Goal: Task Accomplishment & Management: Use online tool/utility

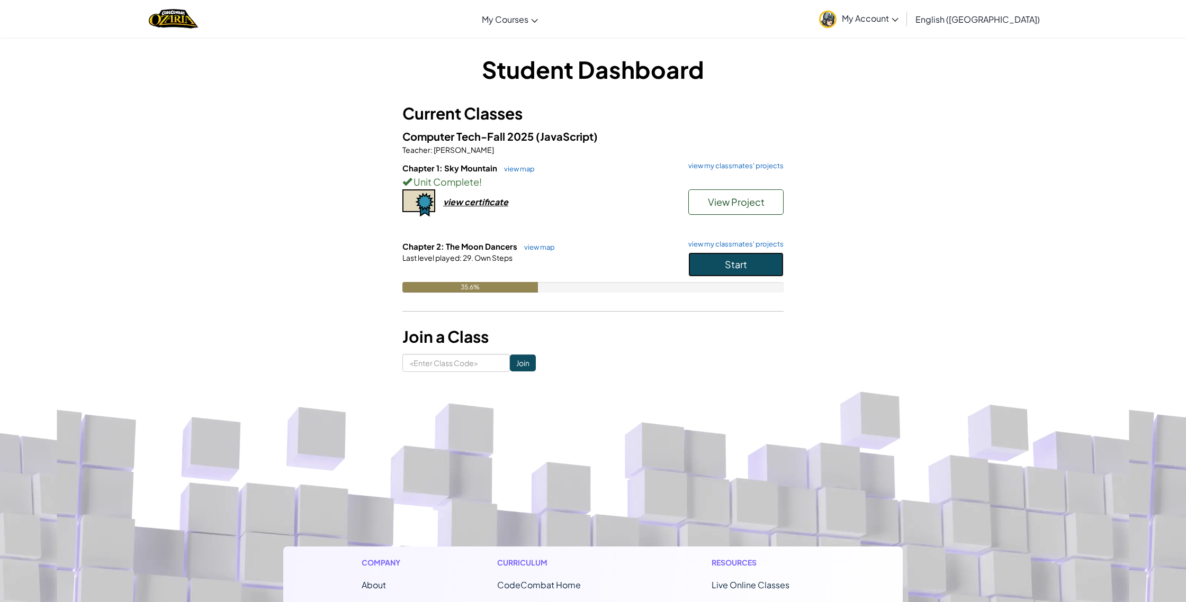
click at [727, 266] on span "Start" at bounding box center [736, 264] width 22 height 12
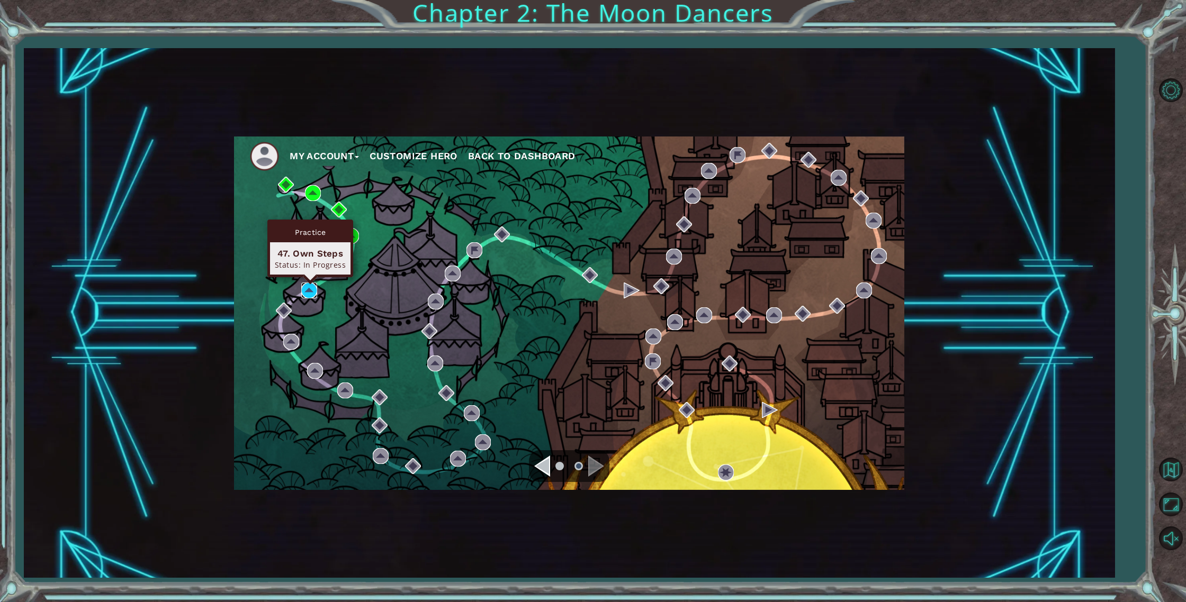
click at [311, 285] on img at bounding box center [309, 291] width 16 height 16
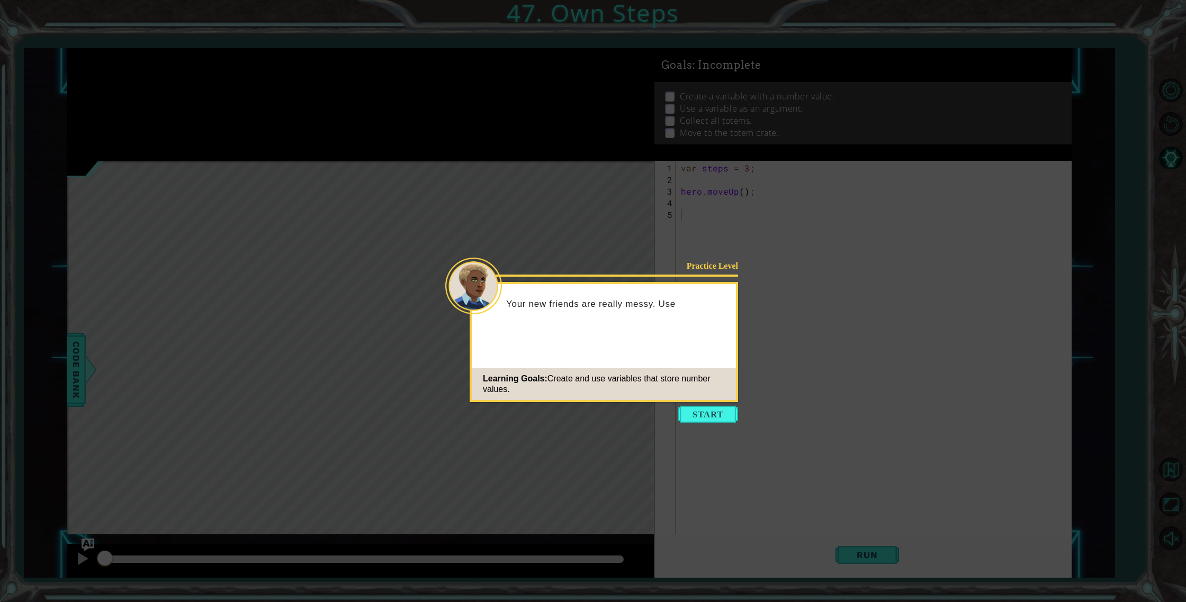
click at [693, 403] on icon at bounding box center [593, 301] width 1186 height 602
click at [695, 413] on button "Start" at bounding box center [708, 414] width 60 height 17
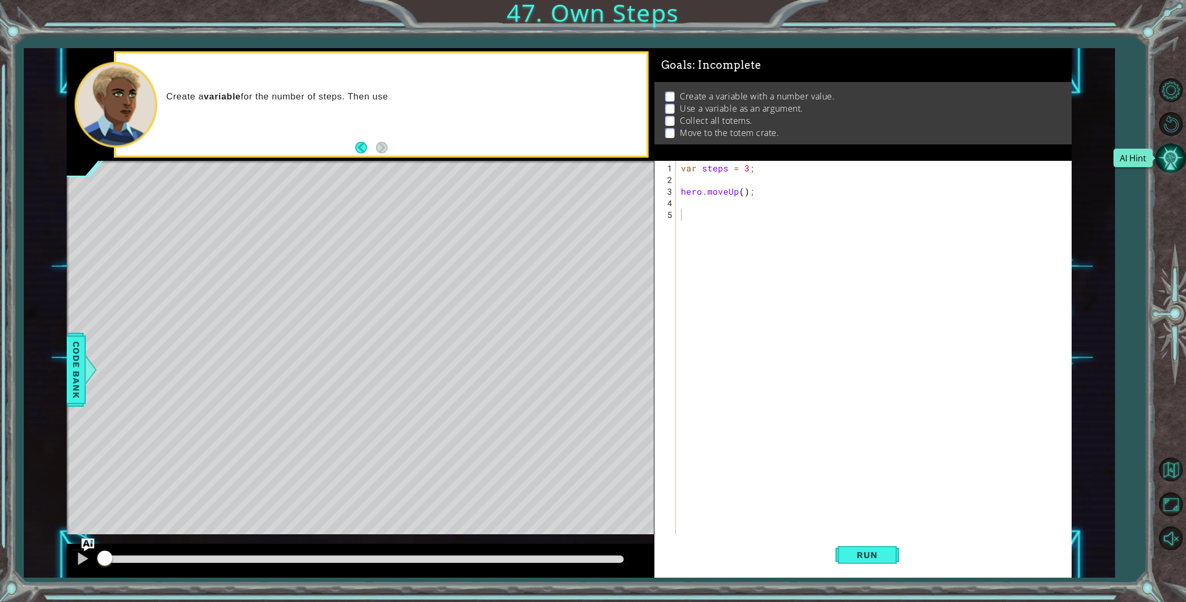
click at [1160, 159] on button "AI Hint" at bounding box center [1170, 158] width 31 height 31
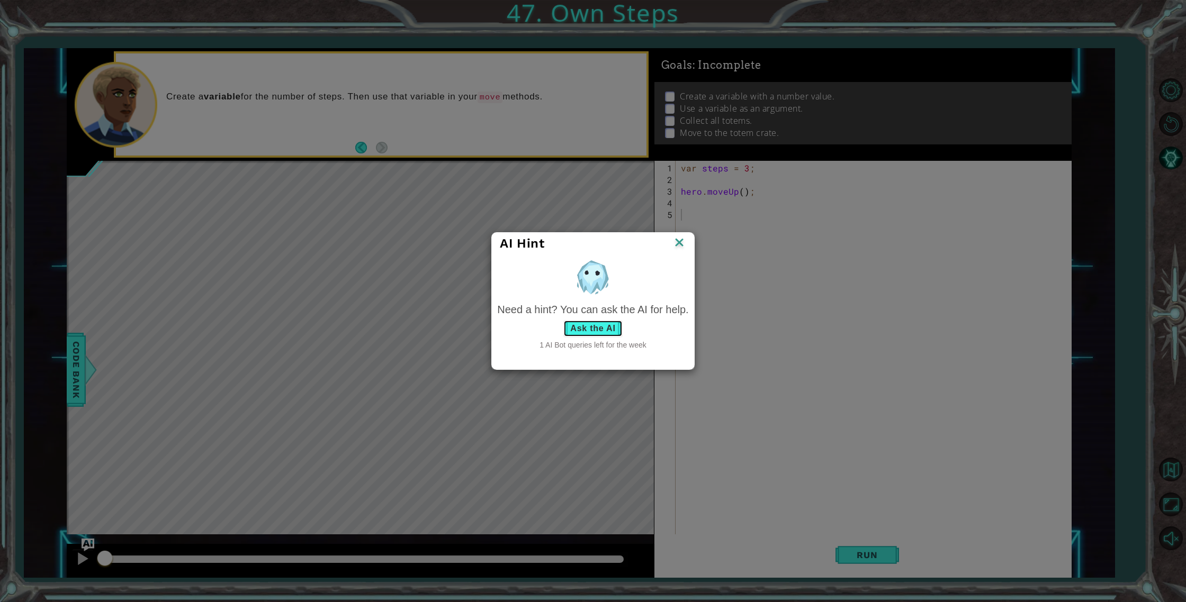
click at [596, 325] on button "Ask the AI" at bounding box center [592, 328] width 59 height 17
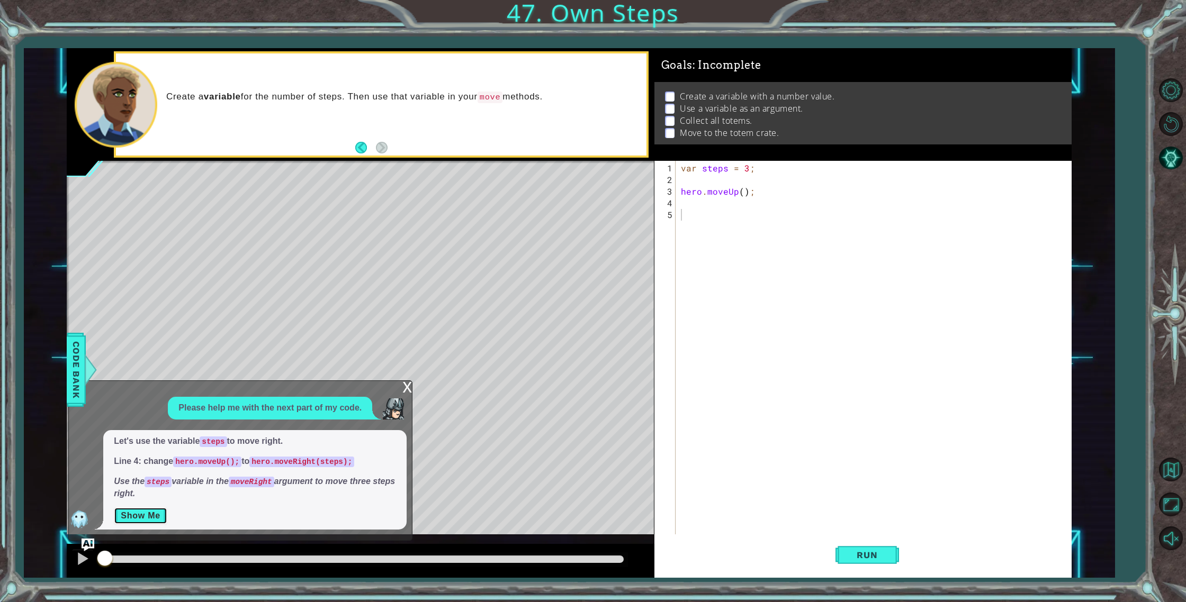
click at [138, 518] on button "Show Me" at bounding box center [140, 516] width 53 height 17
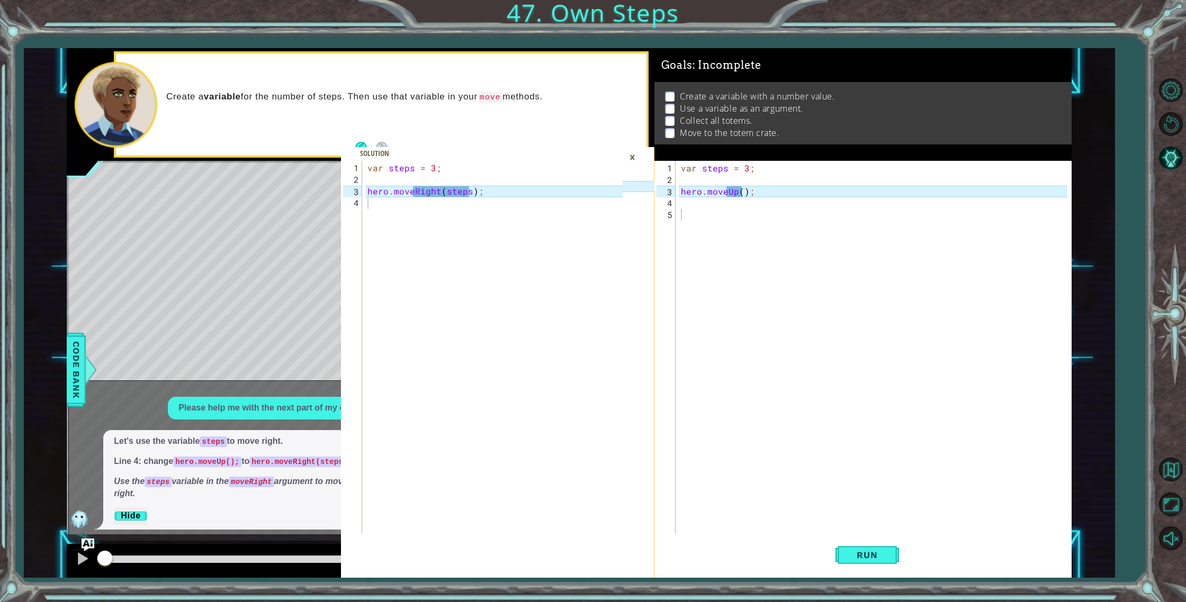
type textarea "hero.moveUp();"
click at [733, 194] on div "var steps = 3 ; hero . moveUp ( ) ;" at bounding box center [876, 367] width 394 height 408
click at [738, 200] on div "var steps = 3 ; hero . moveUp ( ) ;" at bounding box center [876, 367] width 394 height 408
click at [737, 196] on div "var steps = 3 ; hero . moveUp ( ) ;" at bounding box center [876, 367] width 394 height 408
click at [735, 195] on div "var steps = 3 ; hero . moveUp ( ) ;" at bounding box center [876, 367] width 394 height 408
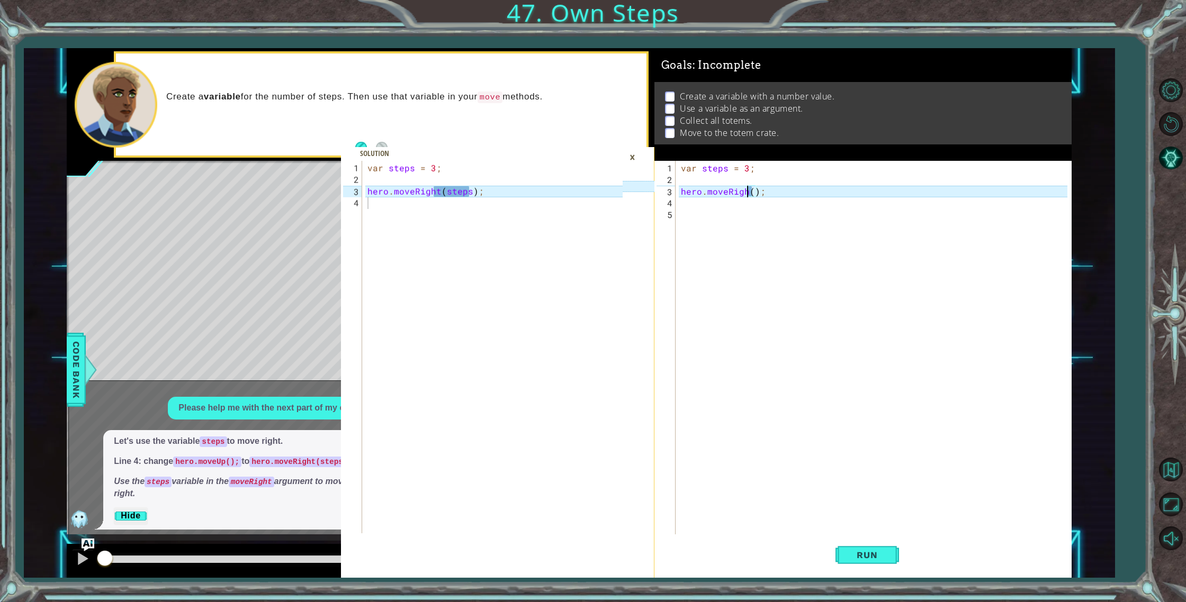
scroll to position [0, 4]
click at [755, 192] on div "var steps = 3 ; hero . moveRight ( ) ;" at bounding box center [876, 367] width 394 height 408
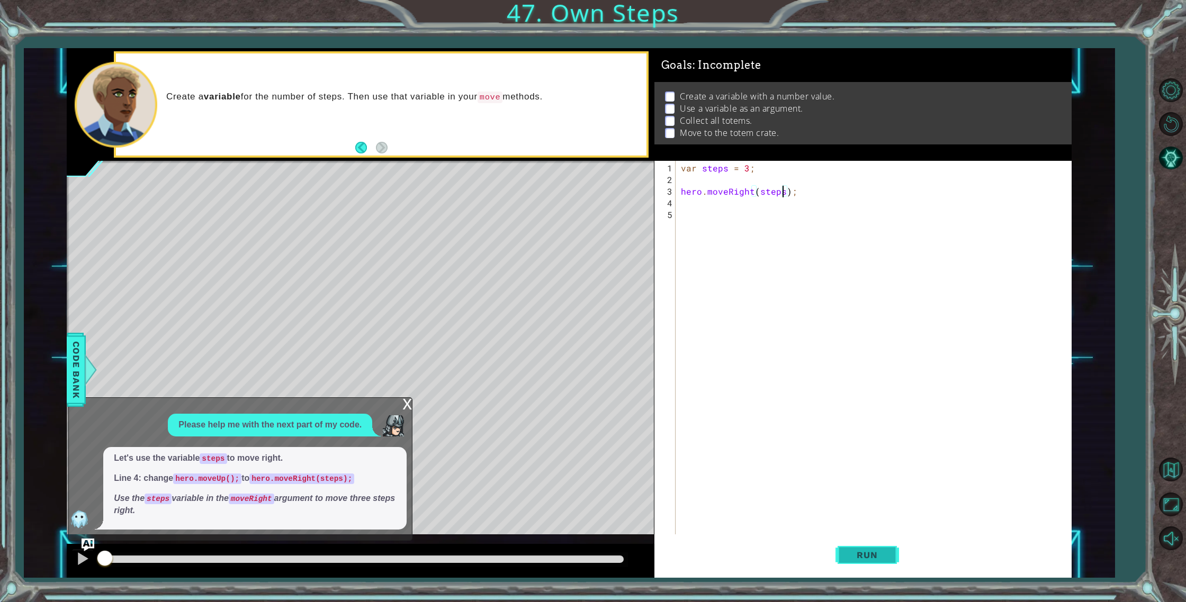
type textarea "hero.moveRight(steps);"
click at [857, 553] on span "Run" at bounding box center [867, 555] width 42 height 11
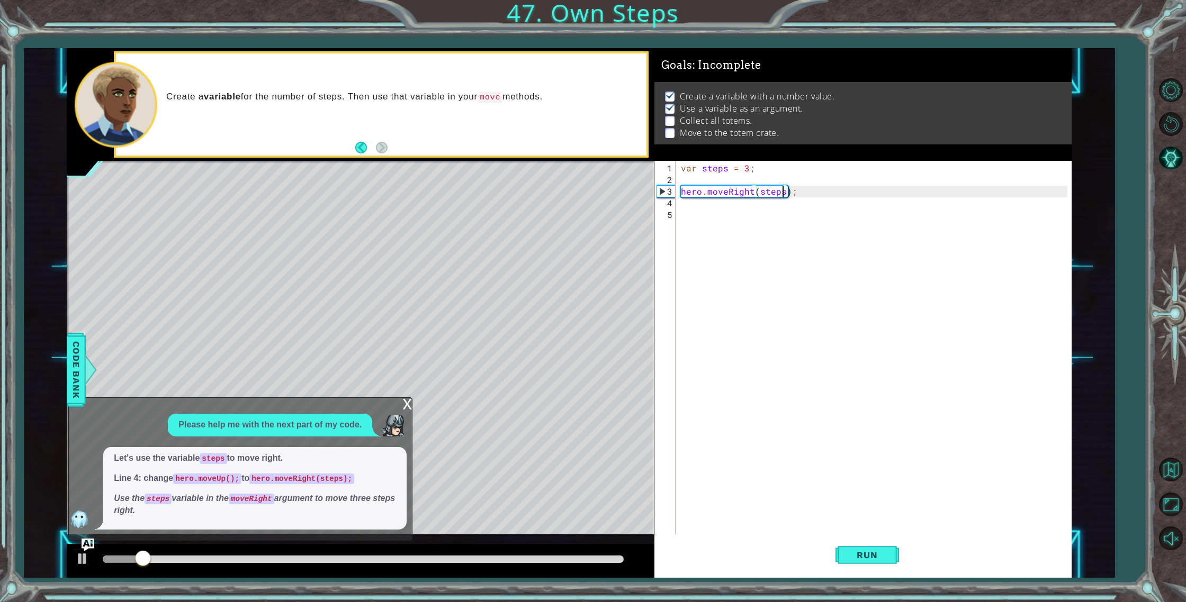
click at [412, 401] on div "x Please help me with the next part of my code. Let's use the variable steps to…" at bounding box center [240, 469] width 344 height 143
click at [410, 403] on div "x" at bounding box center [407, 403] width 10 height 11
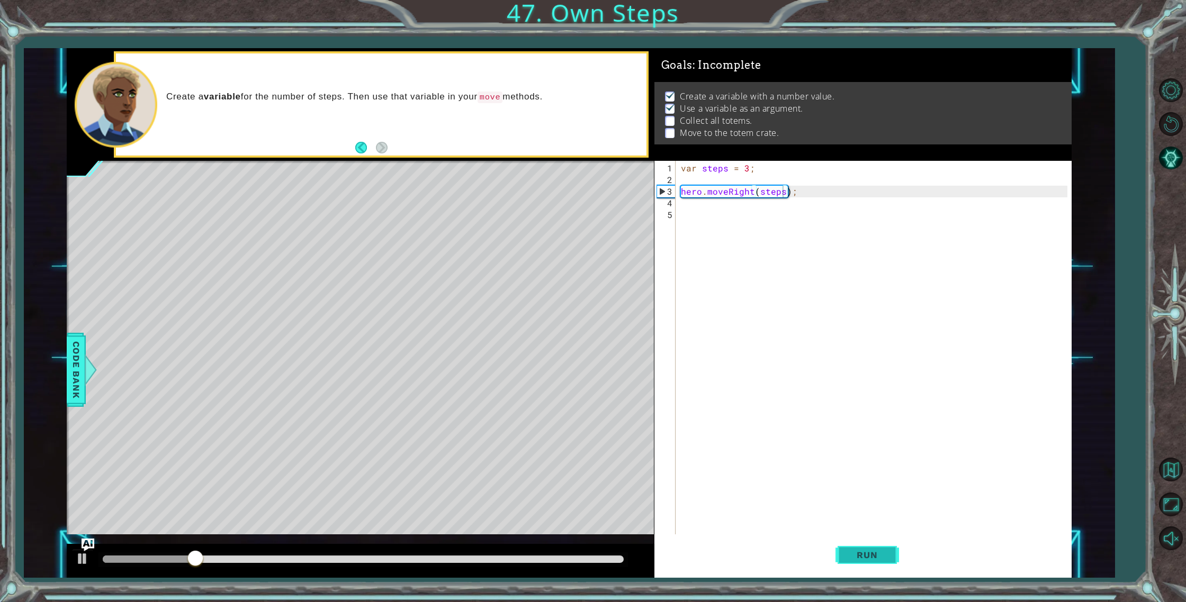
click at [842, 552] on button "Run" at bounding box center [867, 556] width 64 height 42
click at [718, 177] on div "var steps = 3 ; hero . moveRight ( steps ) ;" at bounding box center [876, 367] width 394 height 408
type textarea "m"
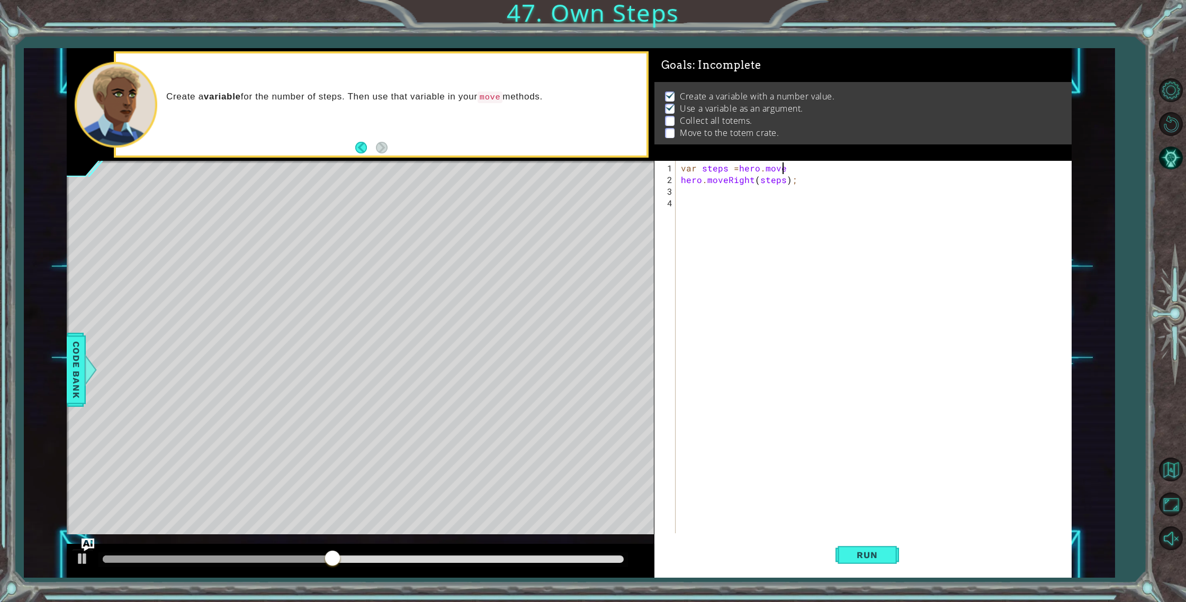
scroll to position [0, 6]
click at [738, 166] on div "var steps = hero . move hero . moveRight ( steps ) ;" at bounding box center [876, 361] width 394 height 396
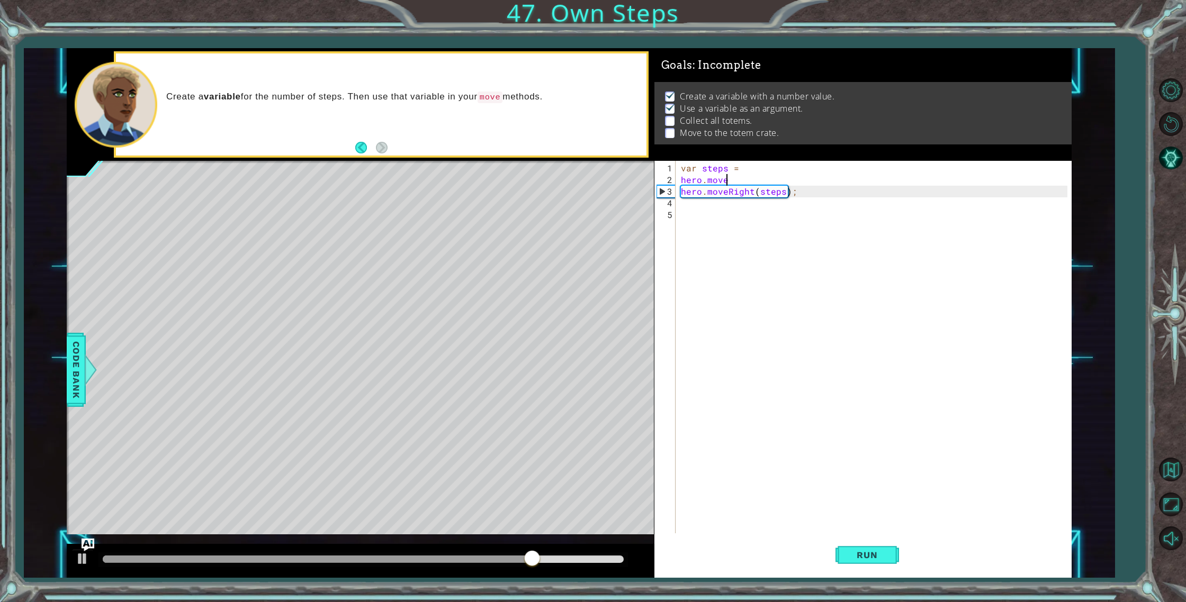
click at [728, 183] on div "var steps = hero . move hero . moveRight ( steps ) ;" at bounding box center [876, 361] width 394 height 396
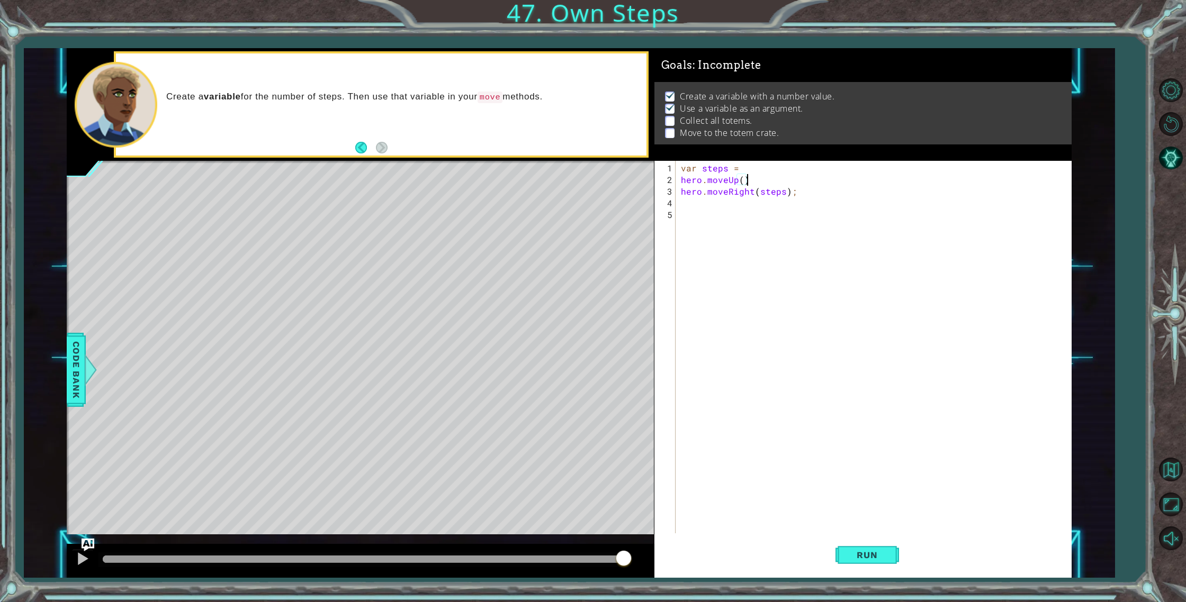
scroll to position [0, 4]
click at [878, 552] on span "Run" at bounding box center [867, 555] width 42 height 11
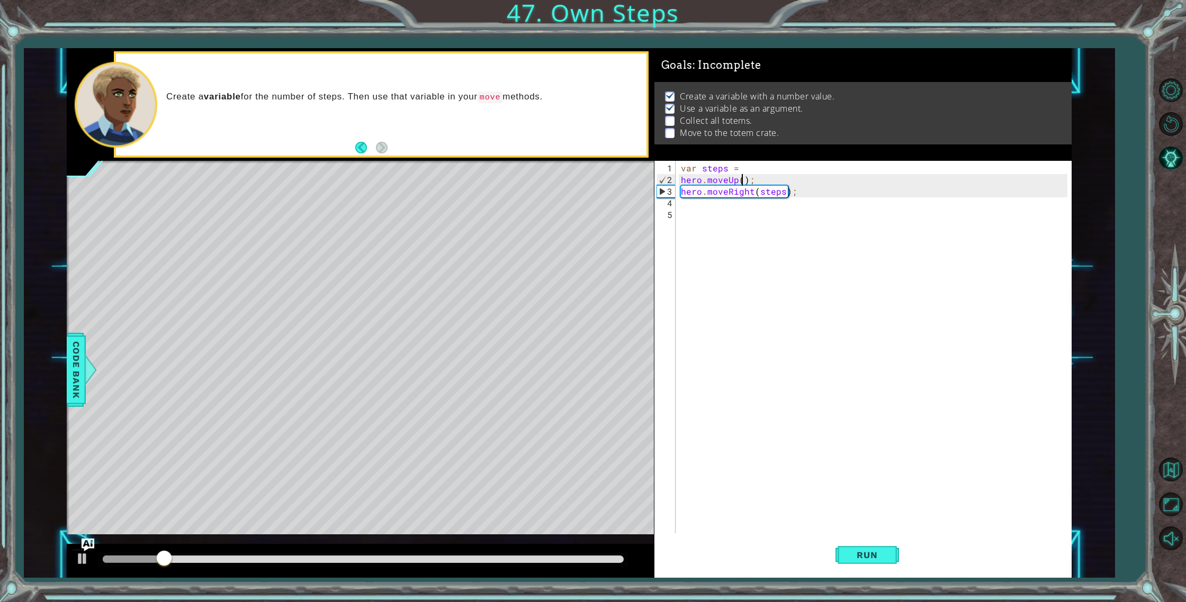
click at [739, 180] on div "var steps = hero . moveUp ( ) ; hero . moveRight ( steps ) ;" at bounding box center [876, 361] width 394 height 396
click at [870, 555] on span "Run" at bounding box center [867, 555] width 42 height 11
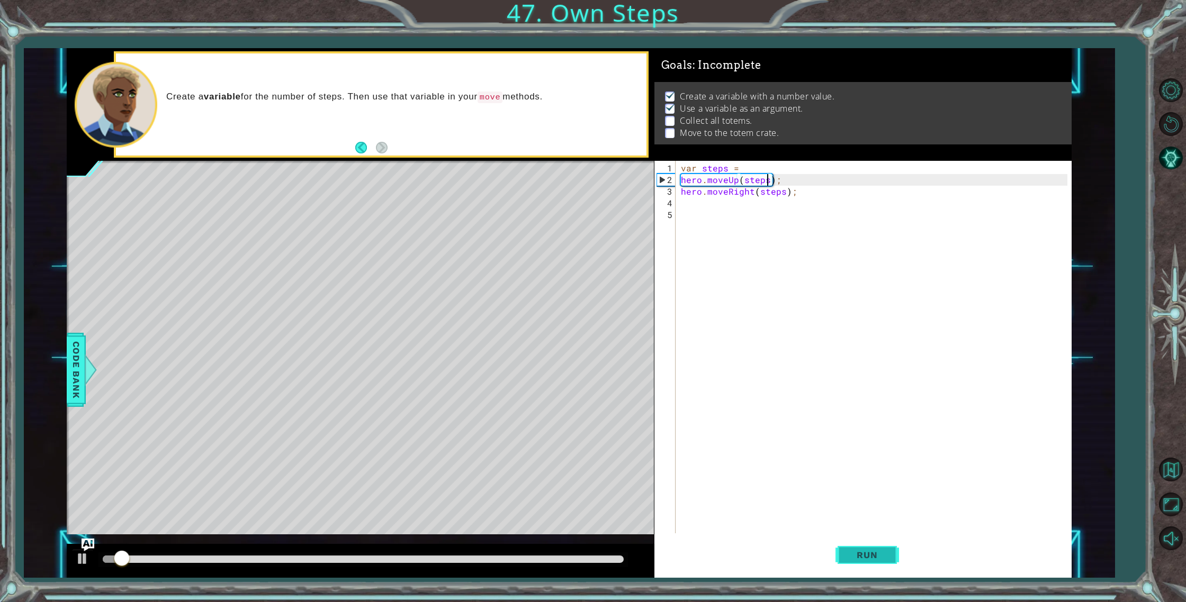
click at [867, 555] on span "Run" at bounding box center [867, 555] width 42 height 11
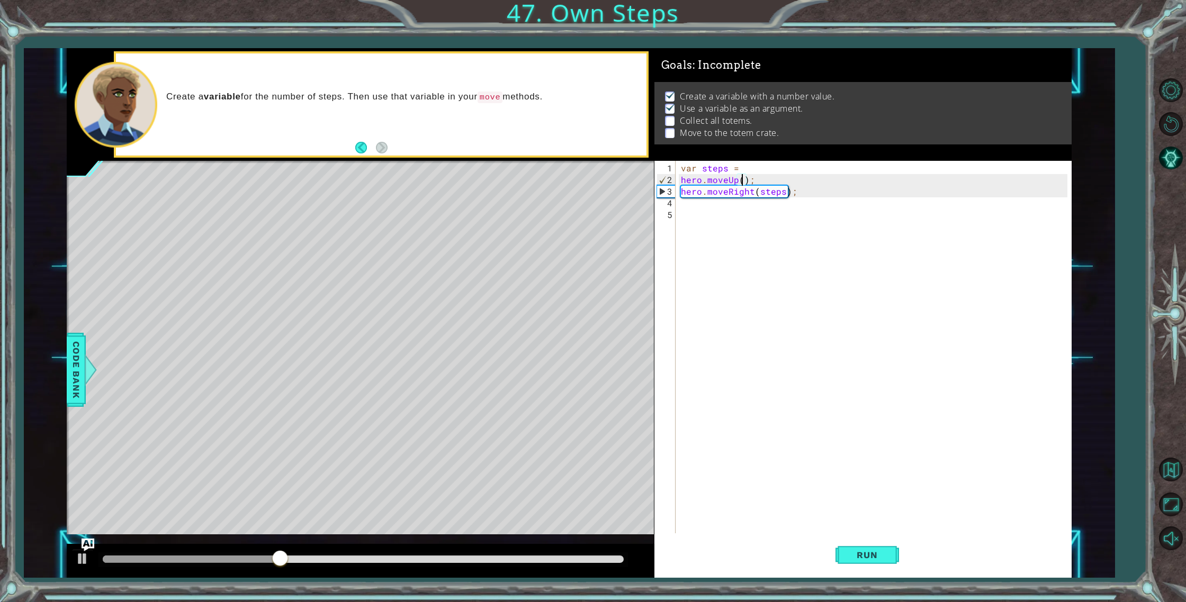
scroll to position [0, 4]
click at [879, 568] on button "Run" at bounding box center [867, 556] width 64 height 42
click at [875, 566] on button "Run" at bounding box center [867, 556] width 64 height 42
click at [782, 196] on div "var steps = hero . moveUp ( 3 ) ; hero . moveRight ( steps ) ;" at bounding box center [876, 361] width 394 height 396
click at [759, 194] on div "var steps = hero . moveUp ( 3 ) ; hero . moveRight ( steps ) ;" at bounding box center [876, 361] width 394 height 396
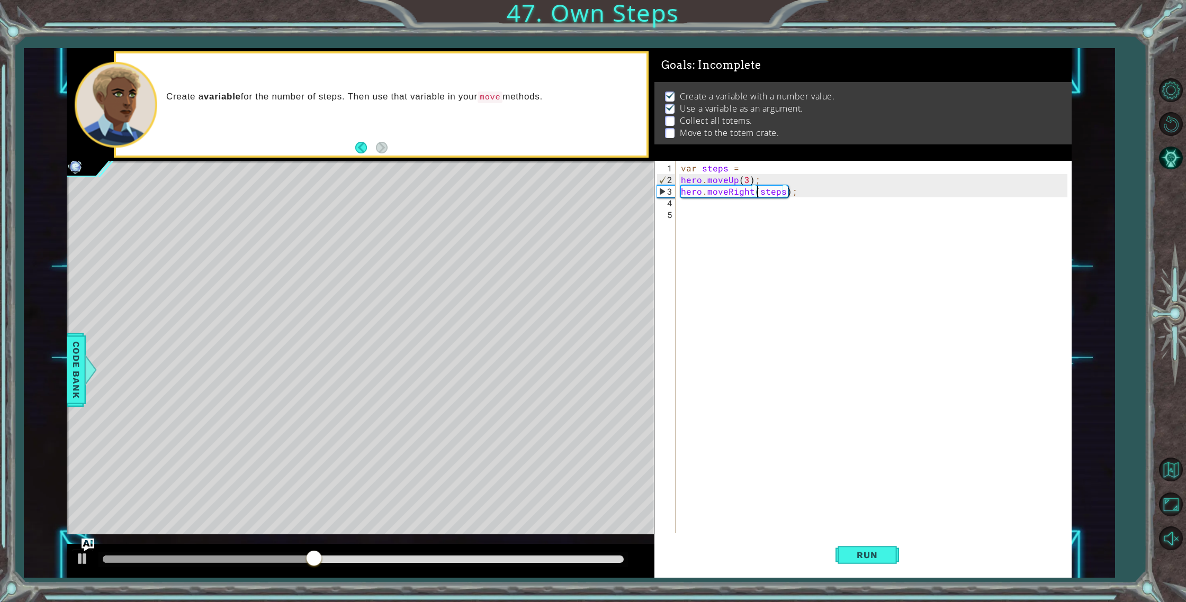
scroll to position [0, 5]
click at [890, 551] on button "Run" at bounding box center [867, 556] width 64 height 42
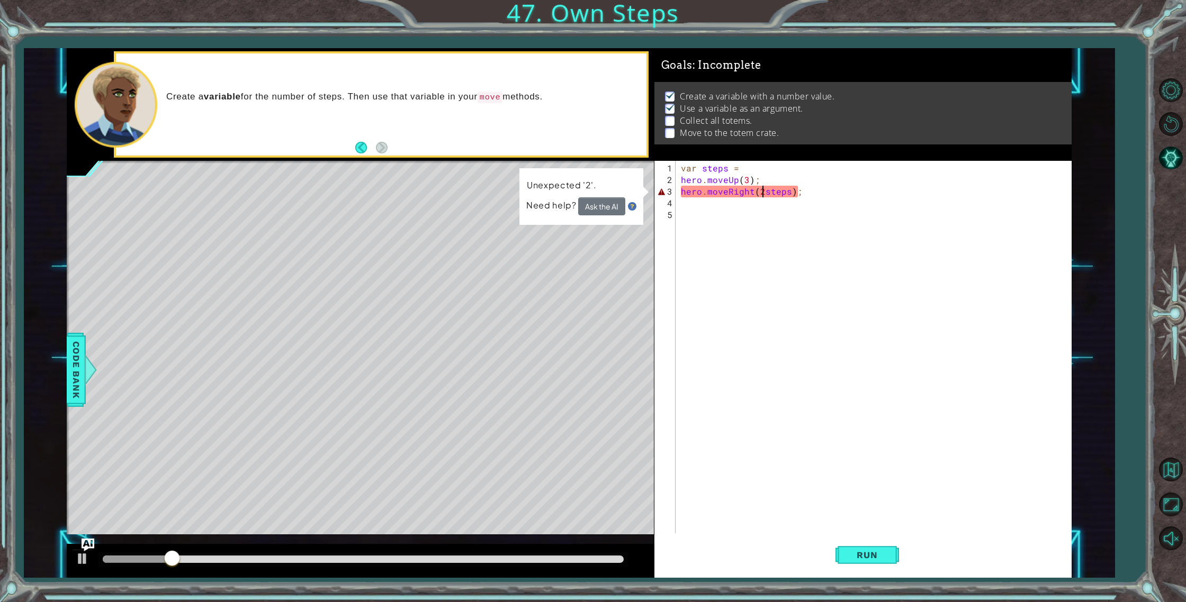
click at [788, 192] on div "var steps = hero . moveUp ( 3 ) ; hero . moveRight ( 2 steps ) ;" at bounding box center [876, 361] width 394 height 396
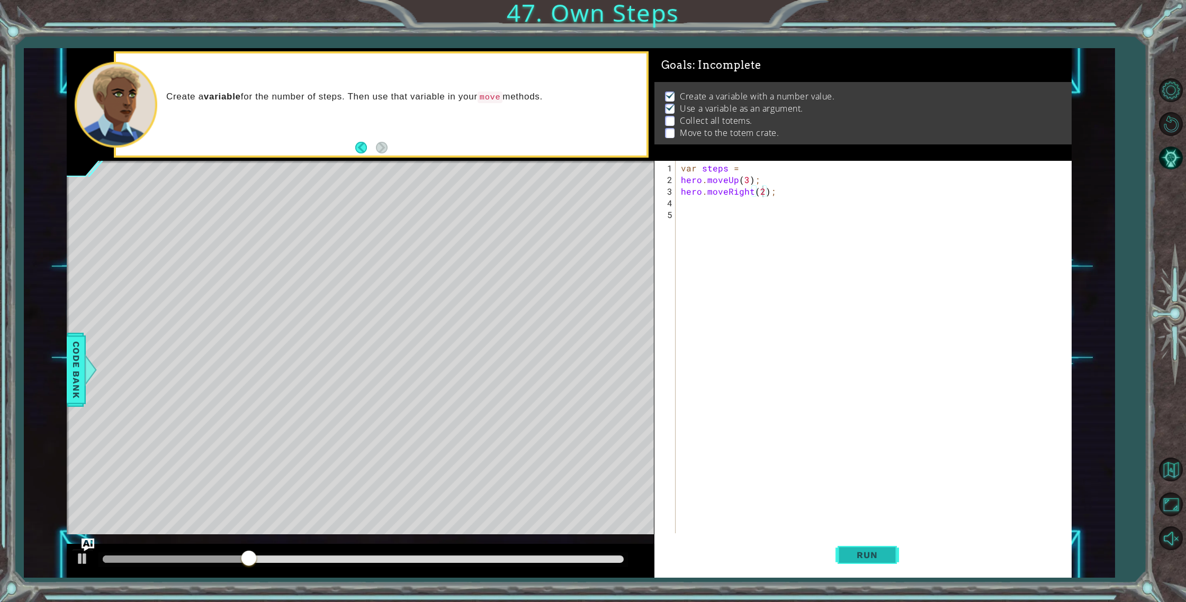
click at [865, 554] on span "Run" at bounding box center [867, 555] width 42 height 11
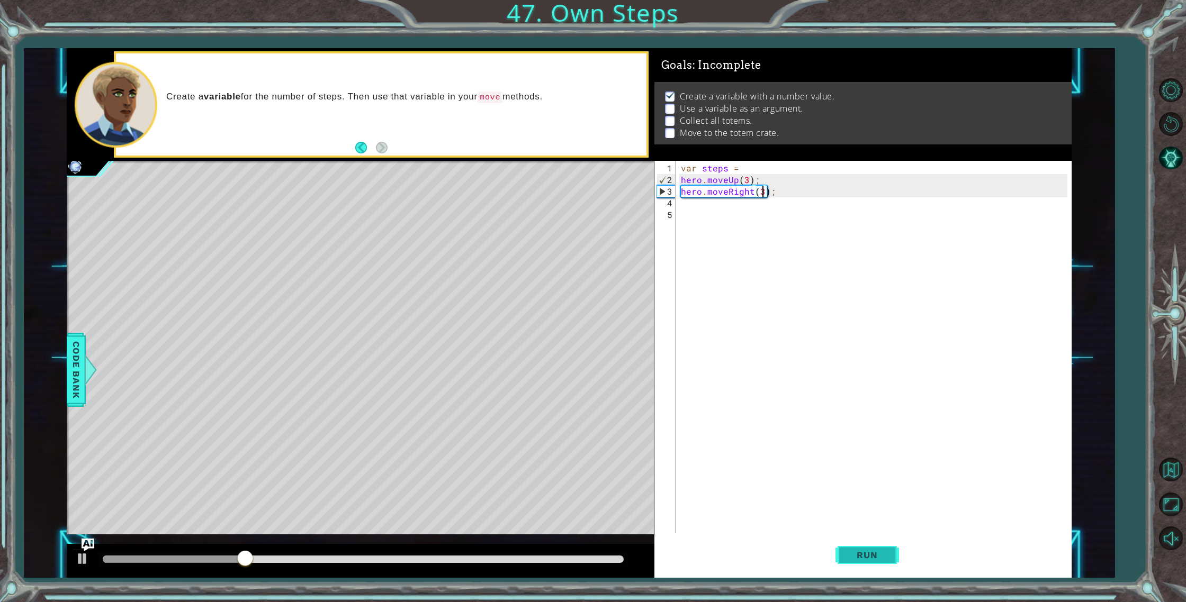
type textarea "hero.moveRight(3);"
click at [887, 568] on button "Run" at bounding box center [867, 556] width 64 height 42
click at [698, 209] on div "var steps = hero . moveUp ( 3 ) ; hero . moveRight ( 3 ) ;" at bounding box center [876, 361] width 394 height 396
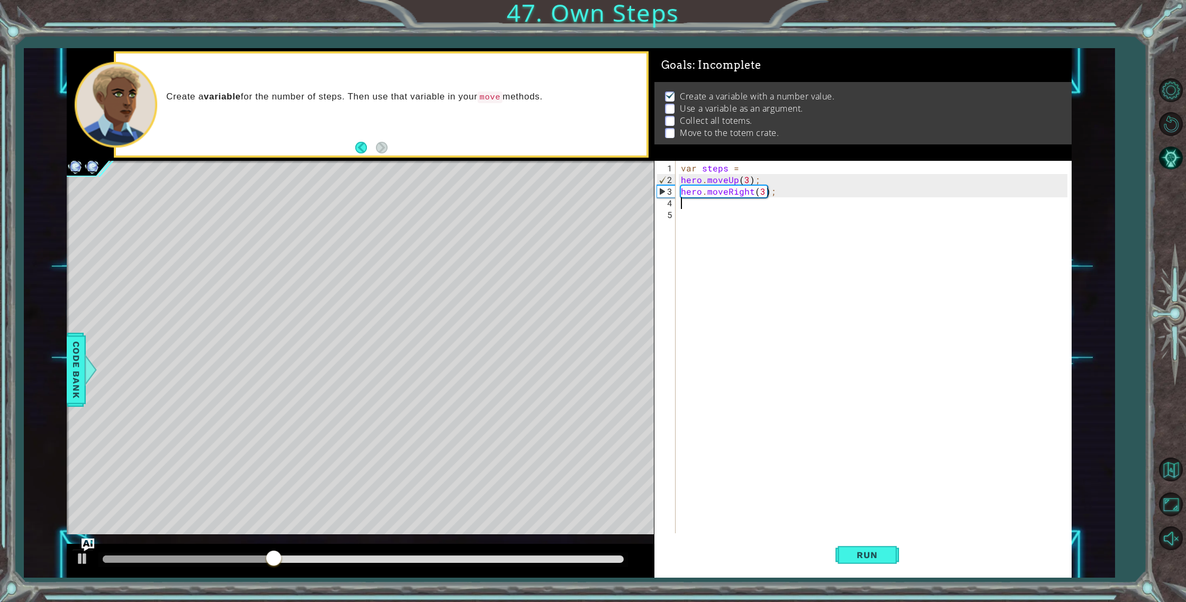
click at [697, 202] on div "var steps = hero . moveUp ( 3 ) ; hero . moveRight ( 3 ) ;" at bounding box center [876, 361] width 394 height 396
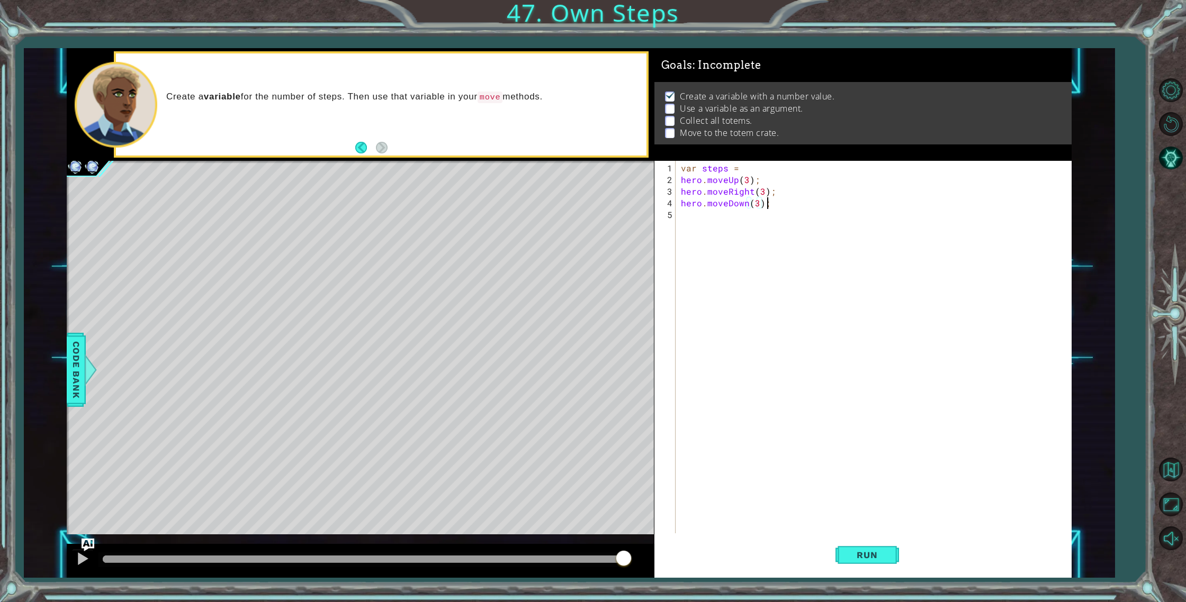
scroll to position [0, 5]
type textarea "hero.moveDown(3);"
click at [853, 551] on span "Run" at bounding box center [867, 555] width 42 height 11
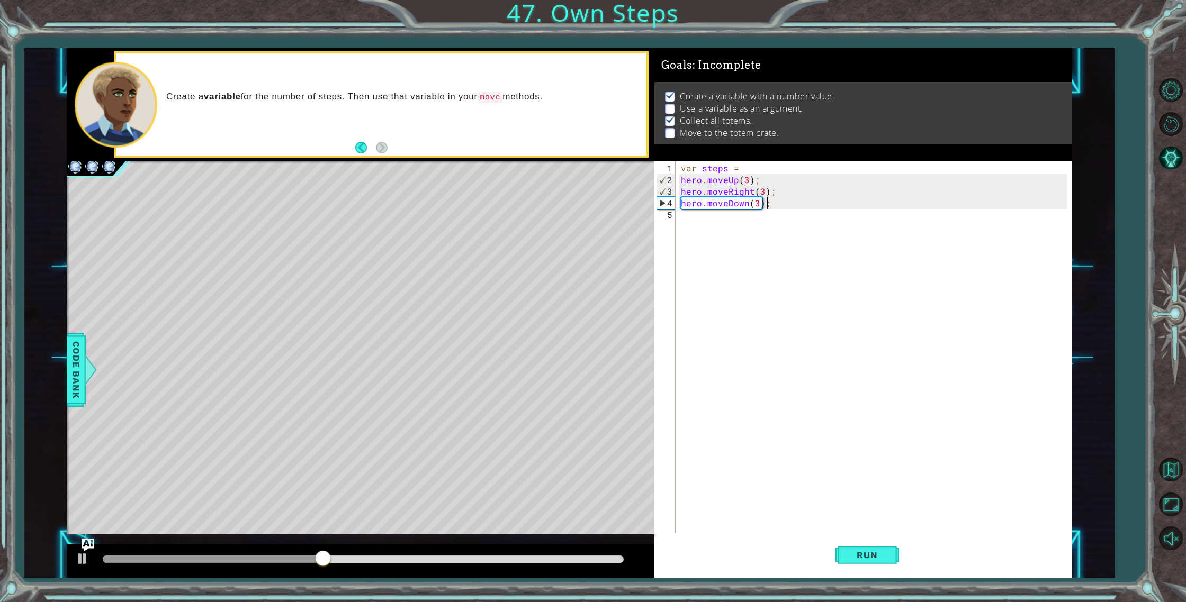
click at [687, 222] on div "var steps = hero . moveUp ( 3 ) ; hero . moveRight ( 3 ) ; hero . moveDown ( 3 …" at bounding box center [876, 361] width 394 height 396
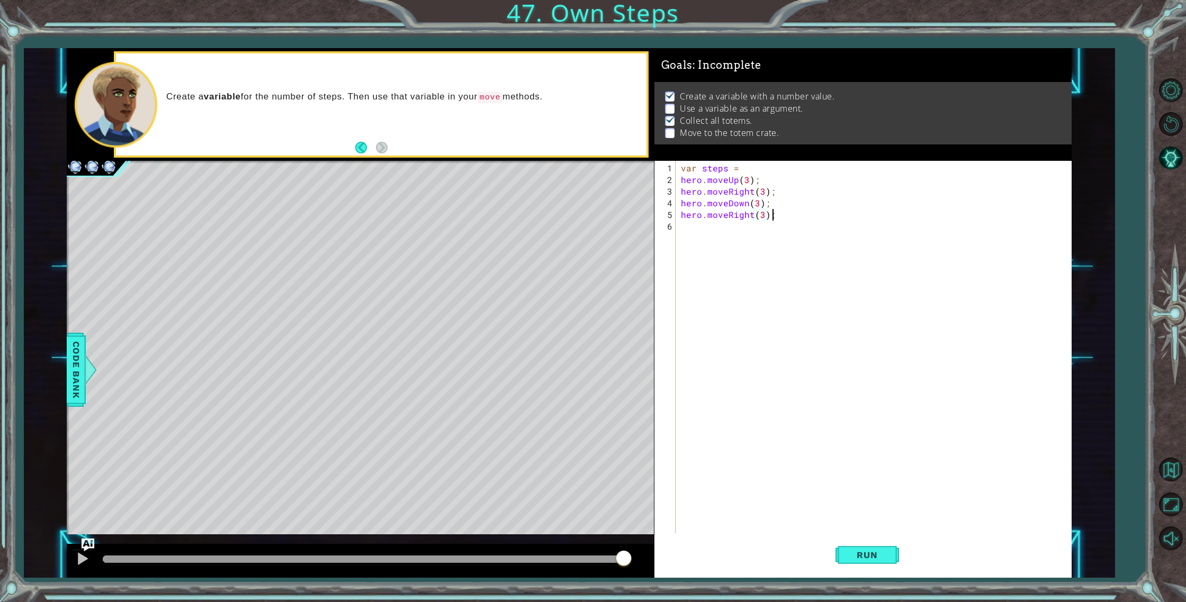
scroll to position [0, 5]
click at [843, 547] on button "Run" at bounding box center [867, 556] width 64 height 42
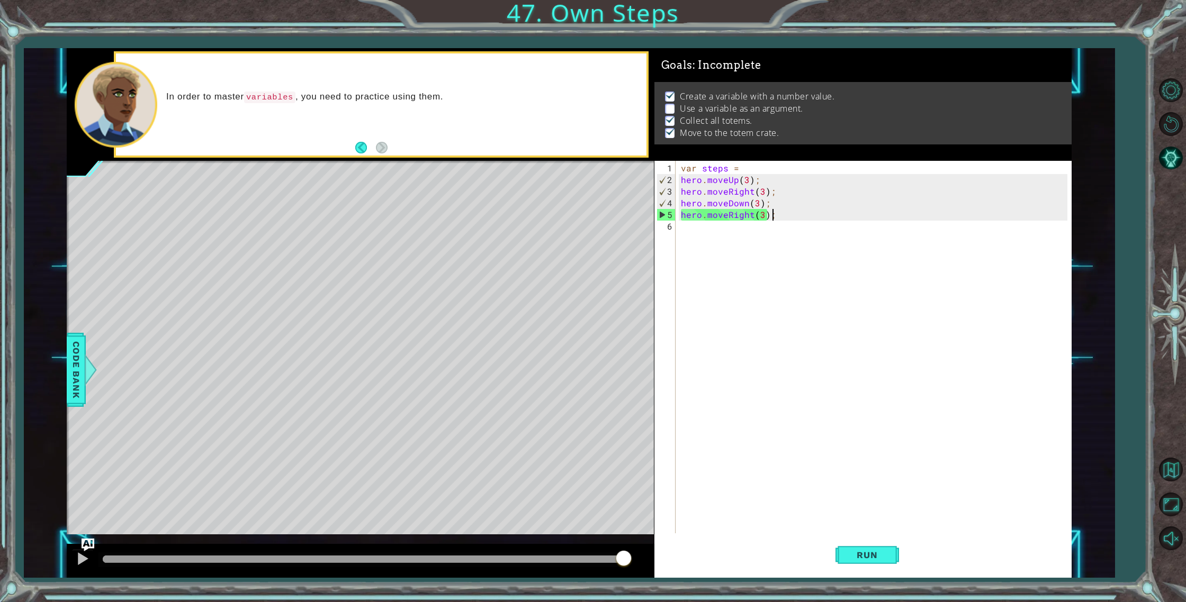
click at [762, 192] on div "var steps = hero . moveUp ( 3 ) ; hero . moveRight ( 3 ) ; hero . moveDown ( 3 …" at bounding box center [876, 361] width 394 height 396
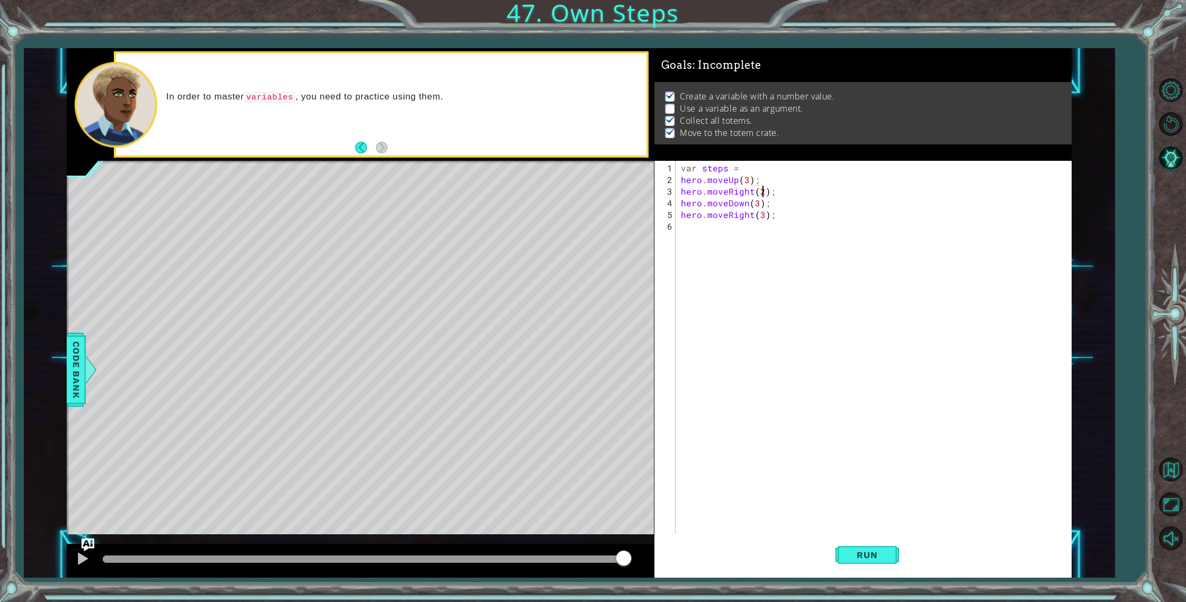
scroll to position [0, 5]
click at [776, 197] on div "var steps = hero . moveUp ( 3 ) ; hero . moveRight ( 2 ) ; hero . moveDown ( 3 …" at bounding box center [876, 361] width 394 height 396
click at [771, 192] on div "var steps = hero . moveUp ( 3 ) ; hero . moveRight ( 2 ) ; hero . moveDown ( 3 …" at bounding box center [876, 361] width 394 height 396
type textarea "hero.moveRight(2);"
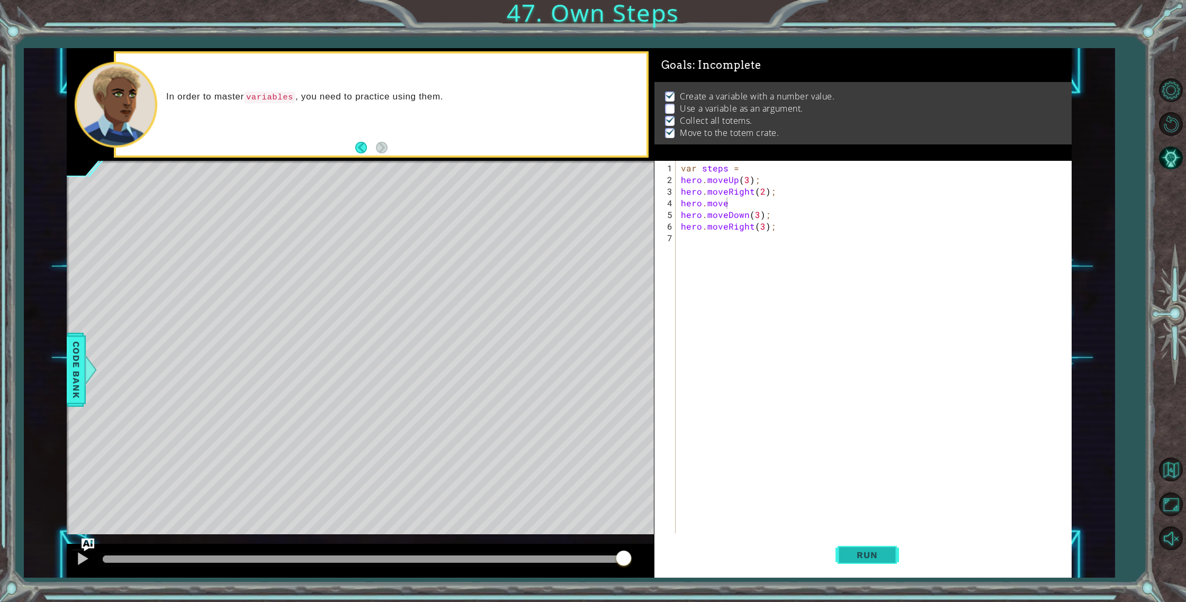
click at [841, 547] on button "Run" at bounding box center [867, 556] width 64 height 42
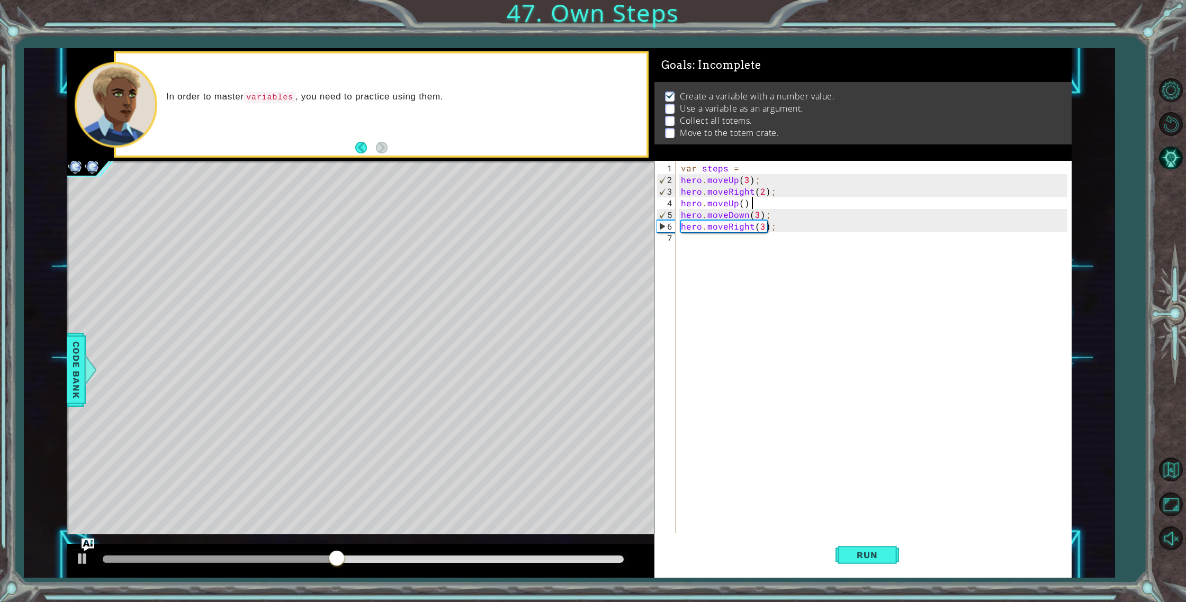
scroll to position [0, 4]
click at [897, 548] on button "Run" at bounding box center [867, 556] width 64 height 42
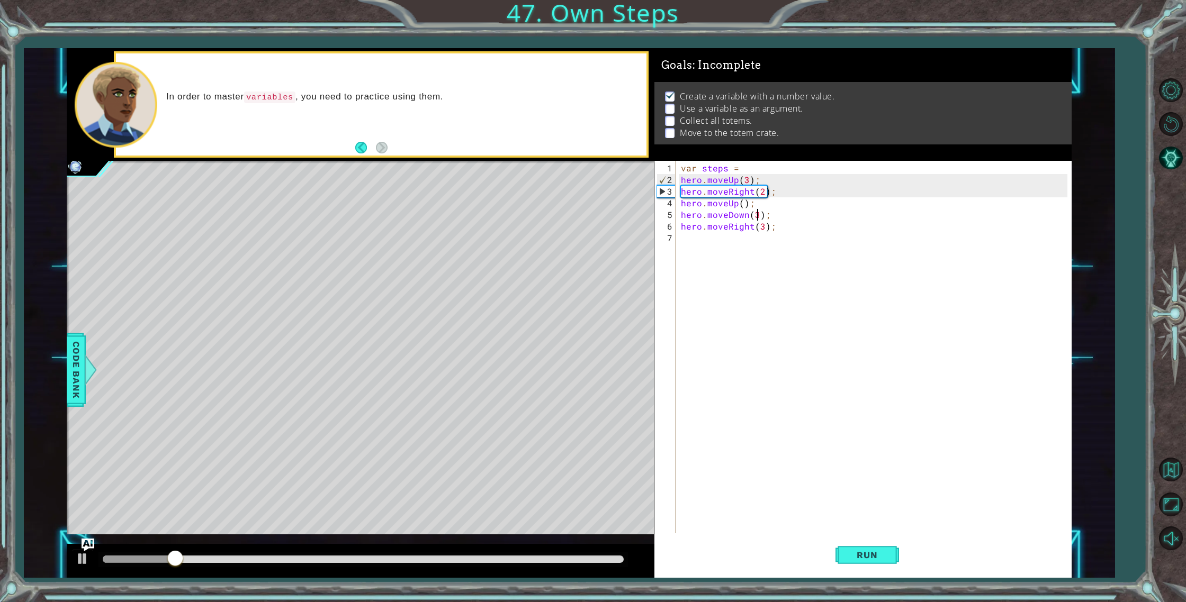
click at [758, 216] on div "var steps = hero . moveUp ( 3 ) ; hero . moveRight ( 2 ) ; hero . moveUp ( ) ; …" at bounding box center [876, 361] width 394 height 396
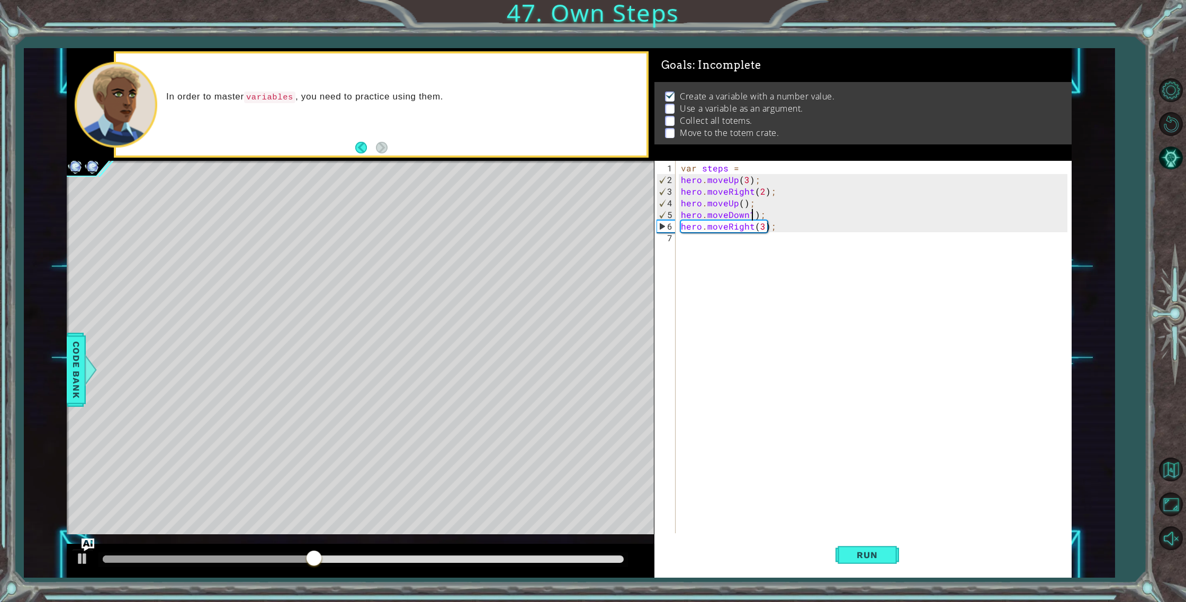
click at [751, 217] on div "var steps = hero . moveUp ( 3 ) ; hero . moveRight ( 2 ) ; hero . moveUp ( ) ; …" at bounding box center [876, 361] width 394 height 396
click at [746, 213] on div "var steps = hero . moveUp ( 3 ) ; hero . moveRight ( 2 ) ; hero . moveUp ( ) ; …" at bounding box center [876, 361] width 394 height 396
type textarea "hero.moveDown(1);"
click at [877, 561] on button "Run" at bounding box center [867, 556] width 64 height 42
click at [720, 249] on div "var steps = hero . moveUp ( 3 ) ; hero . moveRight ( 2 ) ; hero . moveUp ( ) ; …" at bounding box center [876, 361] width 394 height 396
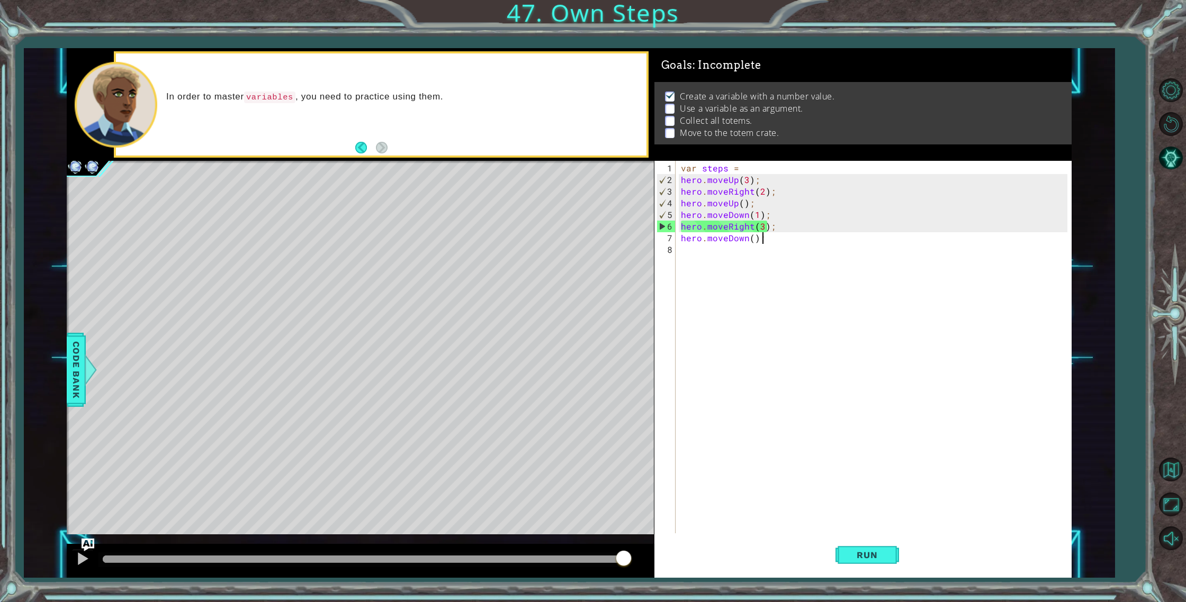
click at [751, 242] on div "var steps = hero . moveUp ( 3 ) ; hero . moveRight ( 2 ) ; hero . moveUp ( ) ; …" at bounding box center [876, 361] width 394 height 396
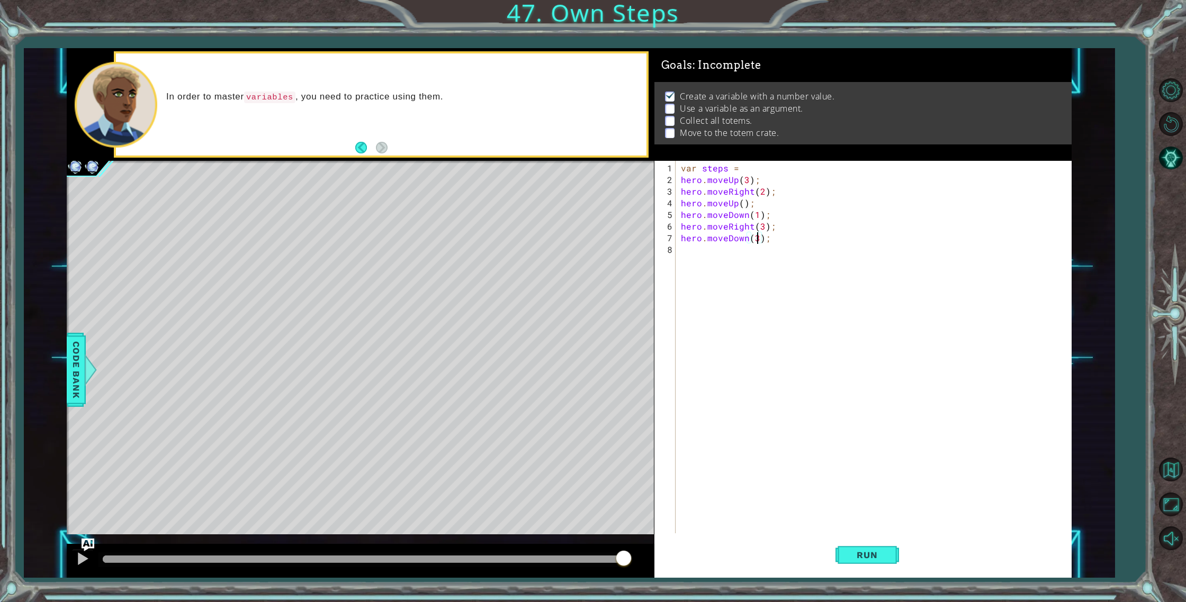
type textarea "hero.moveDown(3);"
click at [678, 248] on div "hero.moveDown(3); 1 2 3 4 5 6 7 8 var steps = hero . moveUp ( 3 ) ; hero . move…" at bounding box center [860, 347] width 413 height 373
click at [681, 251] on div "var steps = hero . moveUp ( 3 ) ; hero . moveRight ( 2 ) ; hero . moveUp ( ) ; …" at bounding box center [876, 361] width 394 height 396
click at [849, 548] on button "Run" at bounding box center [867, 556] width 64 height 42
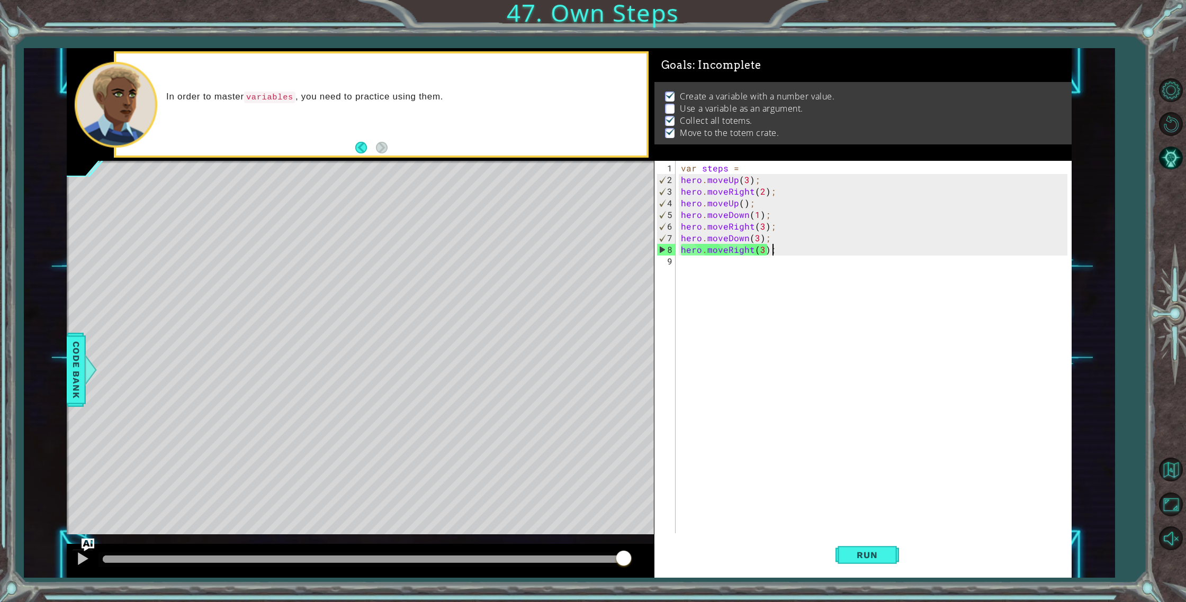
click at [760, 240] on div "var steps = hero . moveUp ( 3 ) ; hero . moveRight ( 2 ) ; hero . moveUp ( ) ; …" at bounding box center [876, 361] width 394 height 396
click at [758, 240] on div "var steps = hero . moveUp ( 3 ) ; hero . moveRight ( 2 ) ; hero . moveUp ( ) ; …" at bounding box center [876, 361] width 394 height 396
click at [698, 185] on div "var steps = hero . moveUp ( 3 ) ; hero . moveRight ( 2 ) ; hero . moveUp ( ) ; …" at bounding box center [876, 361] width 394 height 396
drag, startPoint x: 249, startPoint y: 94, endPoint x: 254, endPoint y: 99, distance: 7.1
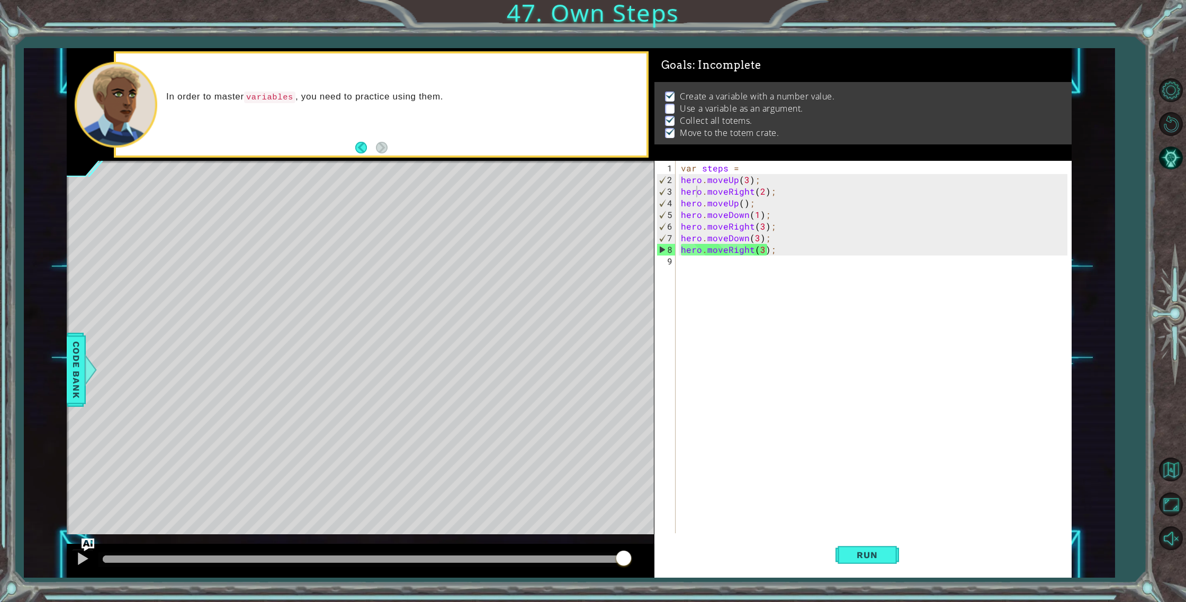
click at [254, 99] on code "variables" at bounding box center [269, 98] width 51 height 12
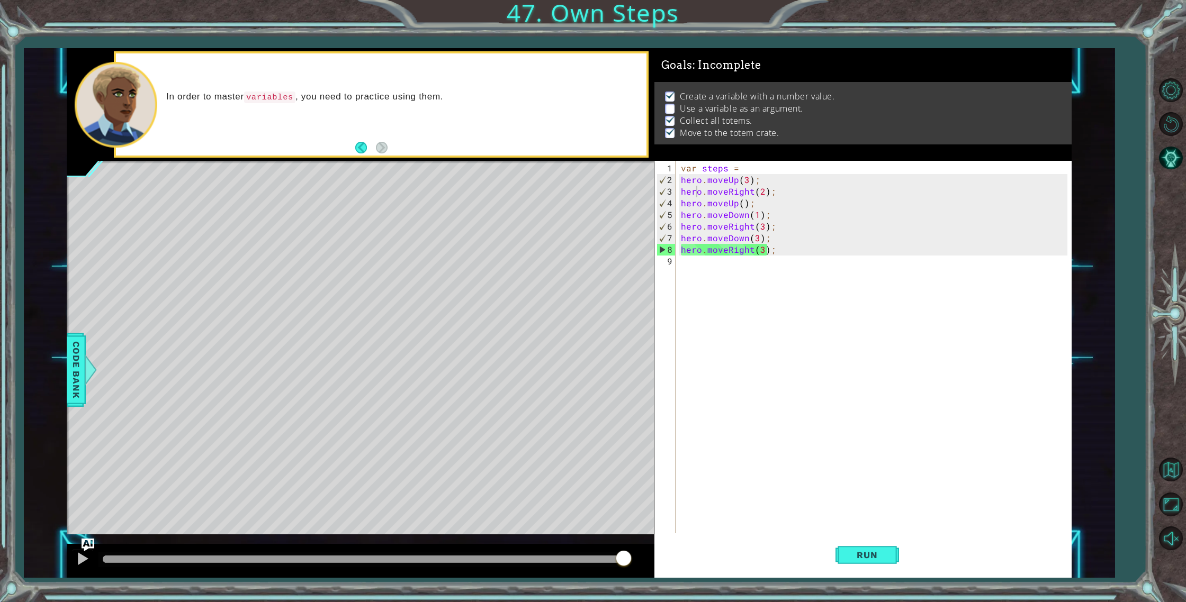
drag, startPoint x: 254, startPoint y: 99, endPoint x: 310, endPoint y: 100, distance: 55.6
click at [310, 100] on p "In order to master variables , you need to practice using them." at bounding box center [402, 97] width 473 height 12
click at [697, 186] on div "var steps = hero . moveUp ( 3 ) ; hero . moveRight ( 2 ) ; hero . moveUp ( ) ; …" at bounding box center [876, 361] width 394 height 396
drag, startPoint x: 701, startPoint y: 180, endPoint x: 694, endPoint y: 210, distance: 30.6
click at [701, 180] on div "var steps = hero . moveUp ( 3 ) ; hero . moveRight ( 2 ) ; hero . moveUp ( ) ; …" at bounding box center [876, 361] width 394 height 396
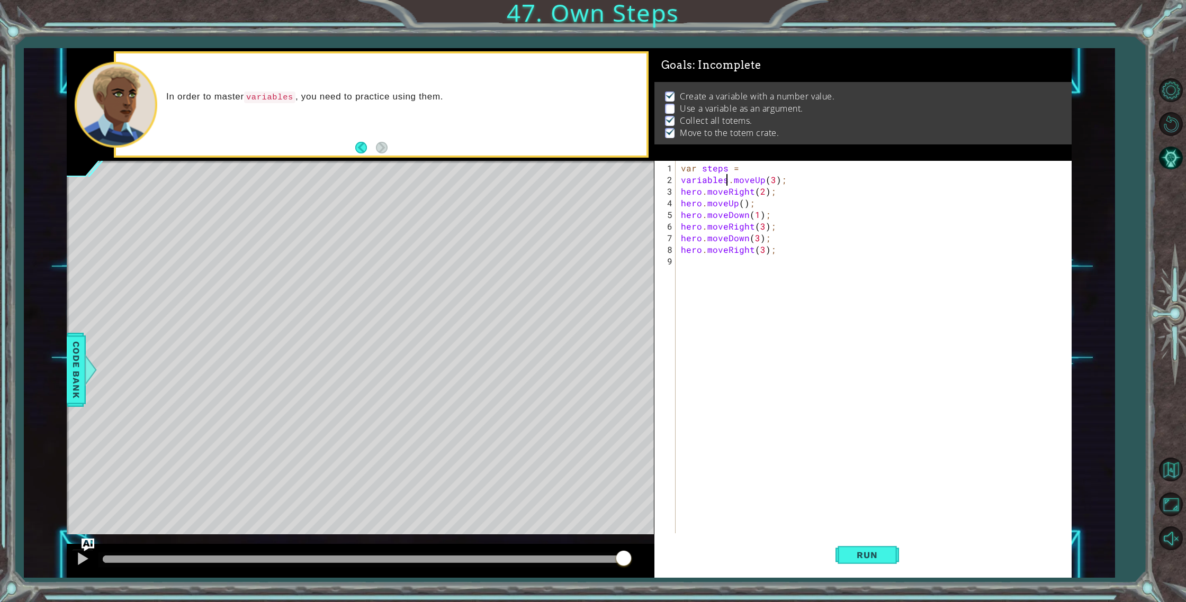
scroll to position [0, 3]
click at [876, 563] on button "Run" at bounding box center [867, 556] width 64 height 42
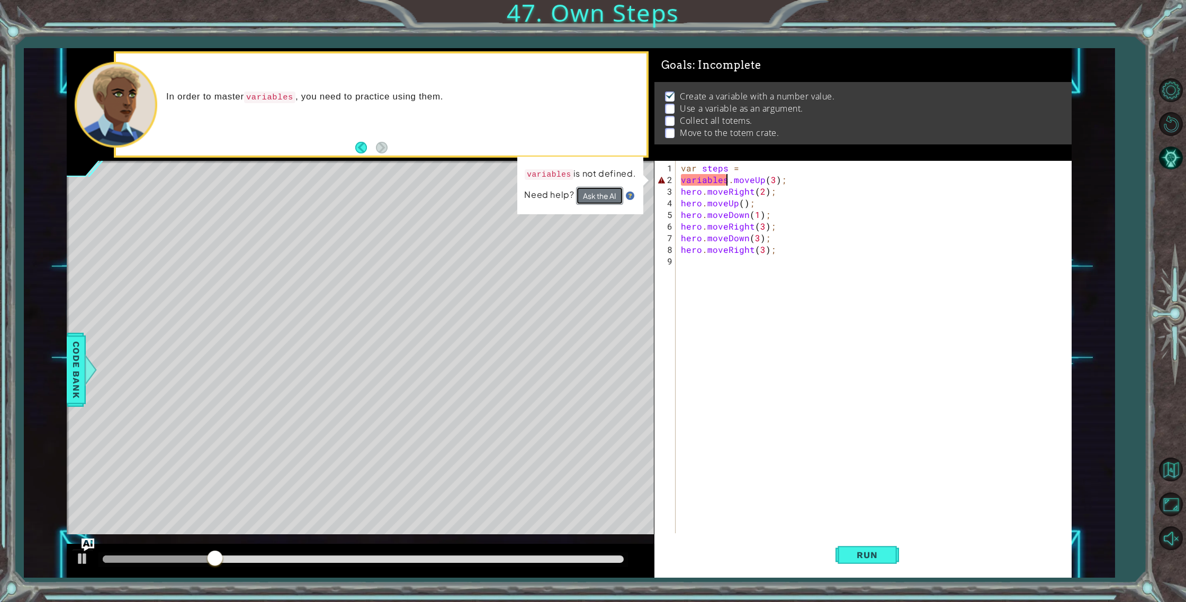
click at [599, 192] on button "Ask the AI" at bounding box center [599, 196] width 47 height 18
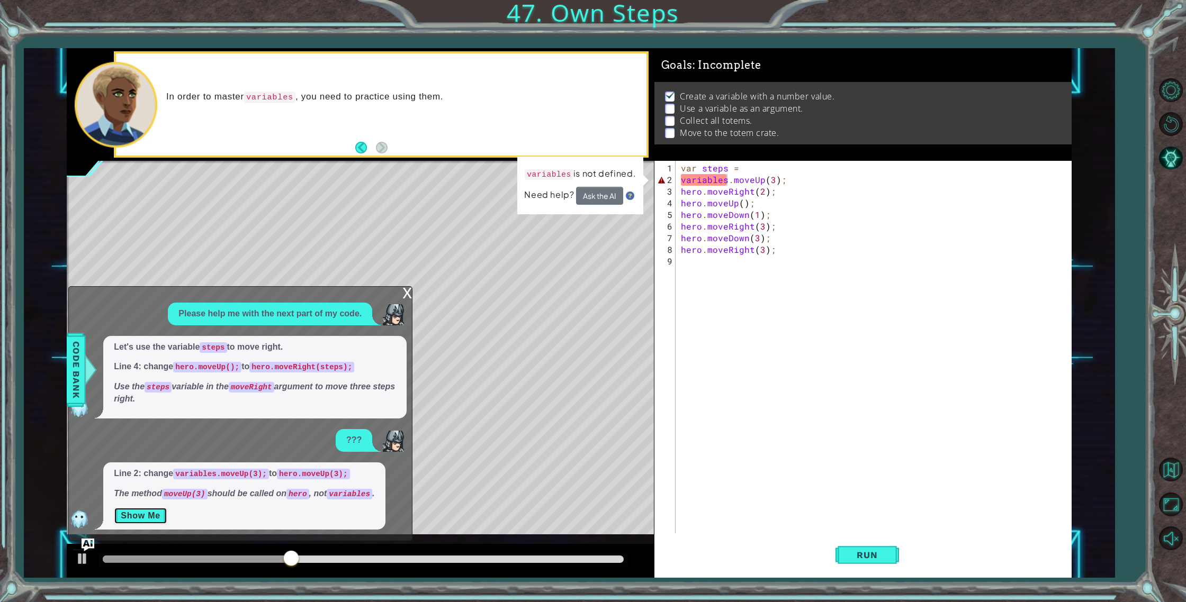
click at [133, 515] on button "Show Me" at bounding box center [140, 516] width 53 height 17
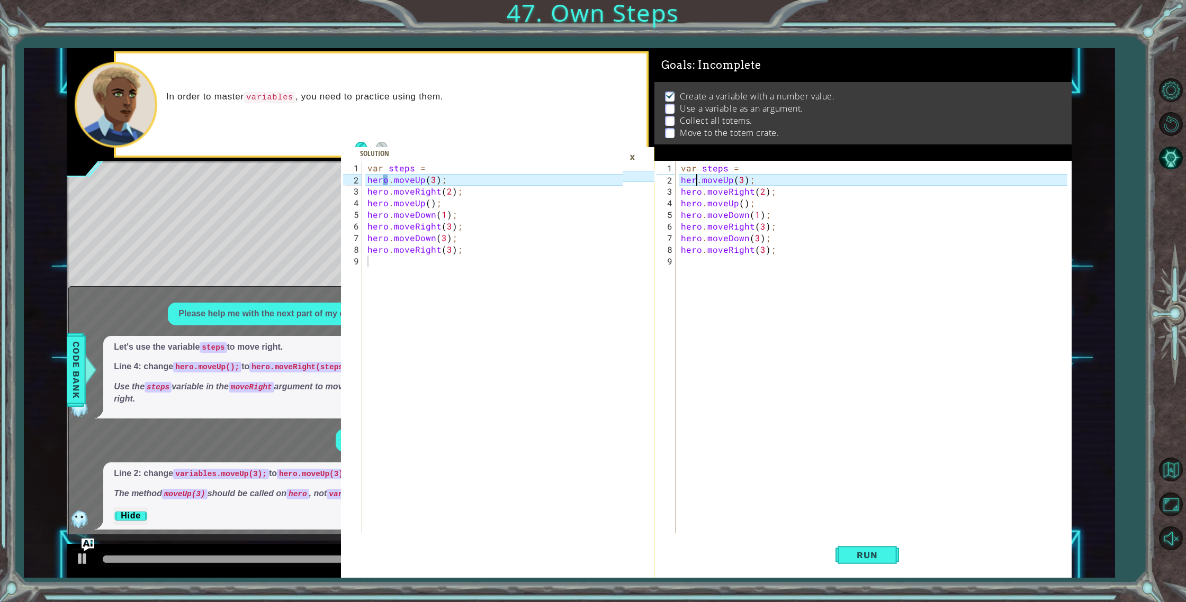
scroll to position [0, 1]
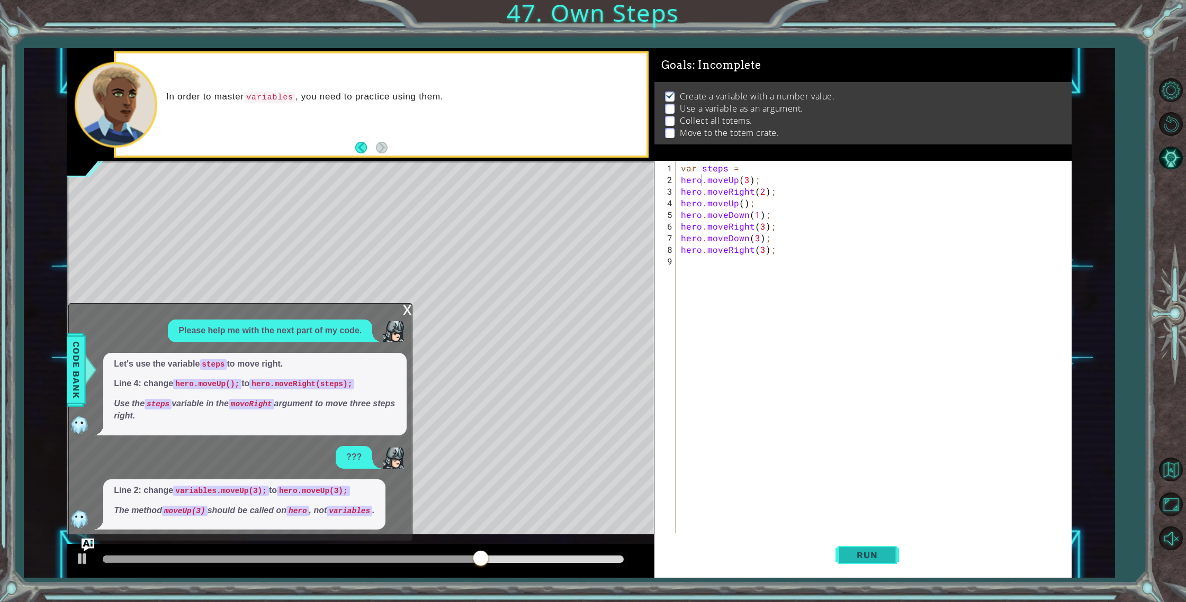
click at [886, 554] on span "Run" at bounding box center [867, 555] width 42 height 11
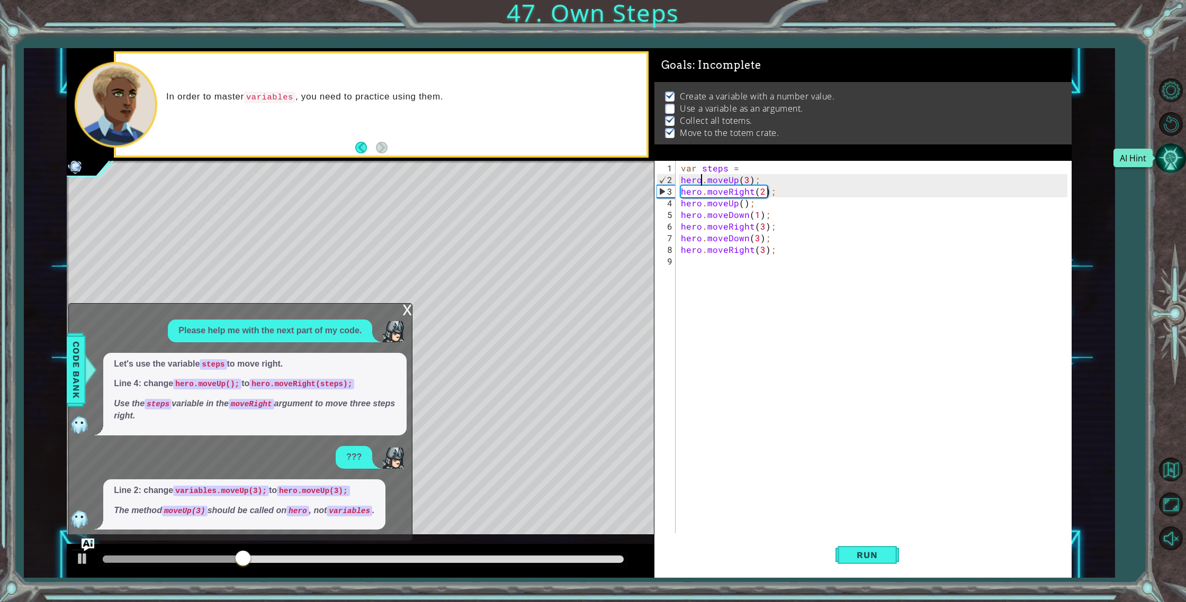
click at [1169, 152] on button "AI Hint" at bounding box center [1170, 158] width 31 height 31
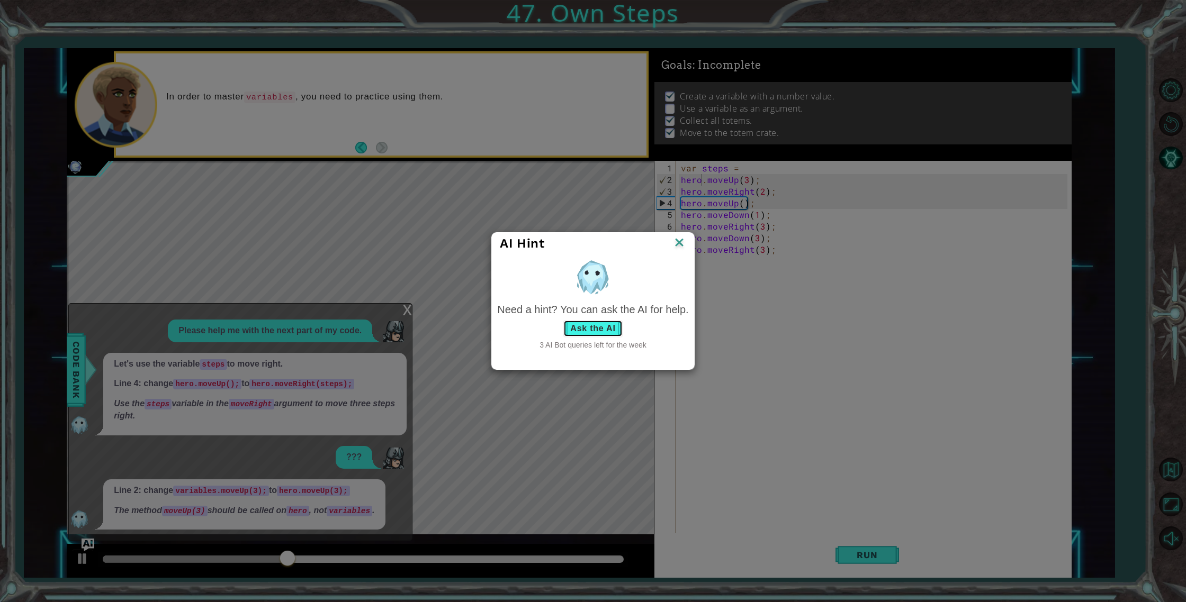
click at [622, 334] on button "Ask the AI" at bounding box center [592, 328] width 59 height 17
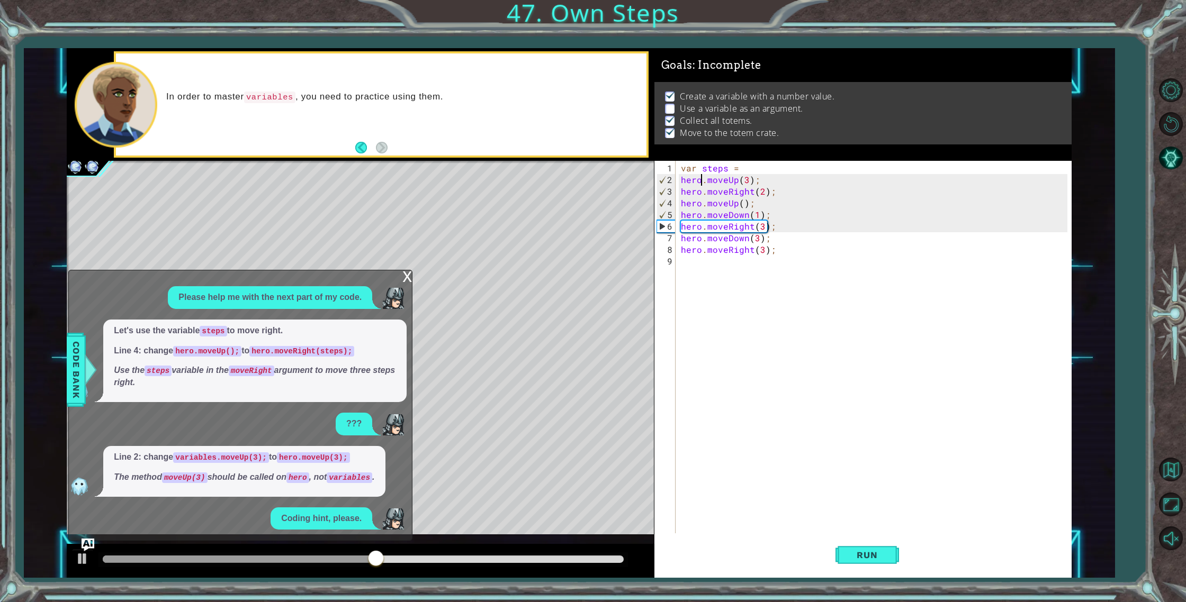
scroll to position [52, 0]
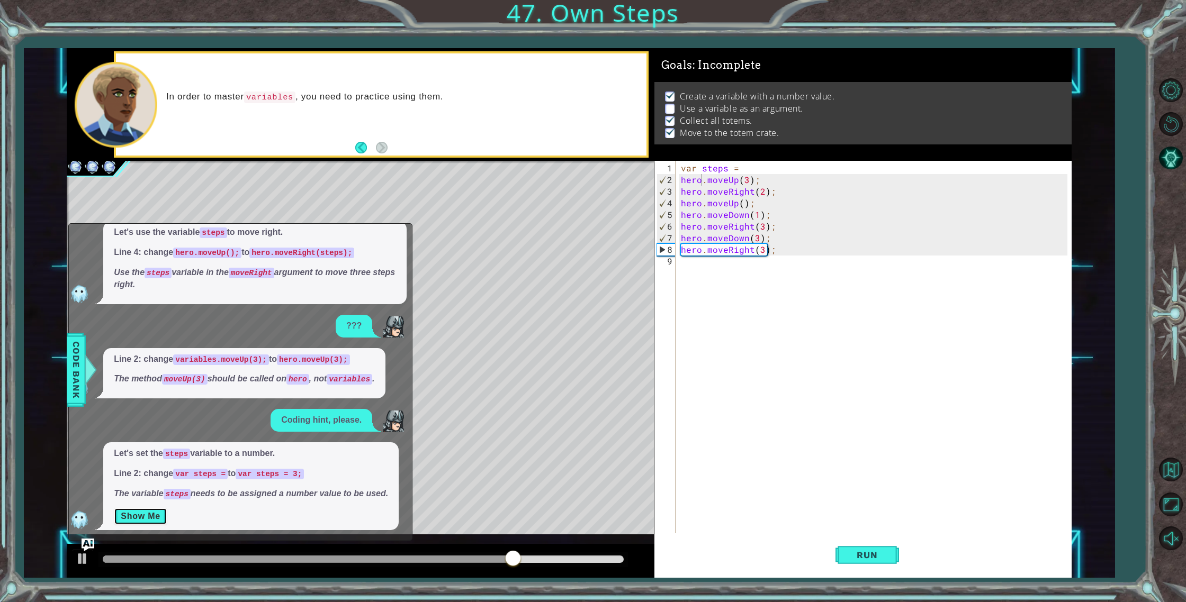
click at [147, 512] on button "Show Me" at bounding box center [140, 516] width 53 height 17
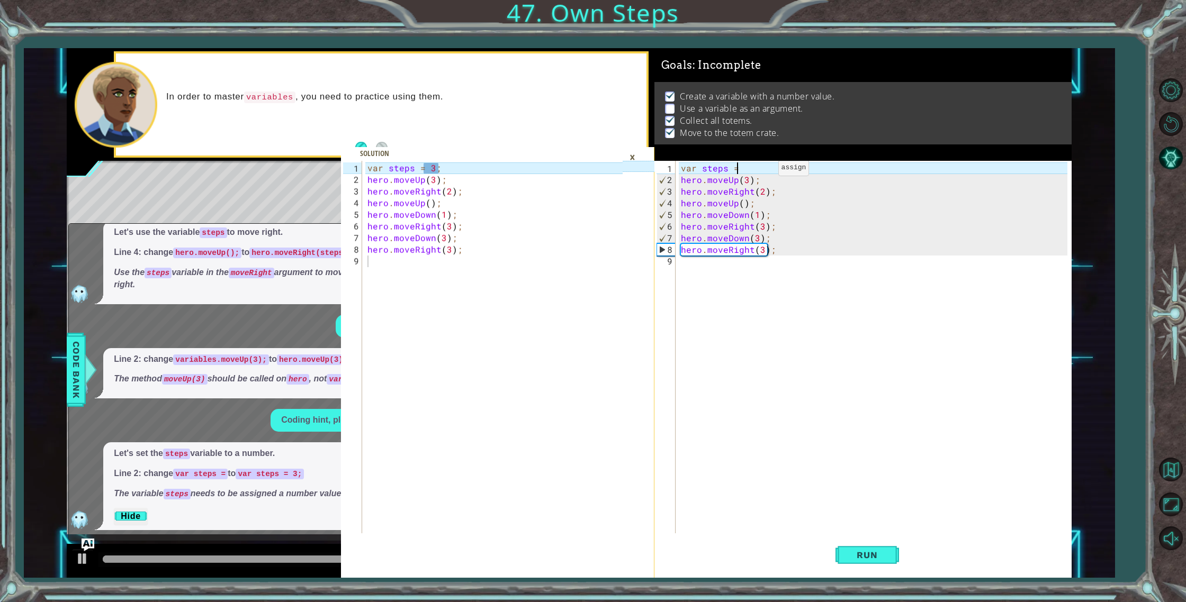
click at [760, 172] on div "var steps = hero . moveUp ( 3 ) ; hero . moveRight ( 2 ) ; hero . moveUp ( ) ; …" at bounding box center [876, 361] width 394 height 396
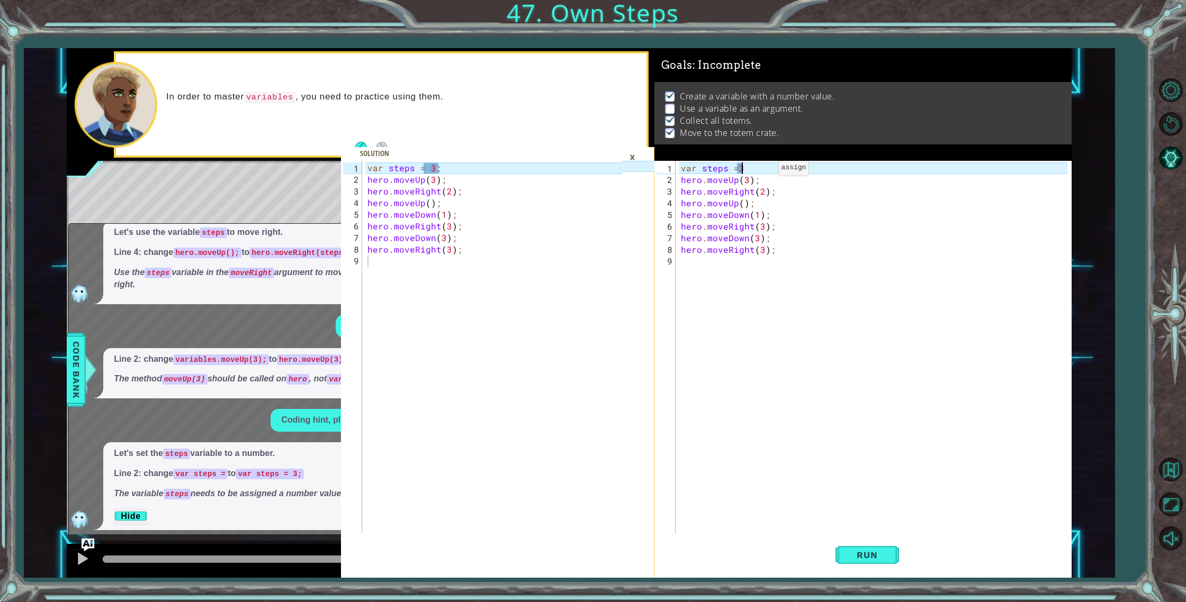
scroll to position [0, 4]
click at [736, 170] on div "var steps = 3 ; hero . moveUp ( 3 ) ; hero . moveRight ( 2 ) ; hero . moveUp ( …" at bounding box center [876, 361] width 394 height 396
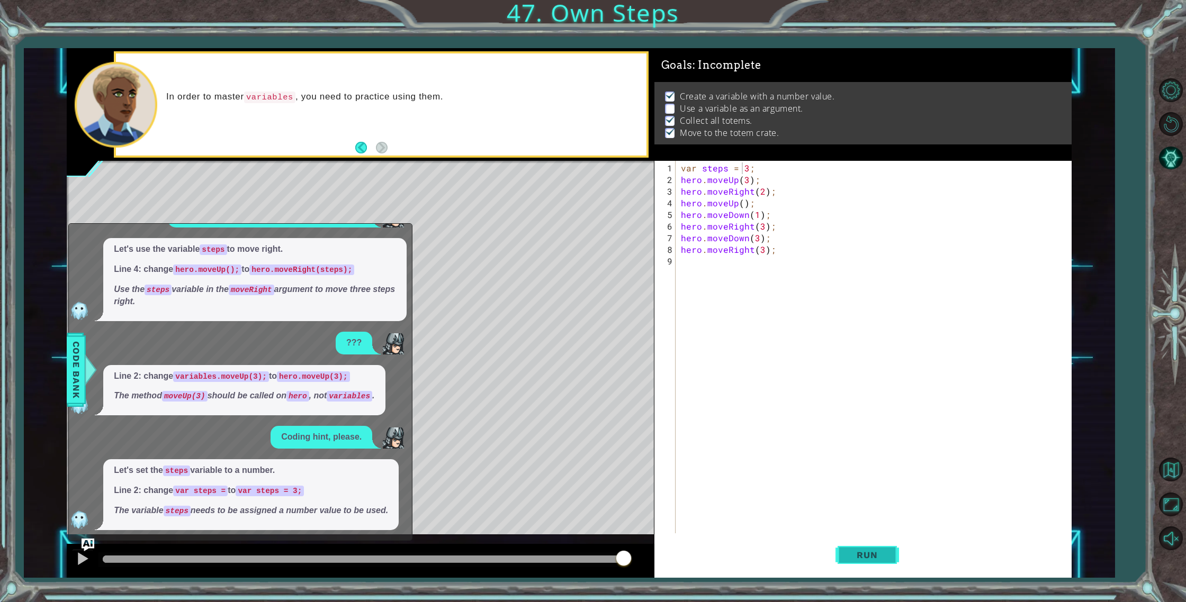
click at [852, 560] on span "Run" at bounding box center [867, 555] width 42 height 11
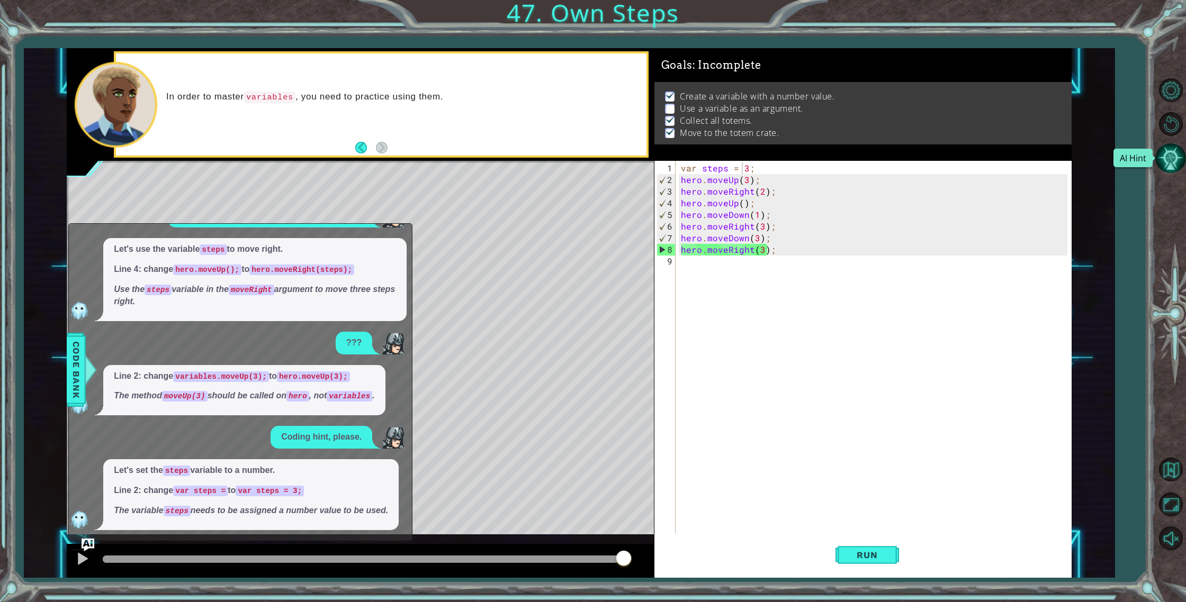
click at [1162, 144] on button "AI Hint" at bounding box center [1170, 158] width 31 height 31
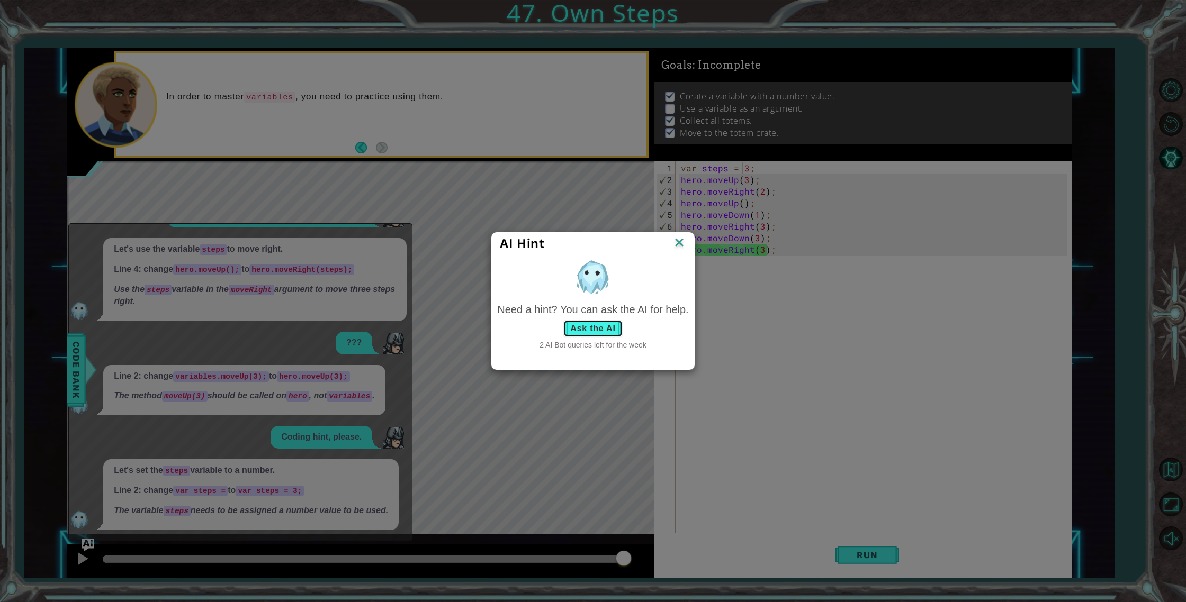
click at [599, 333] on button "Ask the AI" at bounding box center [592, 328] width 59 height 17
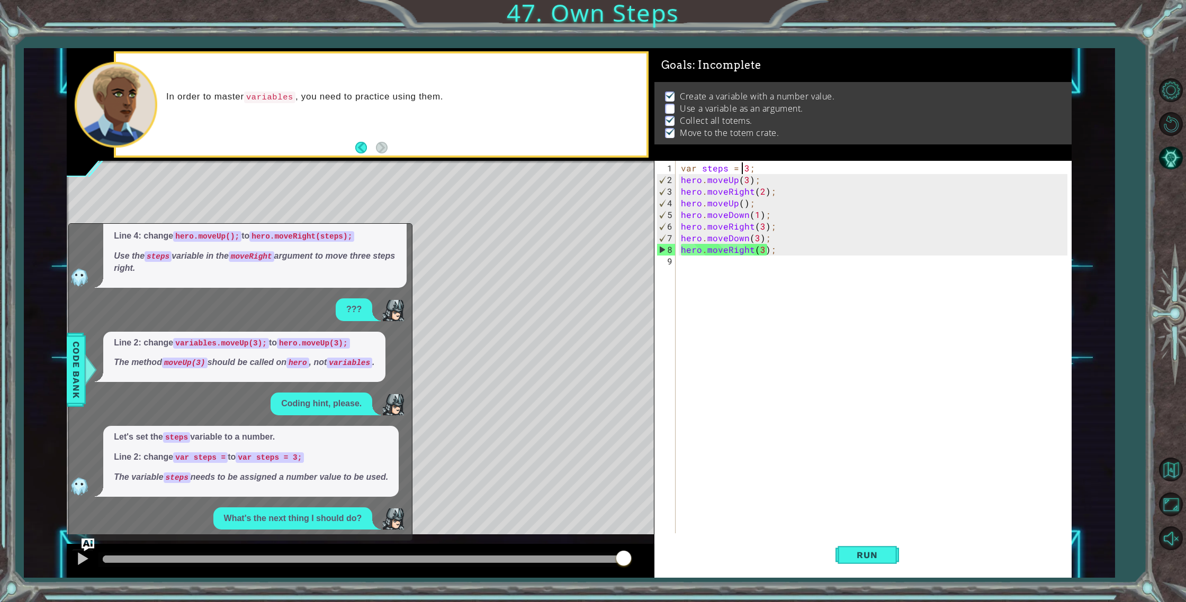
scroll to position [178, 0]
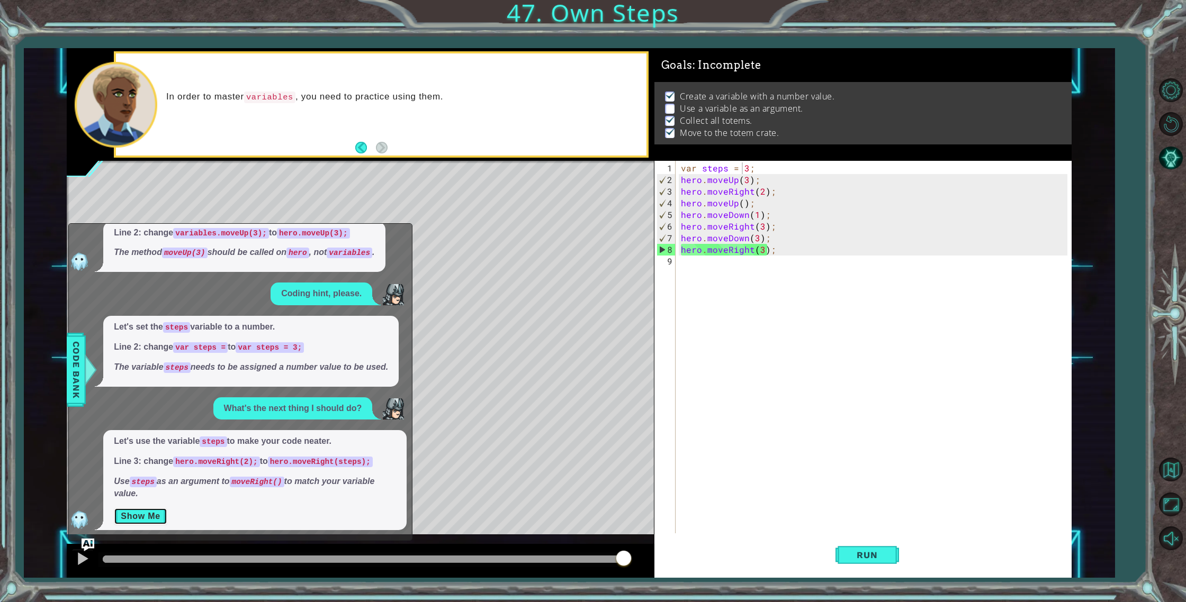
click at [158, 509] on button "Show Me" at bounding box center [140, 516] width 53 height 17
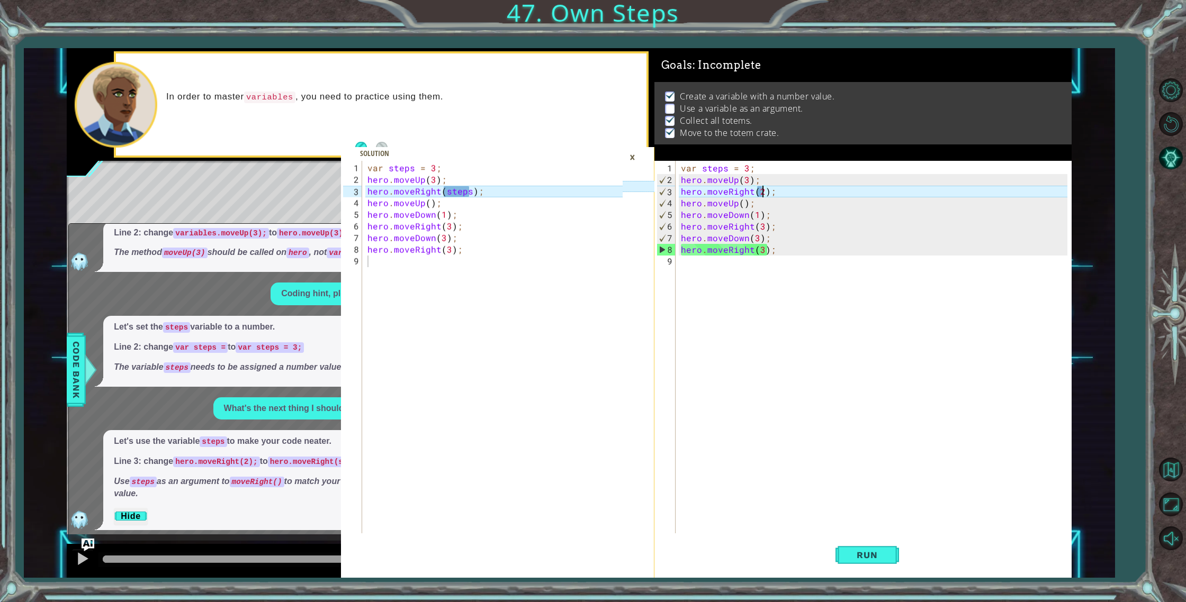
click at [762, 195] on div "var steps = 3 ; hero . moveUp ( 3 ) ; hero . moveRight ( 2 ) ; hero . moveUp ( …" at bounding box center [876, 361] width 394 height 396
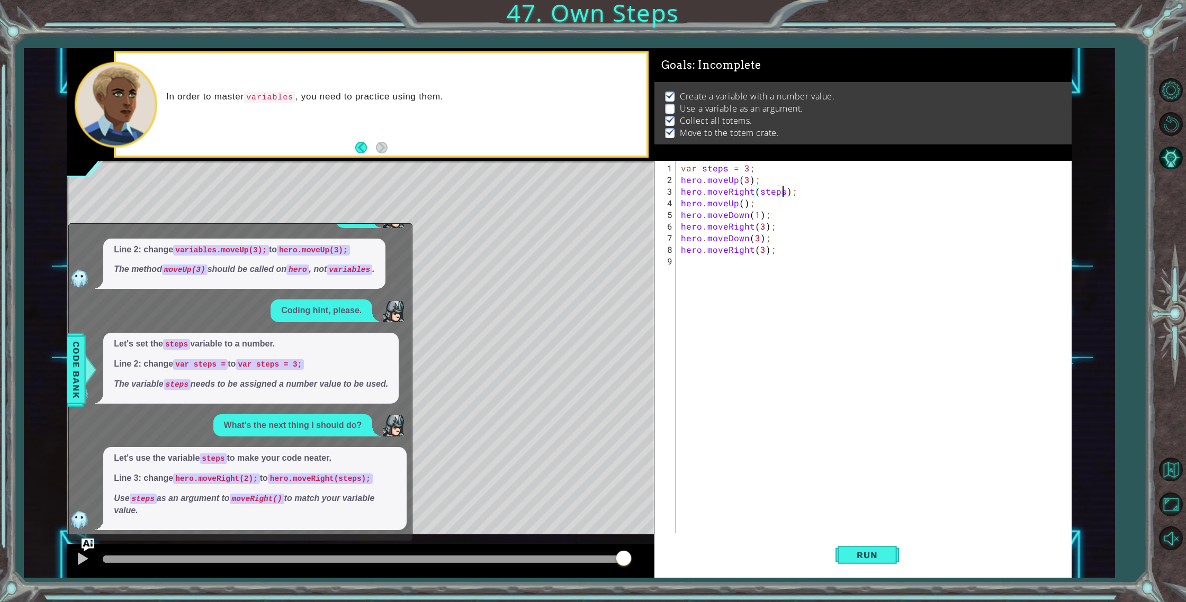
scroll to position [161, 0]
type textarea "hero.moveRight(steps);"
click at [847, 548] on button "Run" at bounding box center [867, 556] width 64 height 42
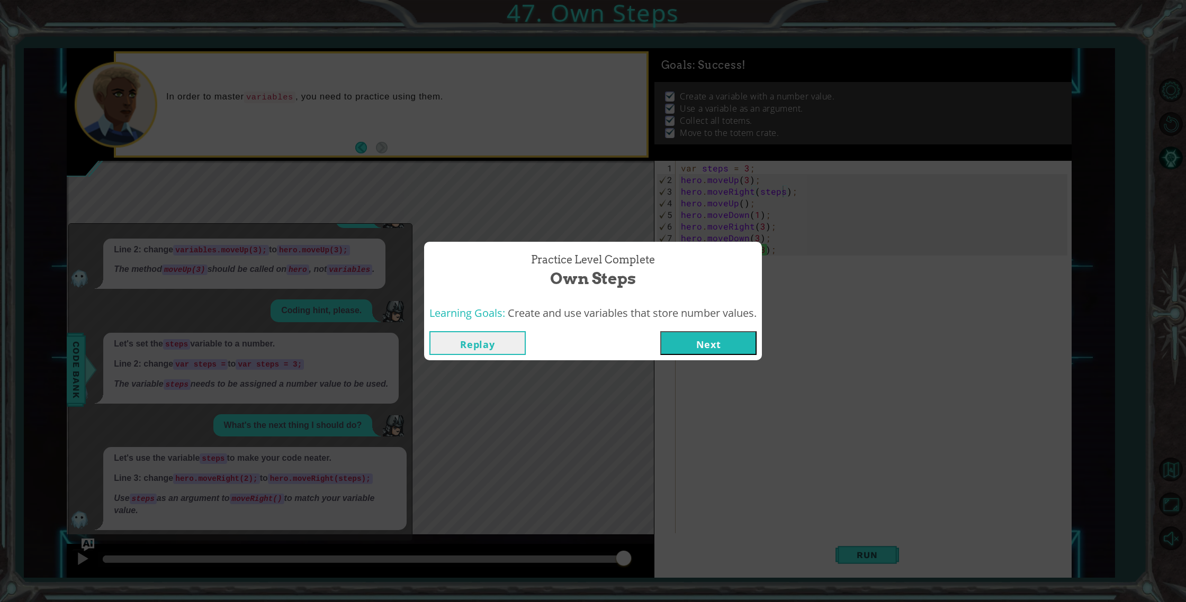
click at [704, 352] on button "Next" at bounding box center [708, 343] width 96 height 24
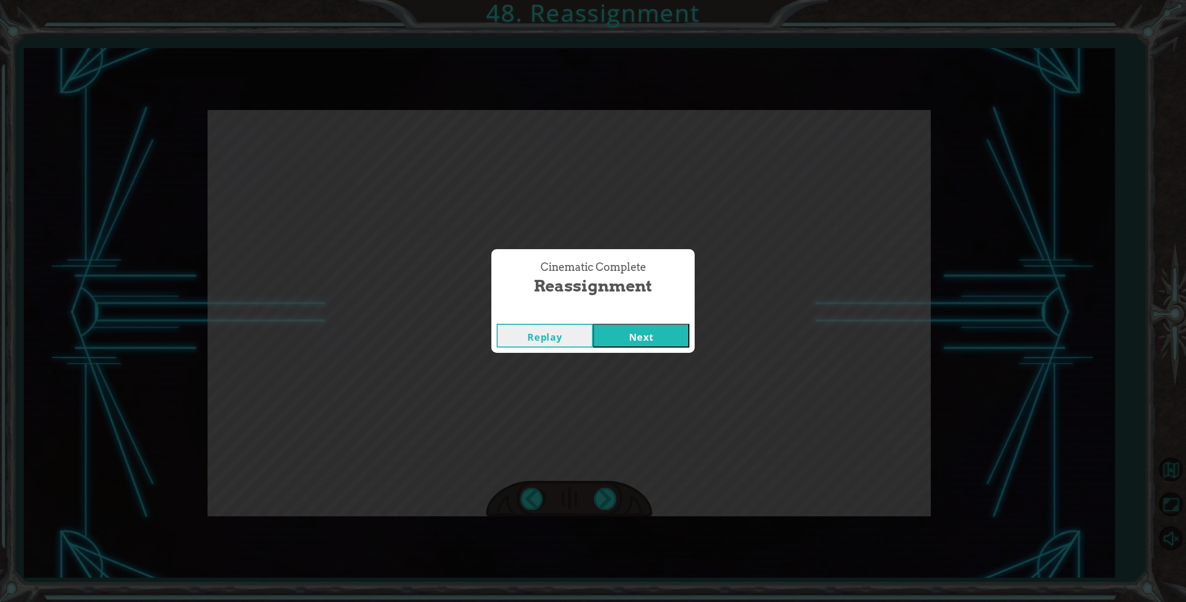
click at [676, 344] on button "Next" at bounding box center [641, 336] width 96 height 24
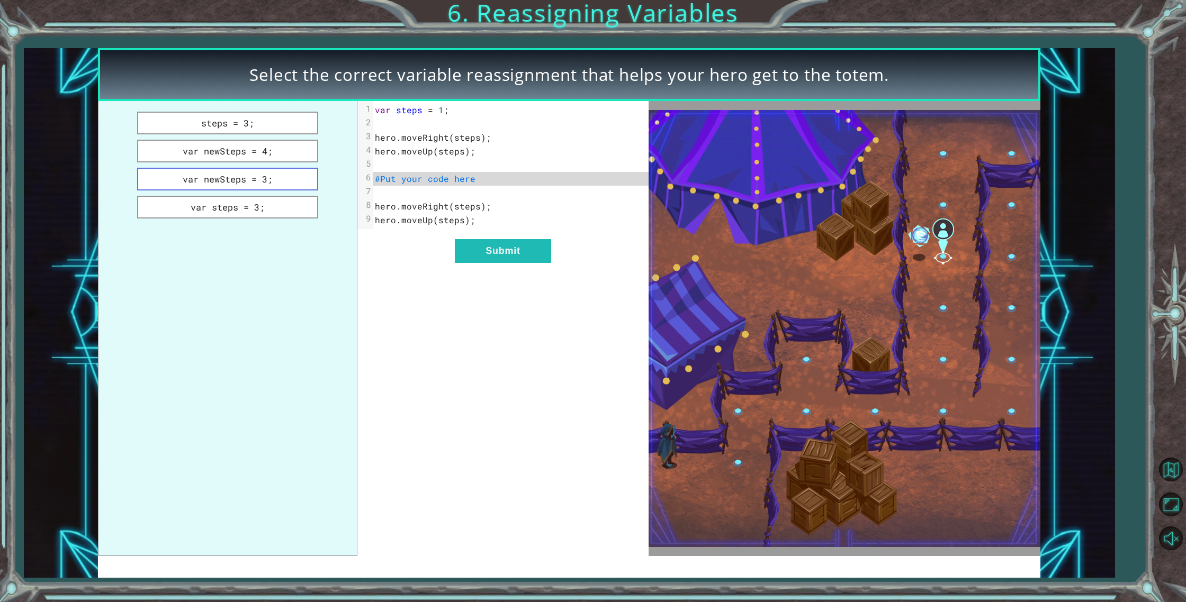
click at [266, 185] on button "var newSteps = 3;" at bounding box center [227, 179] width 181 height 23
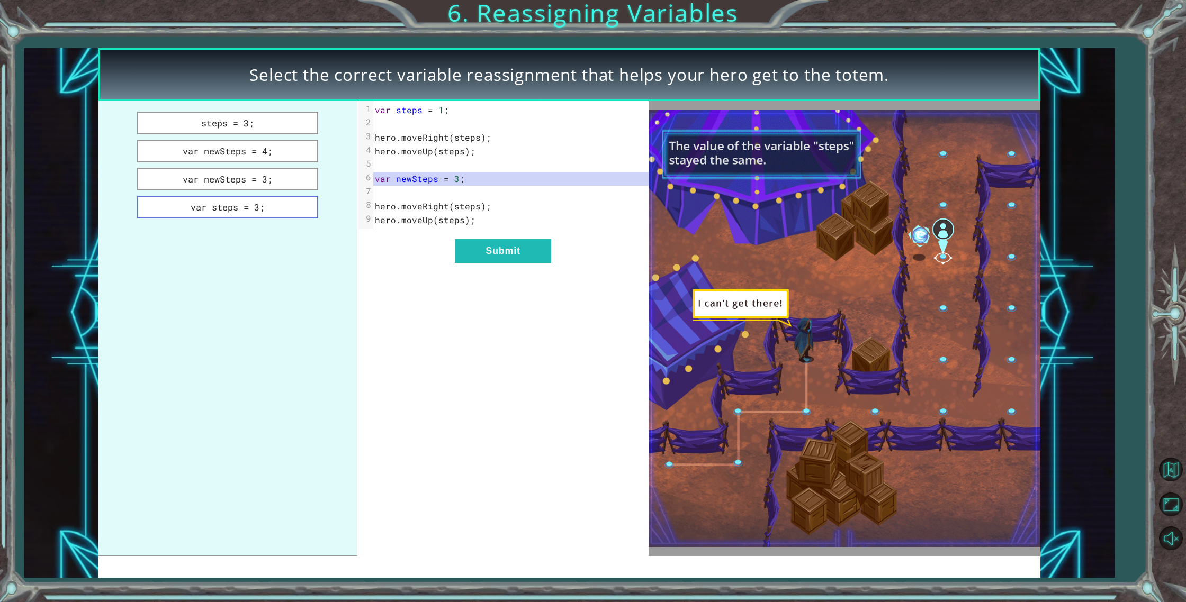
click at [256, 204] on button "var steps = 3;" at bounding box center [227, 207] width 181 height 23
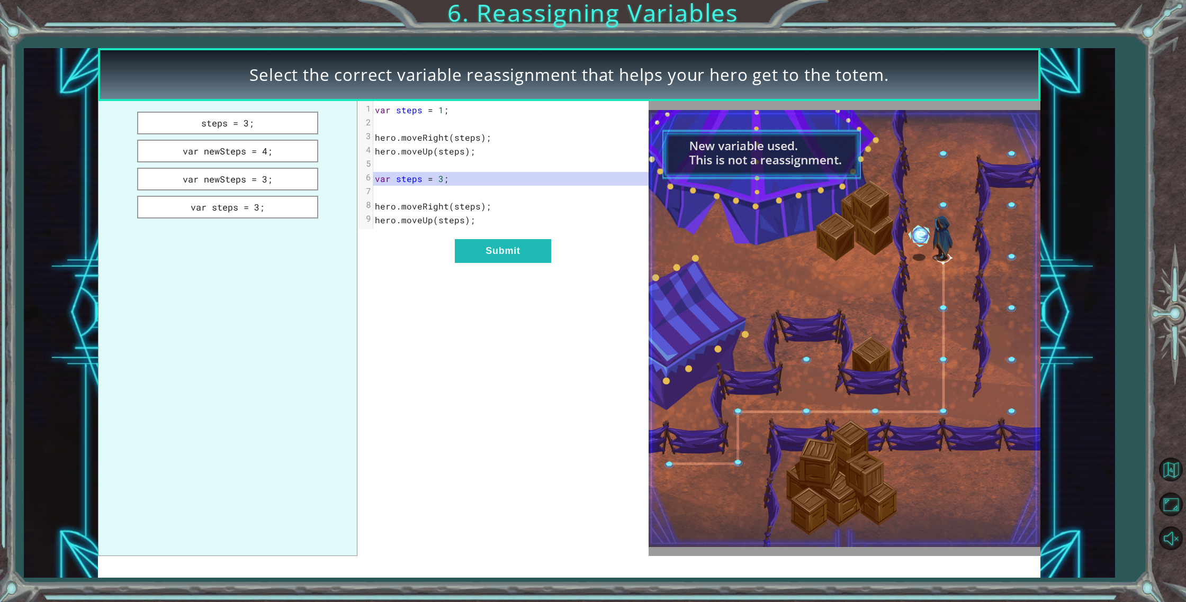
click at [445, 249] on div "xxxxxxxxxx 9 1 var steps = 1 ; 2 ​ 3 hero . moveRight ( steps ); 4 hero . moveU…" at bounding box center [502, 328] width 291 height 455
click at [460, 246] on button "Submit" at bounding box center [503, 251] width 96 height 24
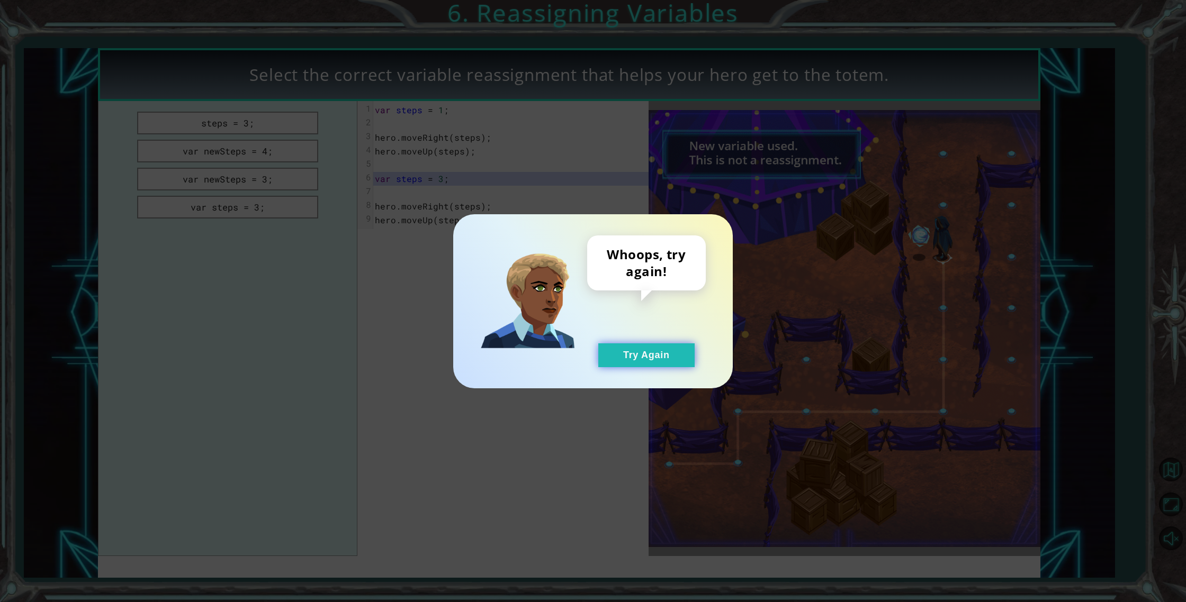
click at [653, 355] on button "Try Again" at bounding box center [646, 356] width 96 height 24
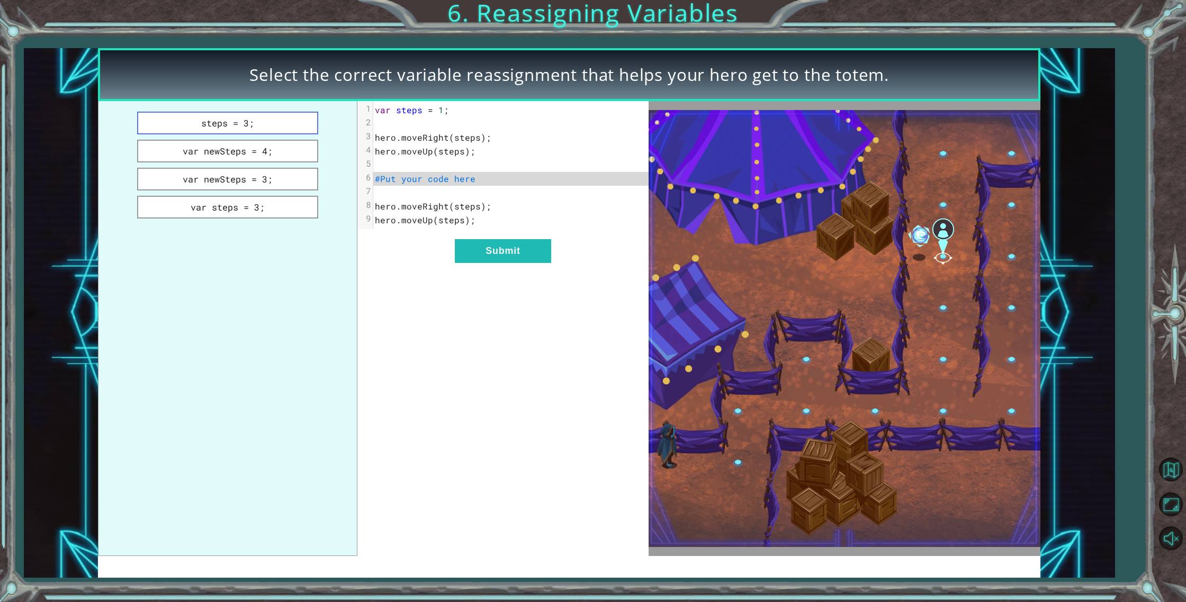
click at [252, 127] on button "steps = 3;" at bounding box center [227, 123] width 181 height 23
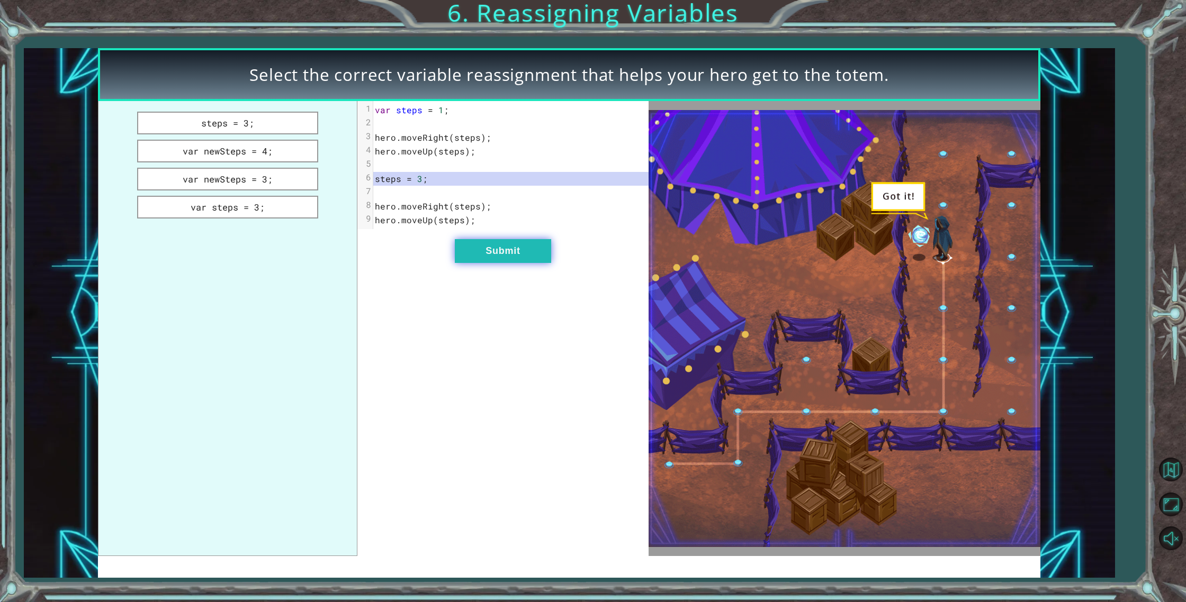
click at [484, 242] on button "Submit" at bounding box center [503, 251] width 96 height 24
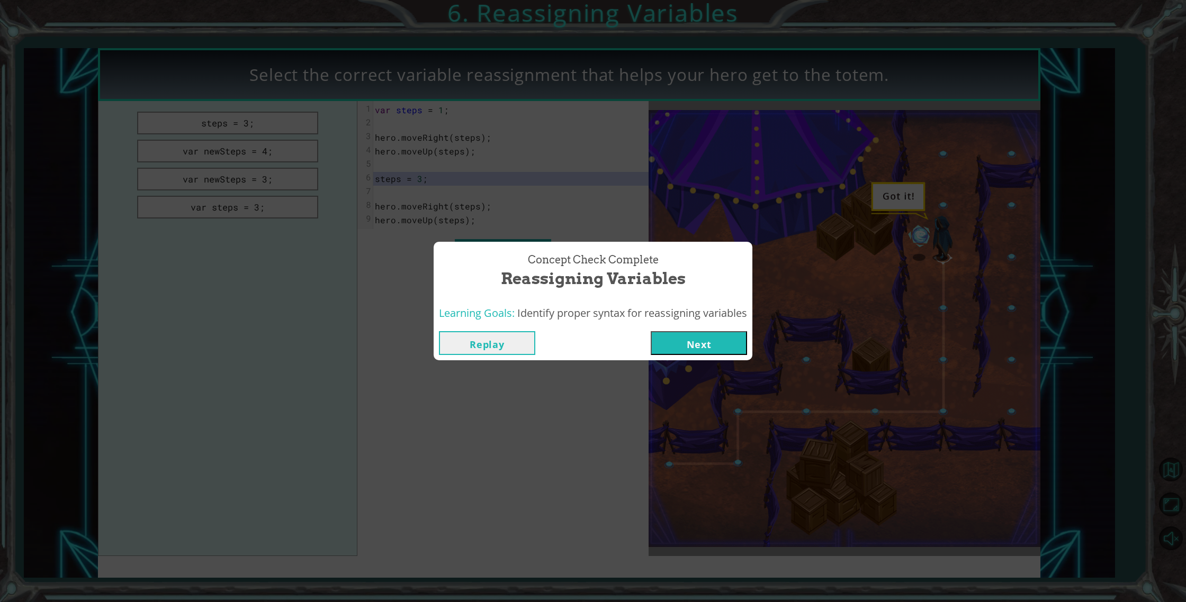
click at [712, 333] on button "Next" at bounding box center [699, 343] width 96 height 24
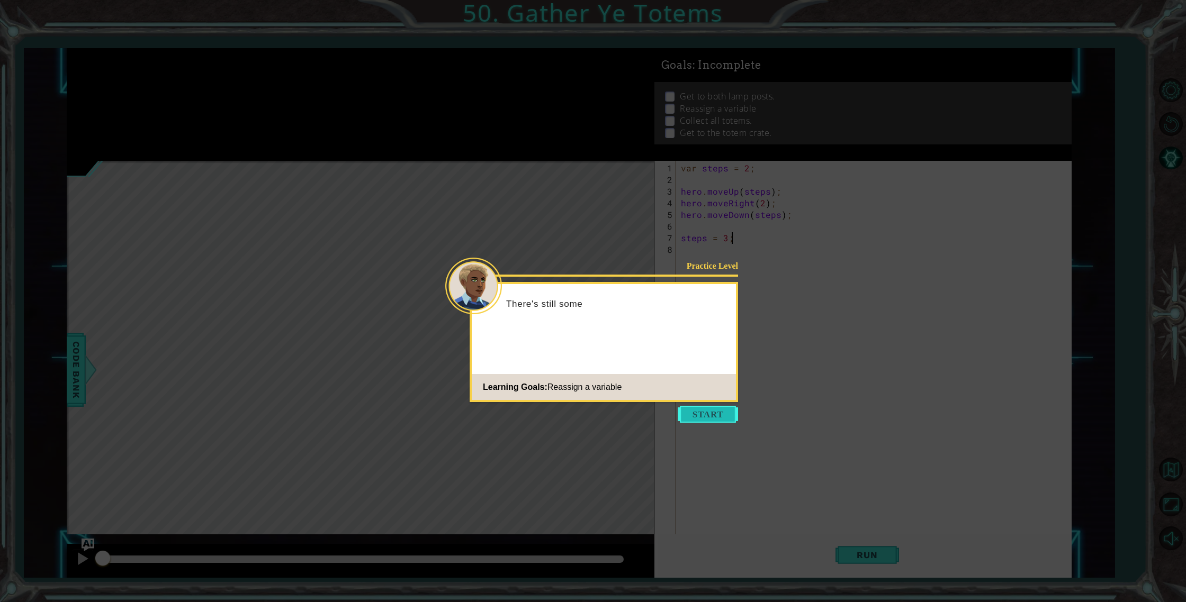
click at [725, 408] on button "Start" at bounding box center [708, 414] width 60 height 17
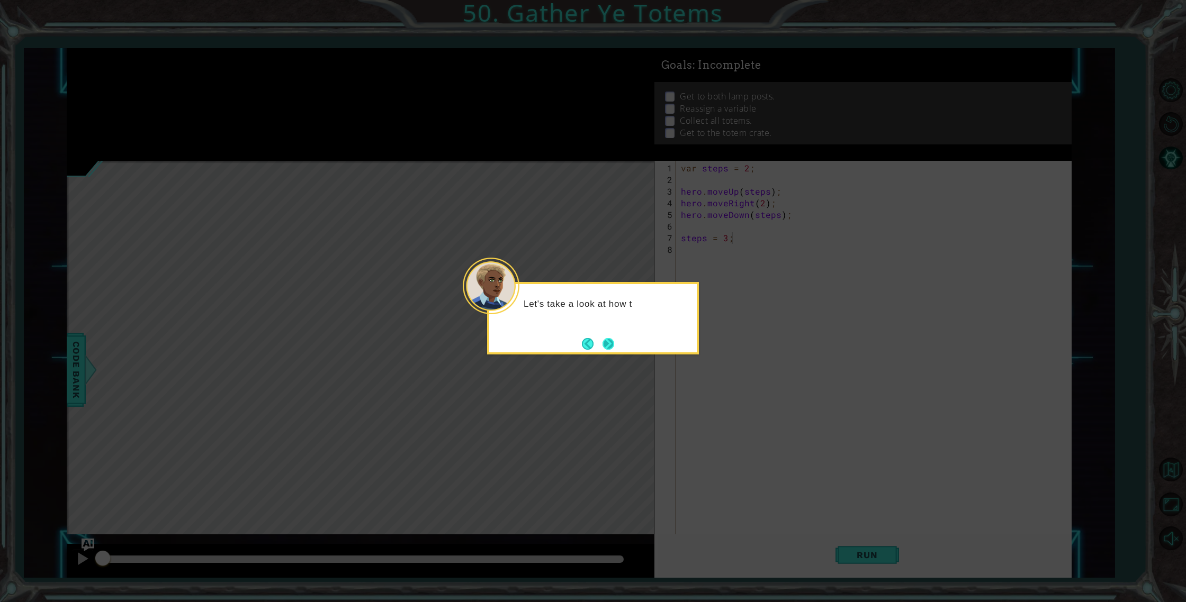
click at [608, 349] on button "Next" at bounding box center [608, 344] width 13 height 13
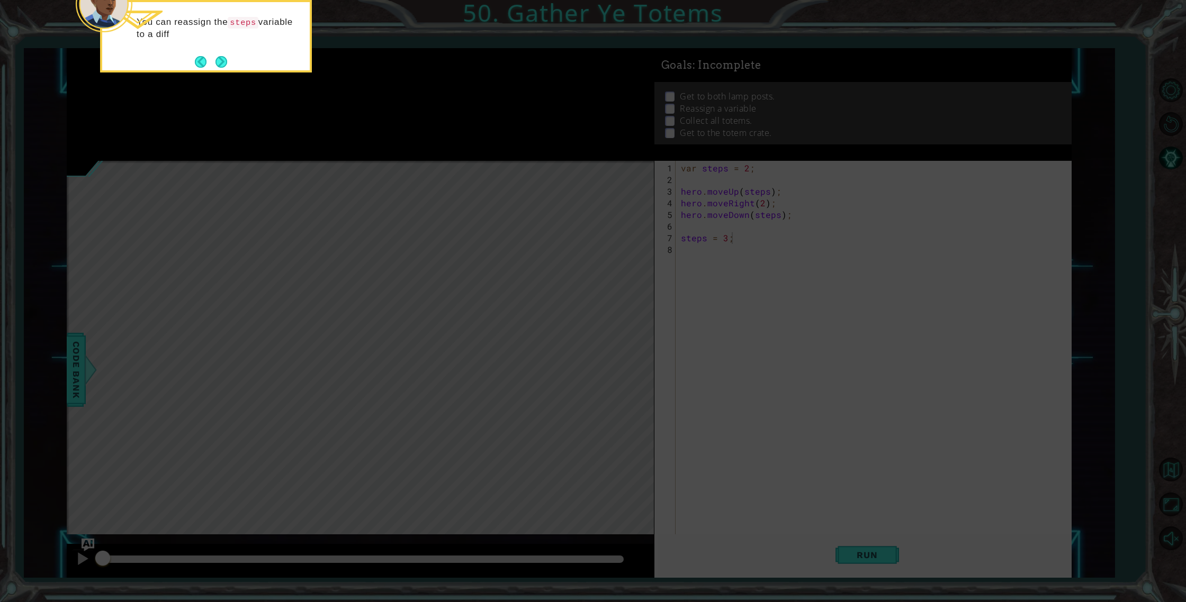
click at [218, 75] on icon at bounding box center [593, 90] width 1186 height 1024
drag, startPoint x: 218, startPoint y: 75, endPoint x: 217, endPoint y: 68, distance: 7.0
click at [217, 70] on body "1 ההההההההההההההההההההההההההההההההההההההההההההההההההההההההההההההההההההההההההההה…" at bounding box center [593, 301] width 1186 height 602
click at [217, 68] on footer at bounding box center [211, 62] width 32 height 16
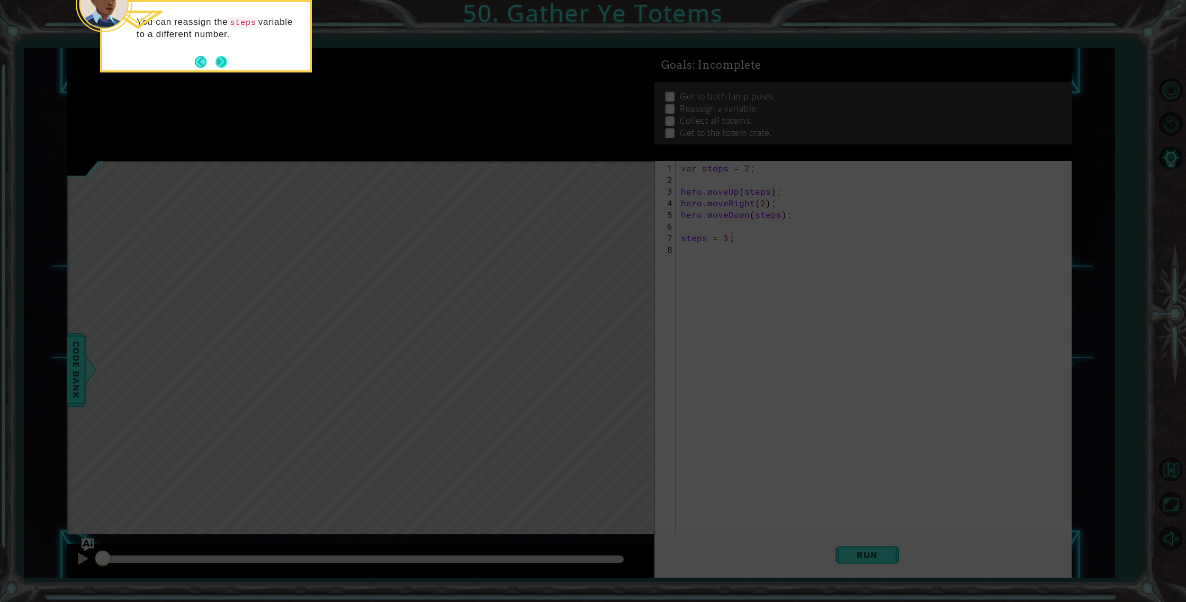
click at [217, 64] on button "Next" at bounding box center [221, 62] width 13 height 13
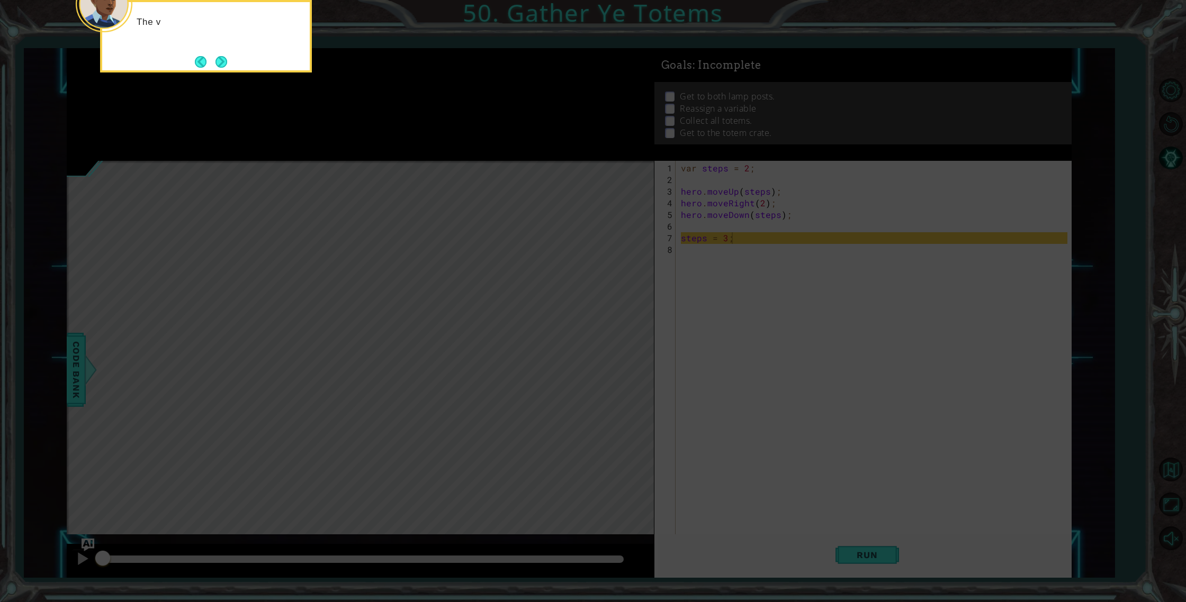
click at [217, 64] on button "Next" at bounding box center [221, 62] width 12 height 12
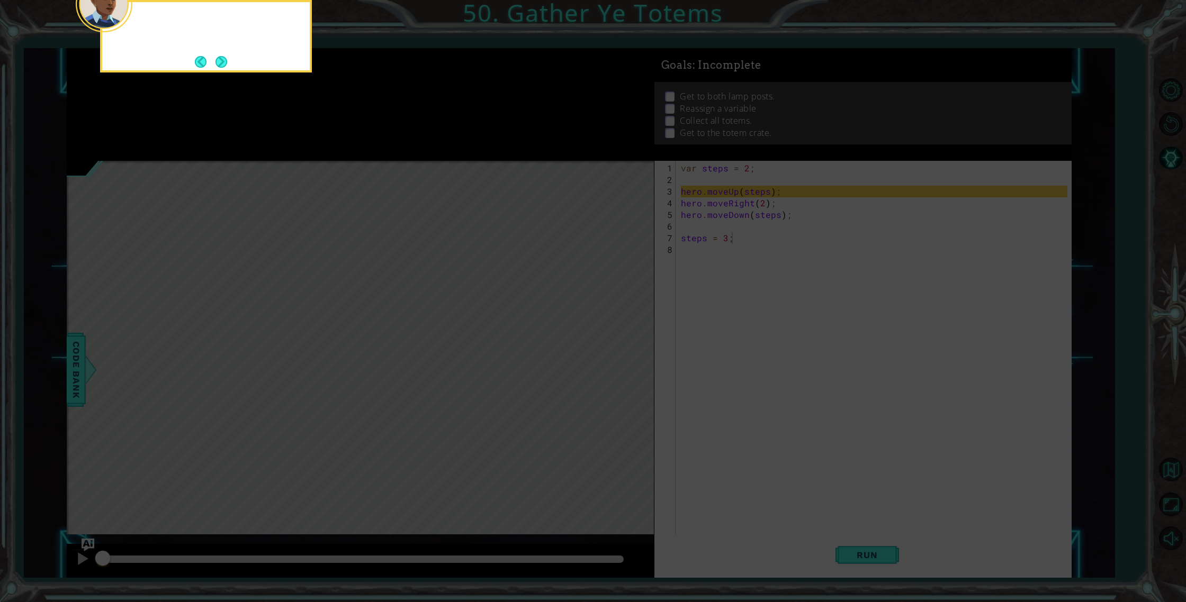
click at [217, 64] on button "Next" at bounding box center [220, 61] width 17 height 17
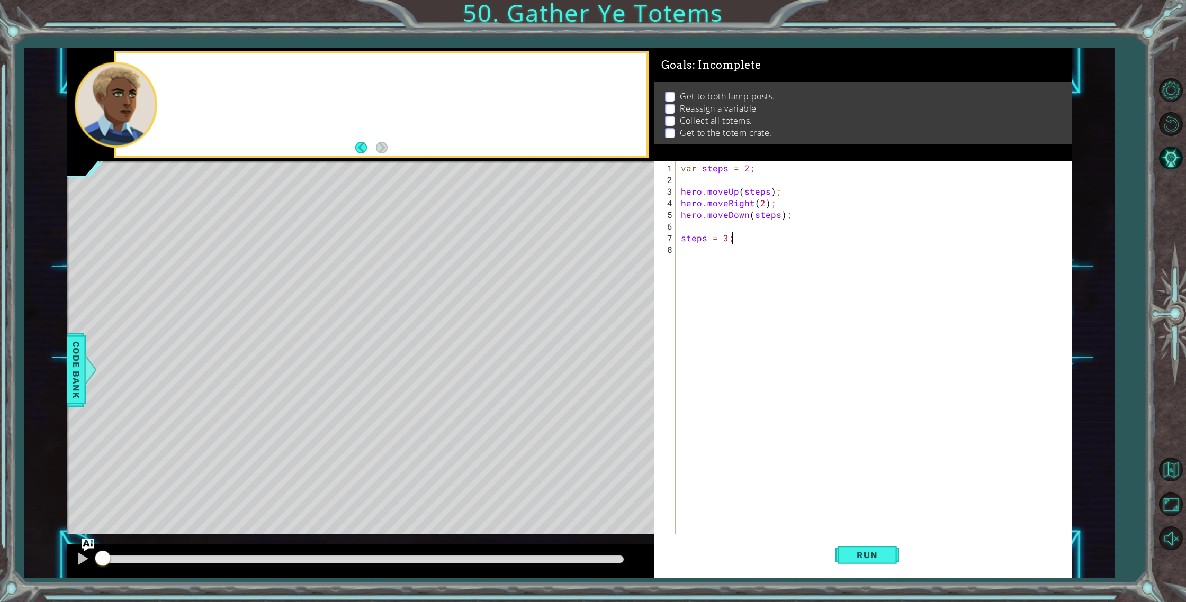
click at [217, 64] on div at bounding box center [381, 104] width 530 height 102
click at [877, 564] on button "Run" at bounding box center [867, 556] width 64 height 42
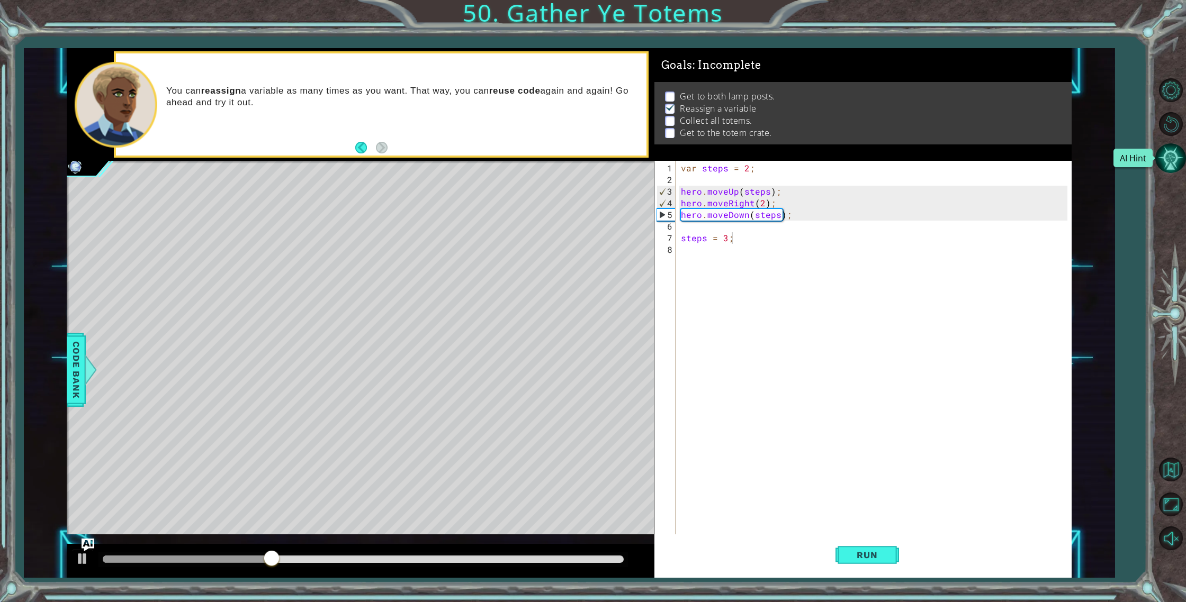
click at [1183, 169] on button "AI Hint" at bounding box center [1170, 158] width 31 height 31
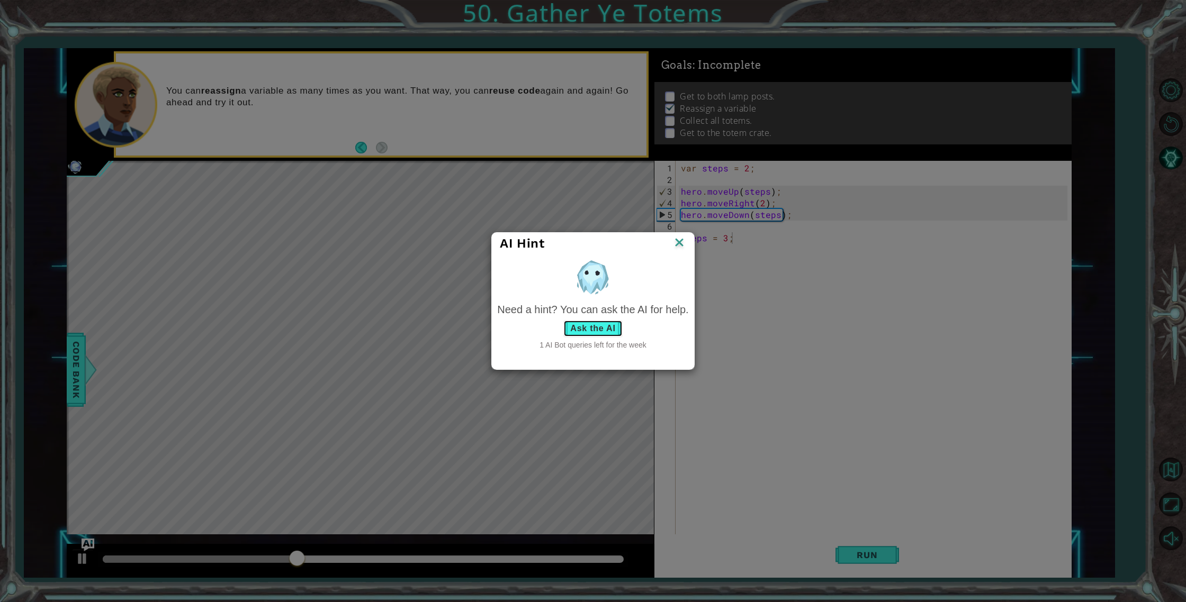
click at [610, 332] on button "Ask the AI" at bounding box center [592, 328] width 59 height 17
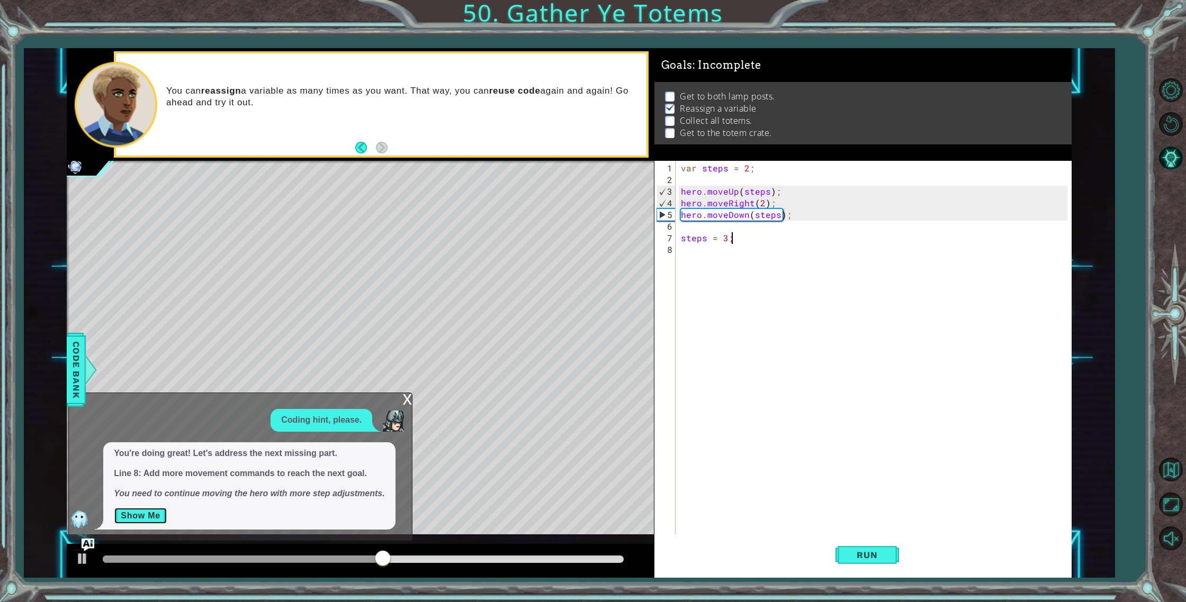
click at [155, 520] on button "Show Me" at bounding box center [140, 516] width 53 height 17
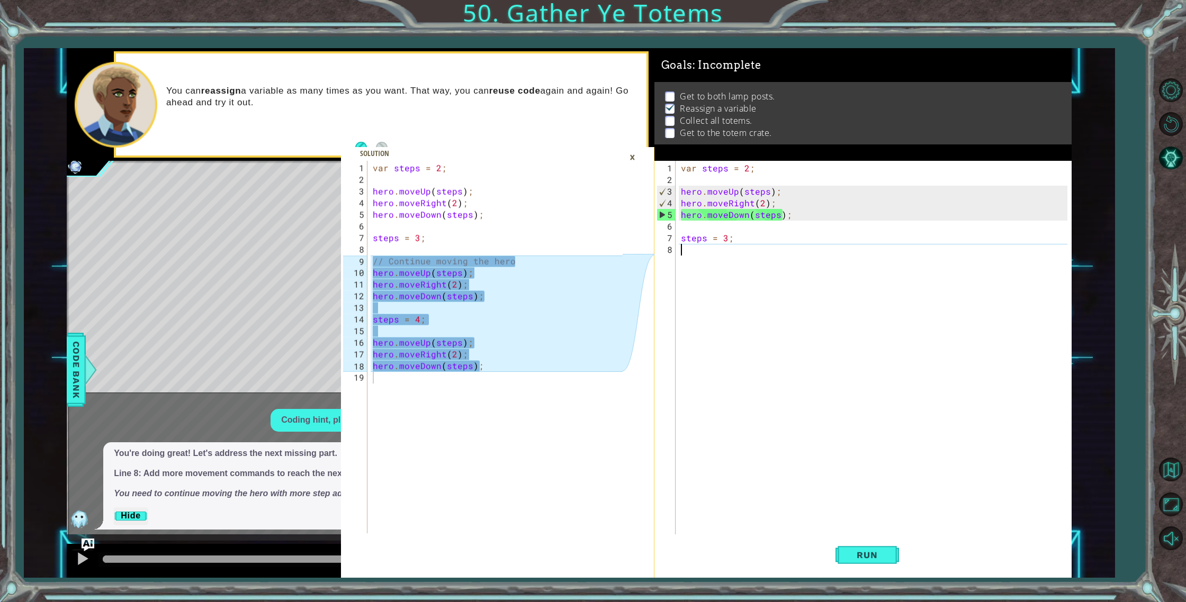
click at [705, 248] on div "var steps = 2 ; hero . moveUp ( steps ) ; hero . moveRight ( 2 ) ; hero . moveD…" at bounding box center [876, 367] width 394 height 408
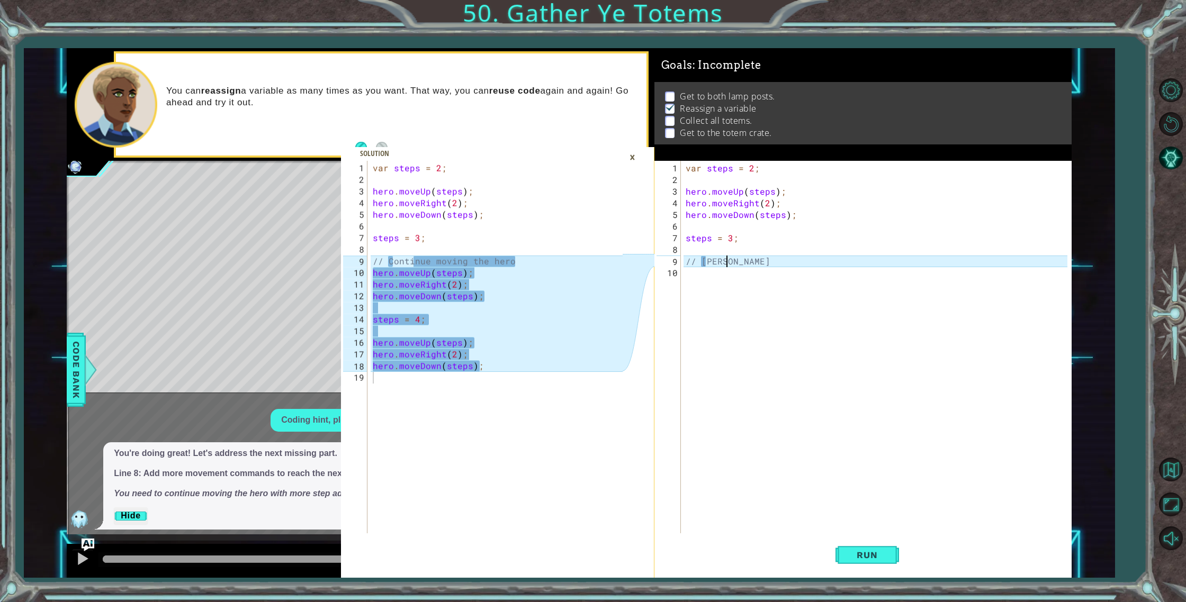
scroll to position [0, 2]
click at [705, 265] on div "var steps = 2 ; hero . moveUp ( steps ) ; hero . moveRight ( 2 ) ; hero . moveD…" at bounding box center [878, 361] width 390 height 396
click at [727, 262] on div "var steps = 2 ; hero . moveUp ( steps ) ; hero . moveRight ( 2 ) ; hero . moveD…" at bounding box center [878, 361] width 390 height 396
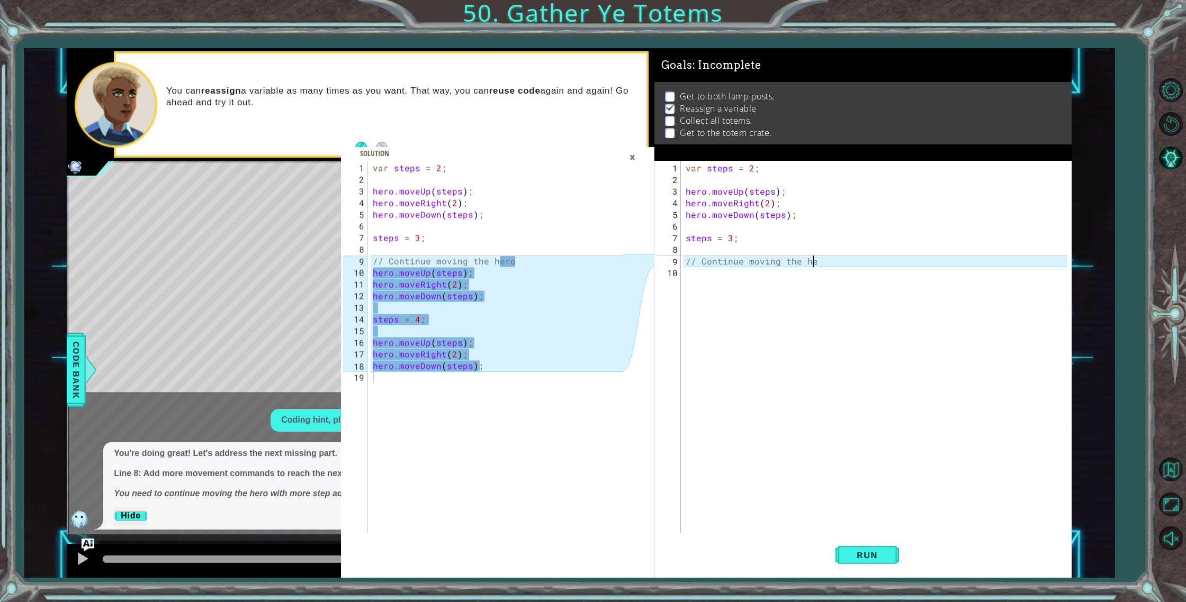
type textarea "// Continue moving the hero"
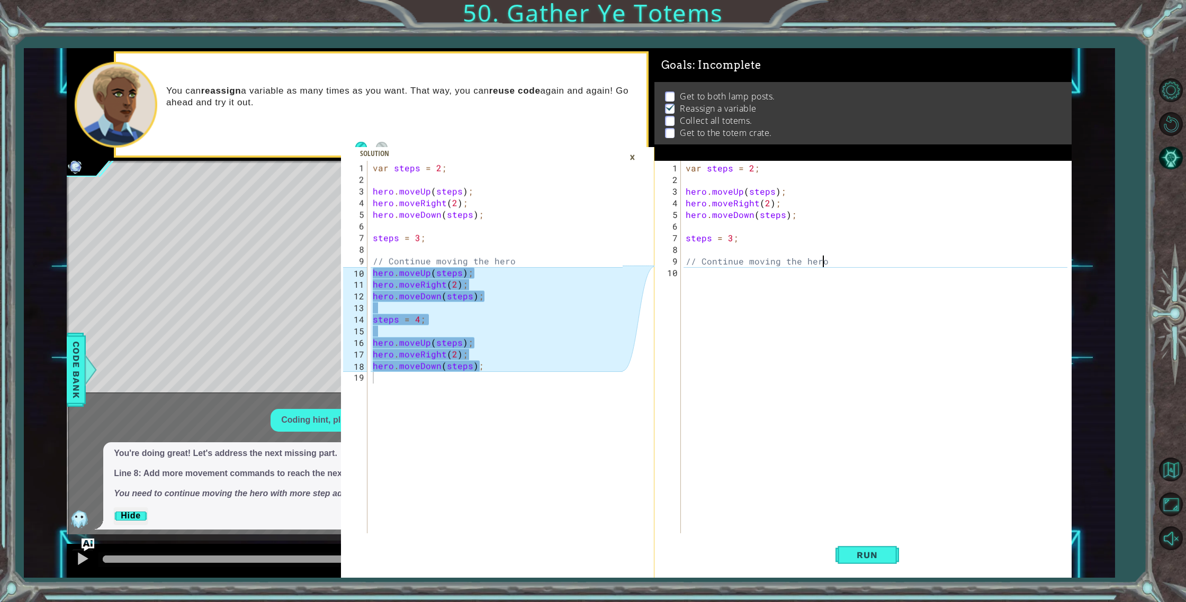
scroll to position [0, 8]
click at [698, 271] on div "var steps = 2 ; hero . moveUp ( steps ) ; hero . moveRight ( 2 ) ; hero . moveD…" at bounding box center [878, 361] width 390 height 396
type textarea "hero.moveUp(steps);"
click at [696, 286] on div "var steps = 2 ; hero . moveUp ( steps ) ; hero . moveRight ( 2 ) ; hero . moveD…" at bounding box center [878, 361] width 390 height 396
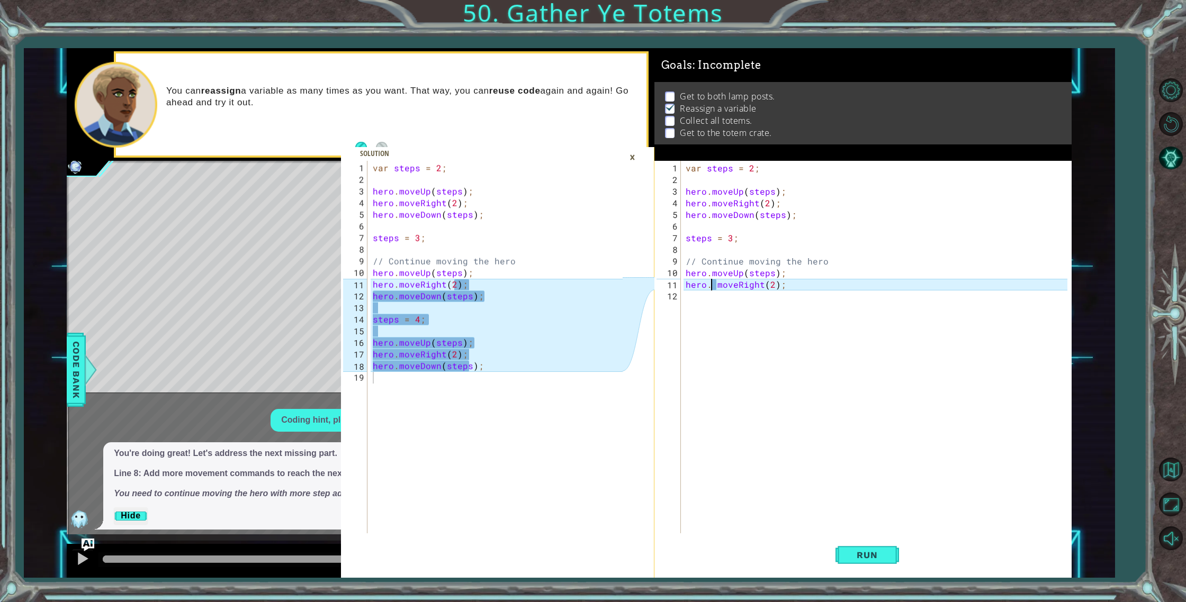
click at [712, 285] on div "var steps = 2 ; hero . moveUp ( steps ) ; hero . moveRight ( 2 ) ; hero . moveD…" at bounding box center [878, 361] width 390 height 396
click at [865, 561] on button "Run" at bounding box center [867, 556] width 64 height 42
click at [726, 236] on div "var steps = 2 ; hero . moveUp ( steps ) ; hero . moveRight ( 2 ) ; hero . moveD…" at bounding box center [878, 361] width 390 height 396
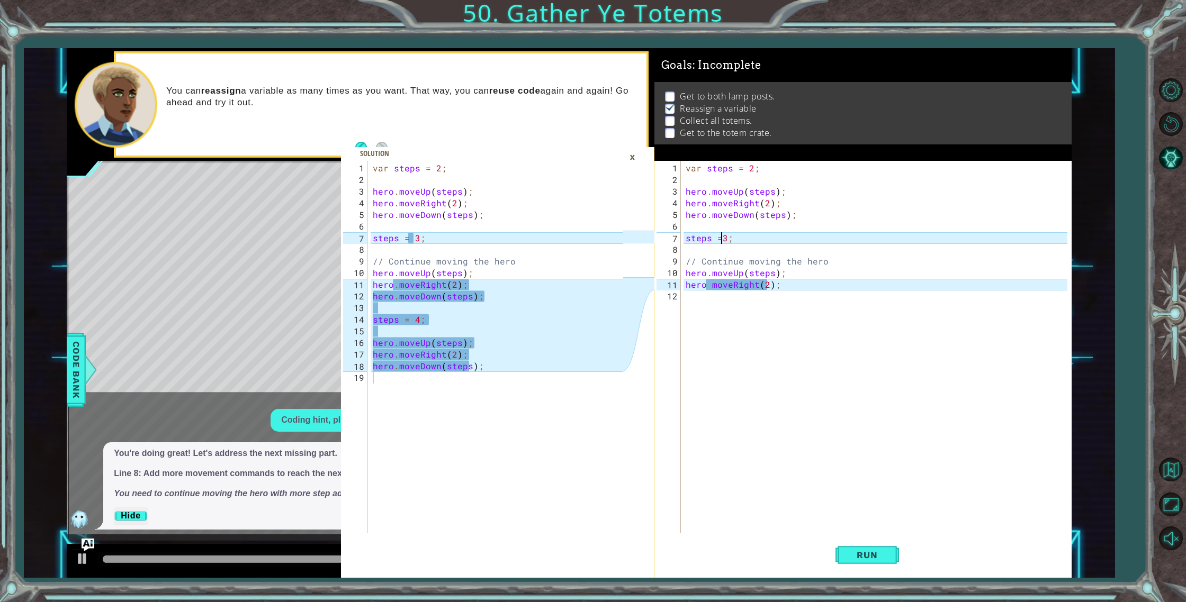
scroll to position [0, 2]
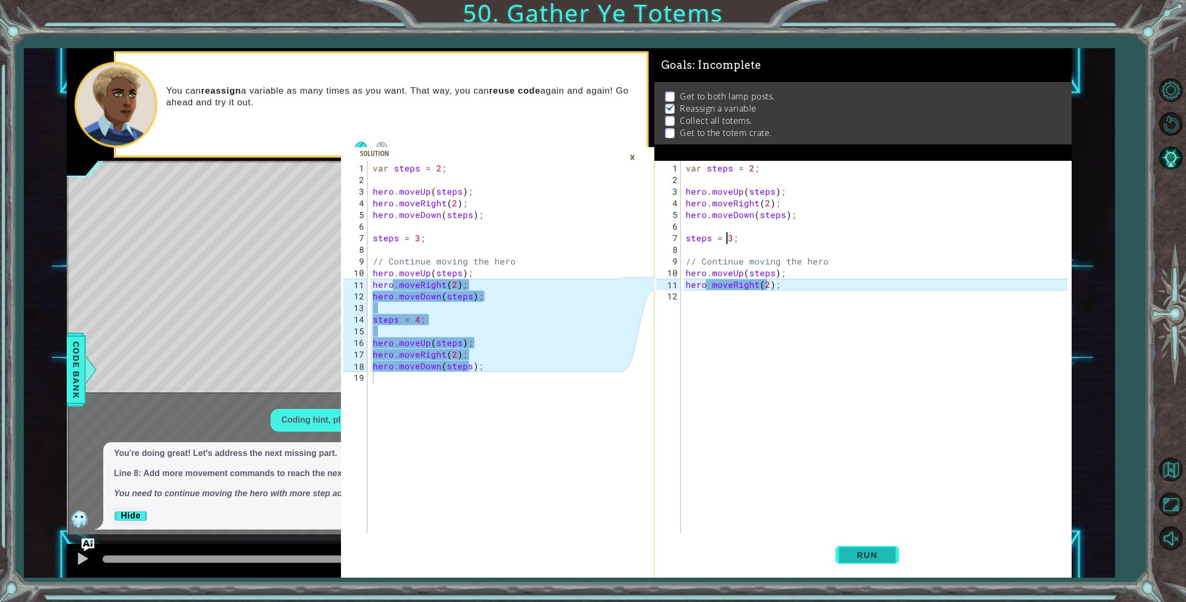
click at [857, 544] on button "Run" at bounding box center [867, 556] width 64 height 42
type textarea "steps =3;"
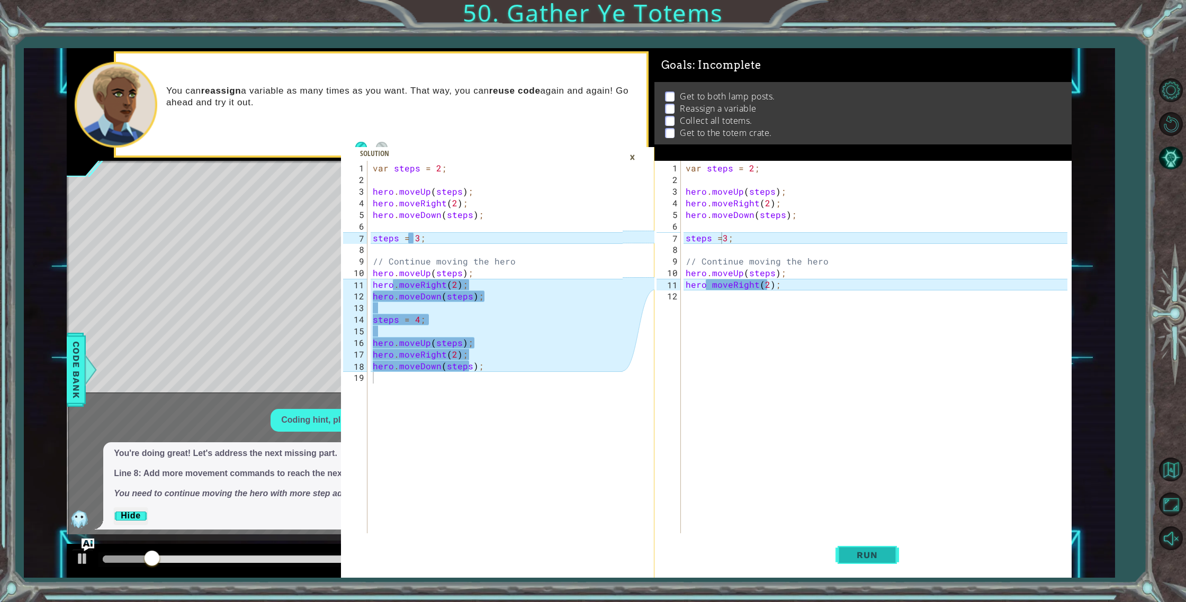
click at [852, 556] on span "Run" at bounding box center [867, 555] width 42 height 11
click at [755, 305] on div "var steps = 2 ; hero . moveUp ( steps ) ; hero . moveRight ( 2 ) ; hero . moveD…" at bounding box center [878, 361] width 390 height 396
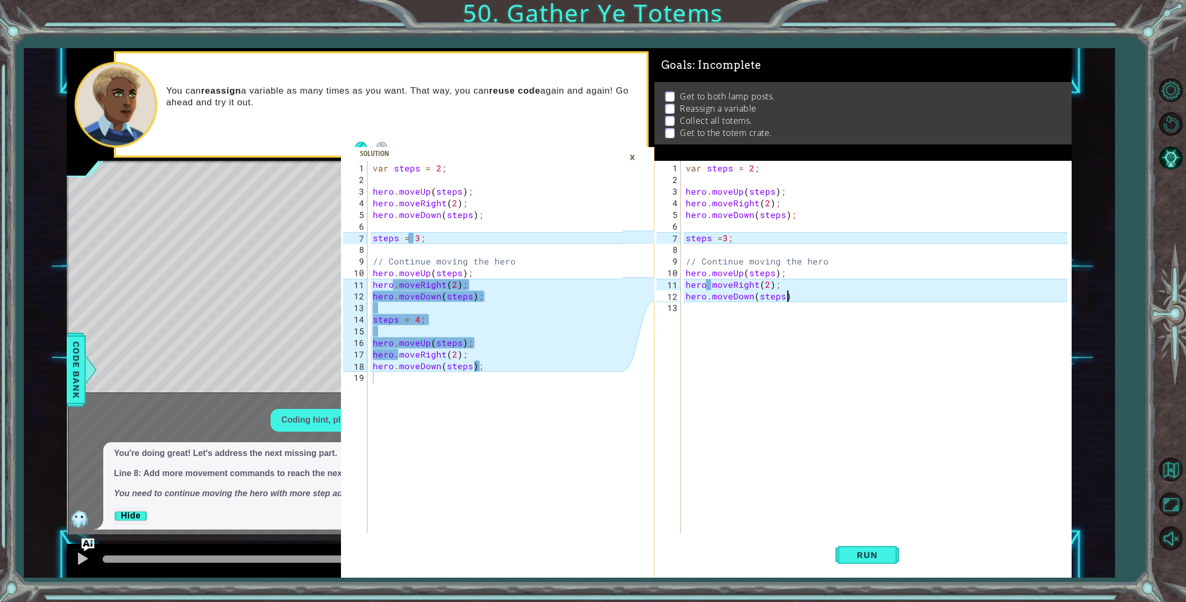
scroll to position [0, 6]
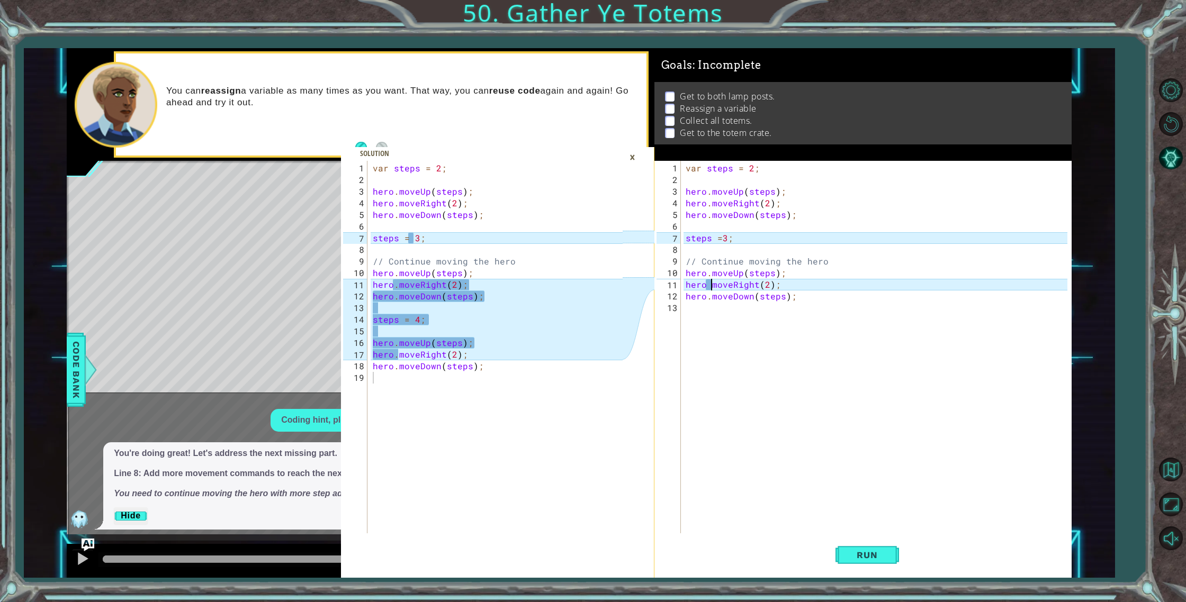
click at [713, 286] on div "var steps = 2 ; hero . moveUp ( steps ) ; hero . moveRight ( 2 ) ; hero . moveD…" at bounding box center [878, 361] width 390 height 396
type textarea "hero.moveRight(2);"
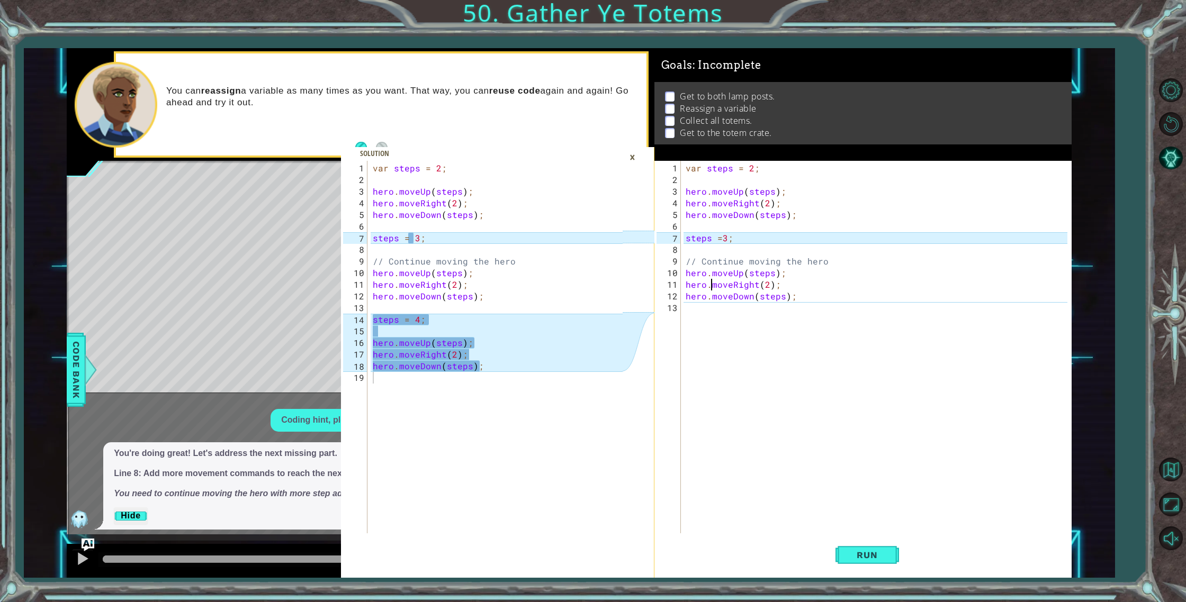
click at [698, 308] on div "var steps = 2 ; hero . moveUp ( steps ) ; hero . moveRight ( 2 ) ; hero . moveD…" at bounding box center [878, 361] width 390 height 396
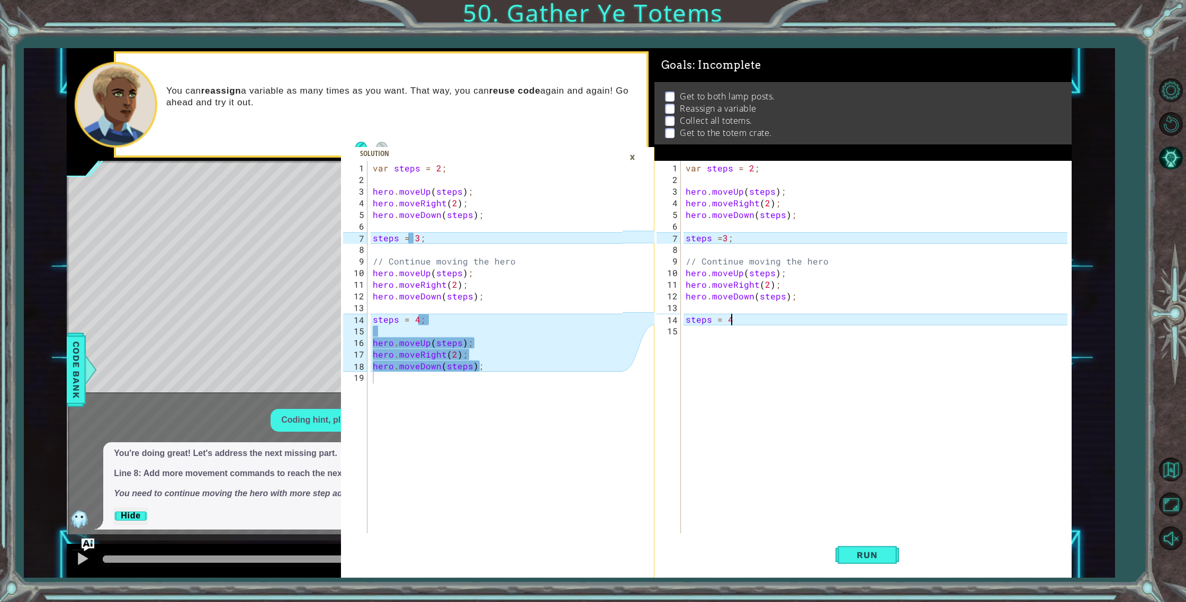
scroll to position [0, 2]
type textarea "steps = 4;"
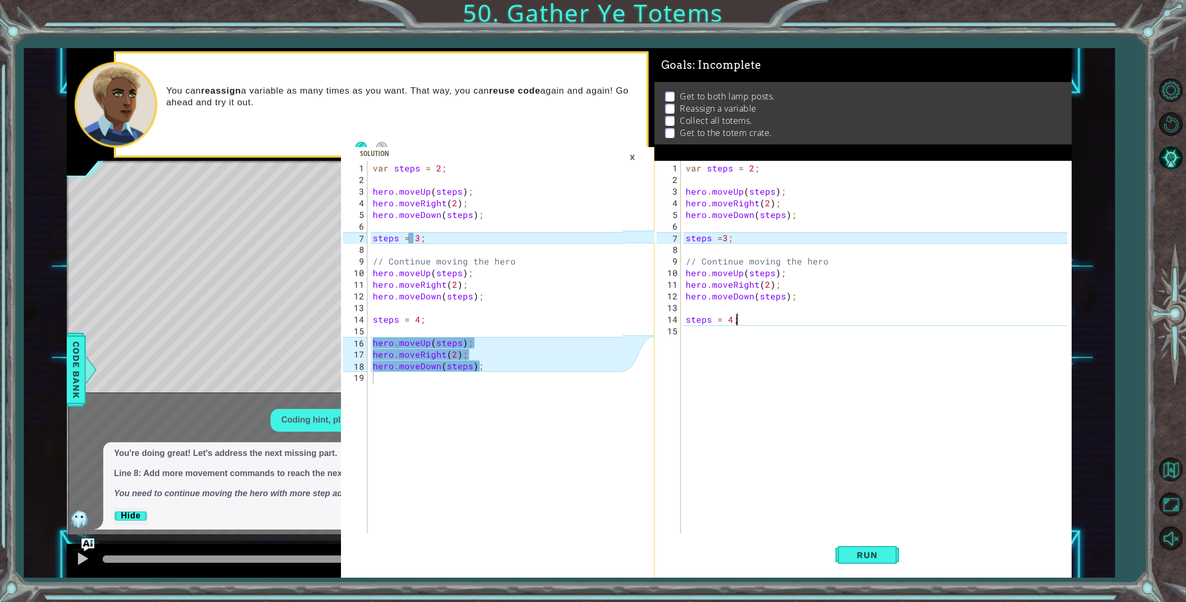
scroll to position [0, 3]
click at [694, 341] on div "var steps = 2 ; hero . moveUp ( steps ) ; hero . moveRight ( 2 ) ; hero . moveD…" at bounding box center [878, 361] width 390 height 396
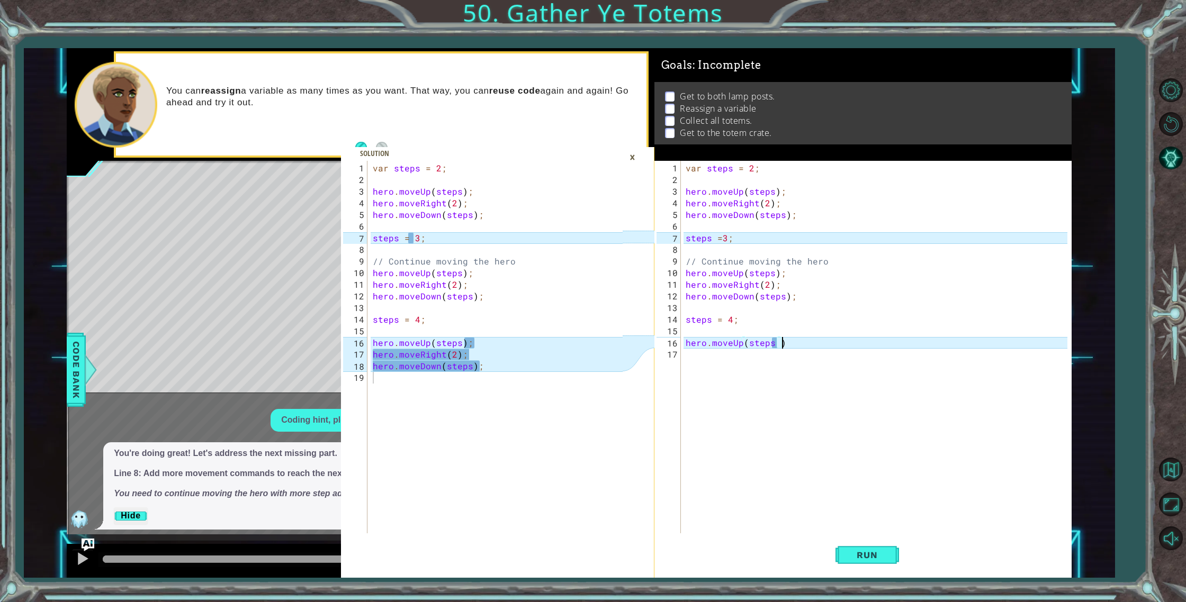
scroll to position [0, 6]
click at [776, 344] on div "var steps = 2 ; hero . moveUp ( steps ) ; hero . moveRight ( 2 ) ; hero . moveD…" at bounding box center [878, 361] width 390 height 396
type textarea "hero.moveUp(steps);"
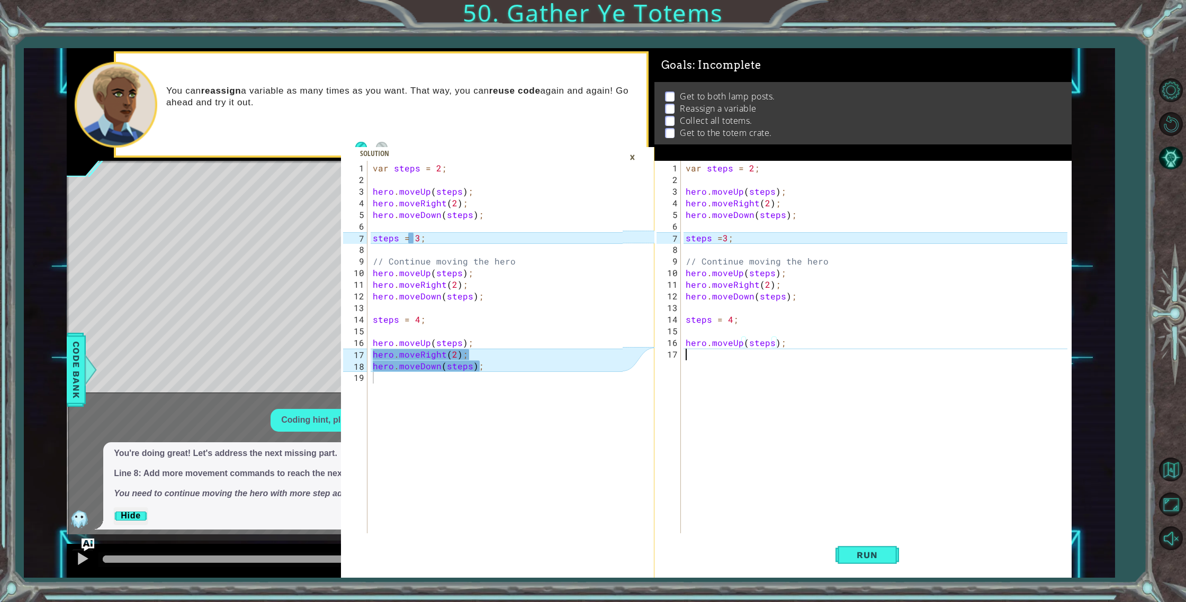
click at [699, 356] on div "var steps = 2 ; hero . moveUp ( steps ) ; hero . moveRight ( 2 ) ; hero . moveD…" at bounding box center [878, 361] width 390 height 396
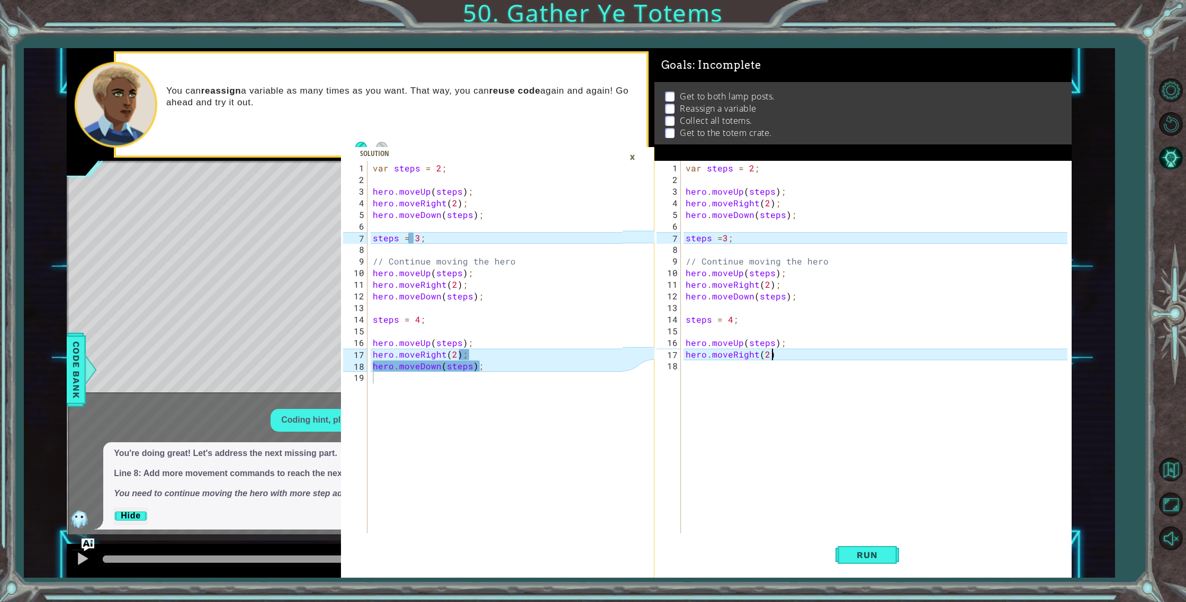
type textarea "hero.moveRight(2);"
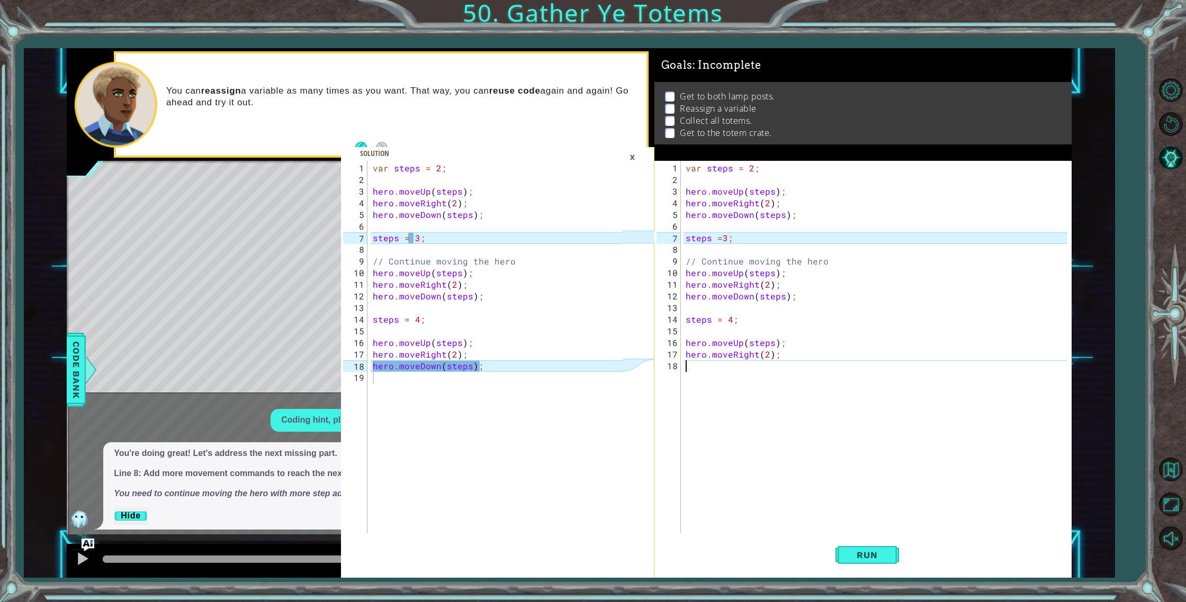
click at [739, 375] on div "var steps = 2 ; hero . moveUp ( steps ) ; hero . moveRight ( 2 ) ; hero . moveD…" at bounding box center [878, 361] width 390 height 396
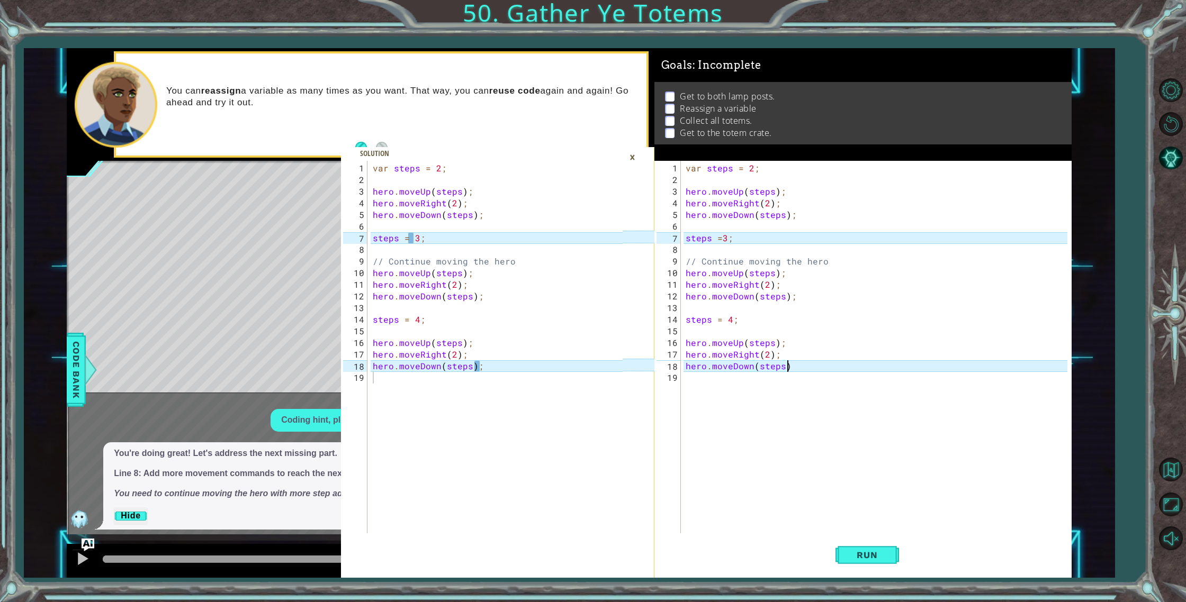
scroll to position [0, 6]
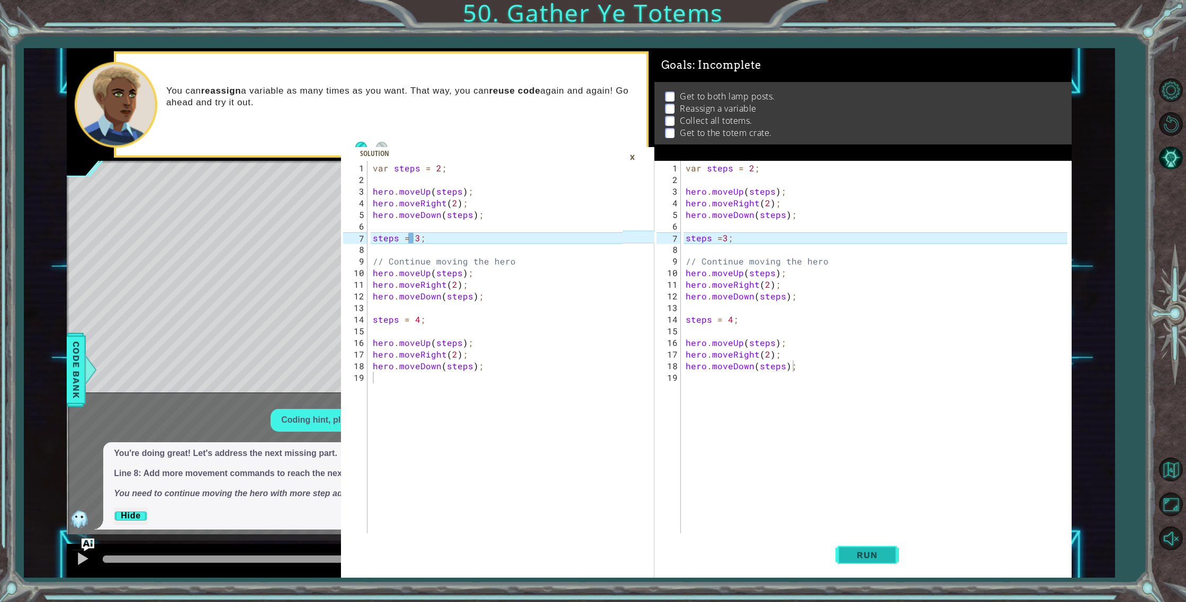
click at [845, 562] on button "Run" at bounding box center [867, 556] width 64 height 42
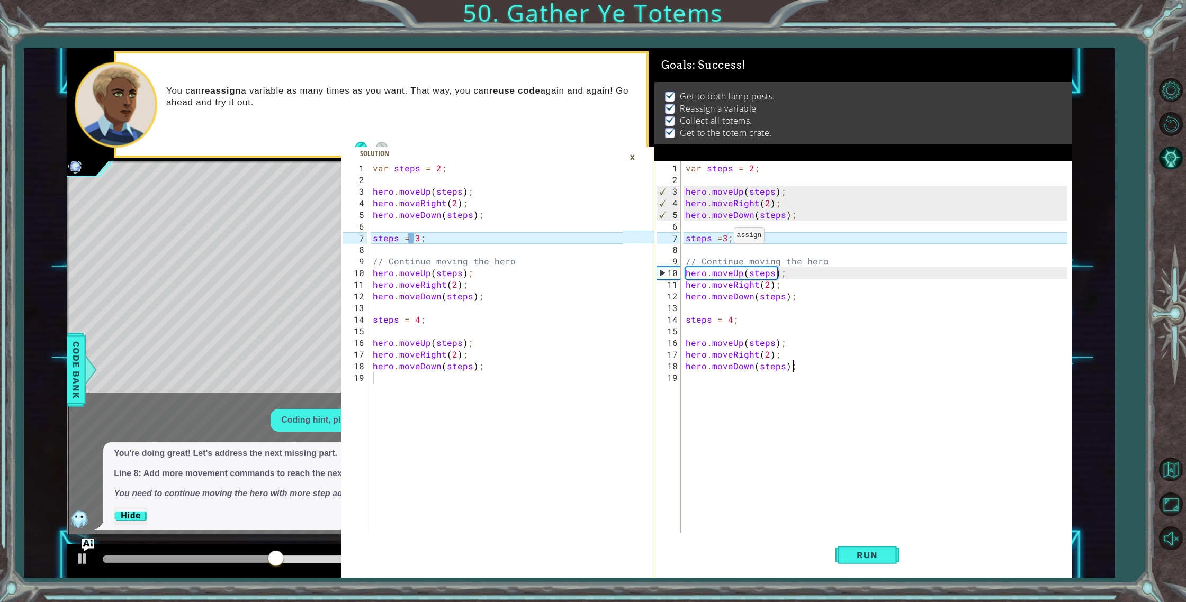
click at [721, 240] on div "var steps = 2 ; hero . moveUp ( steps ) ; hero . moveRight ( 2 ) ; hero . moveD…" at bounding box center [878, 361] width 390 height 396
type textarea "steps = 3;"
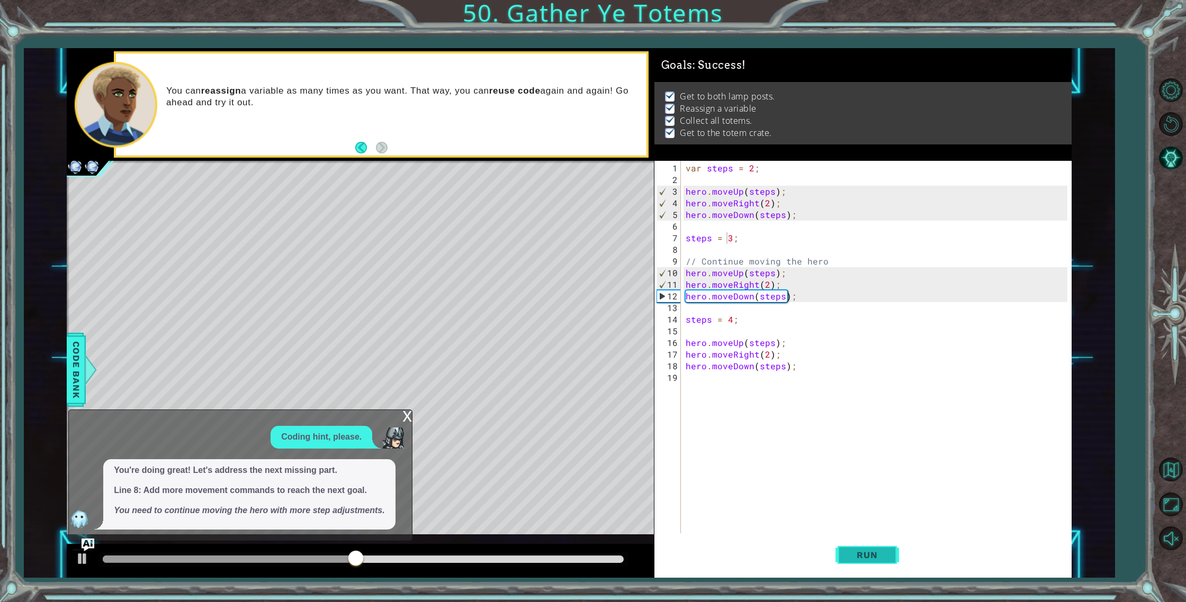
click at [864, 555] on span "Run" at bounding box center [867, 555] width 42 height 11
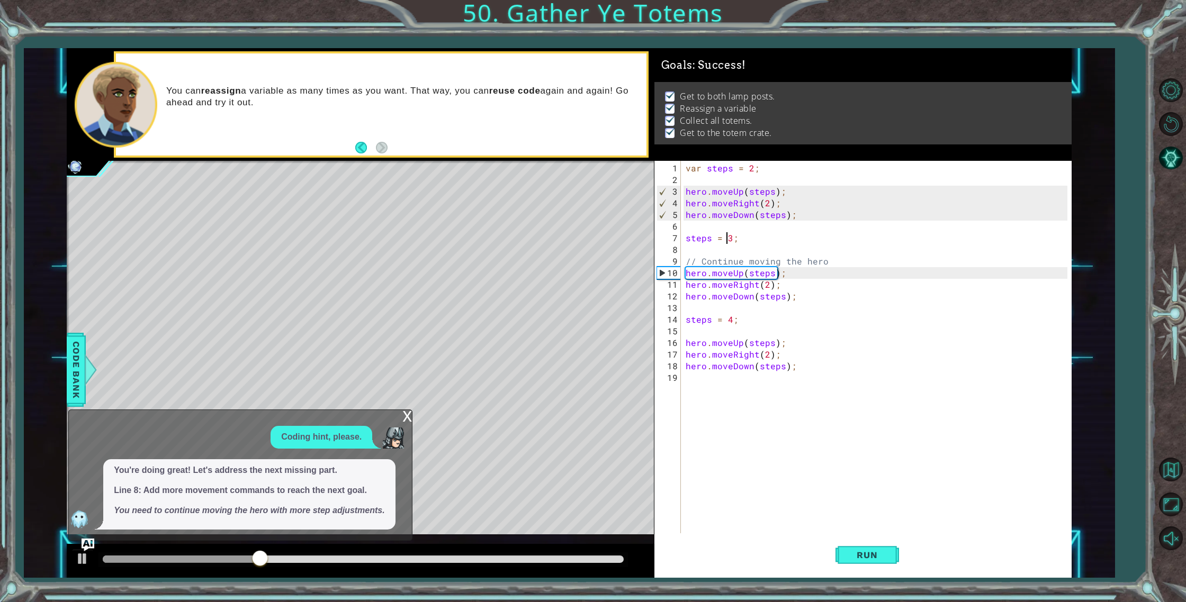
click at [410, 416] on div "x" at bounding box center [407, 415] width 10 height 11
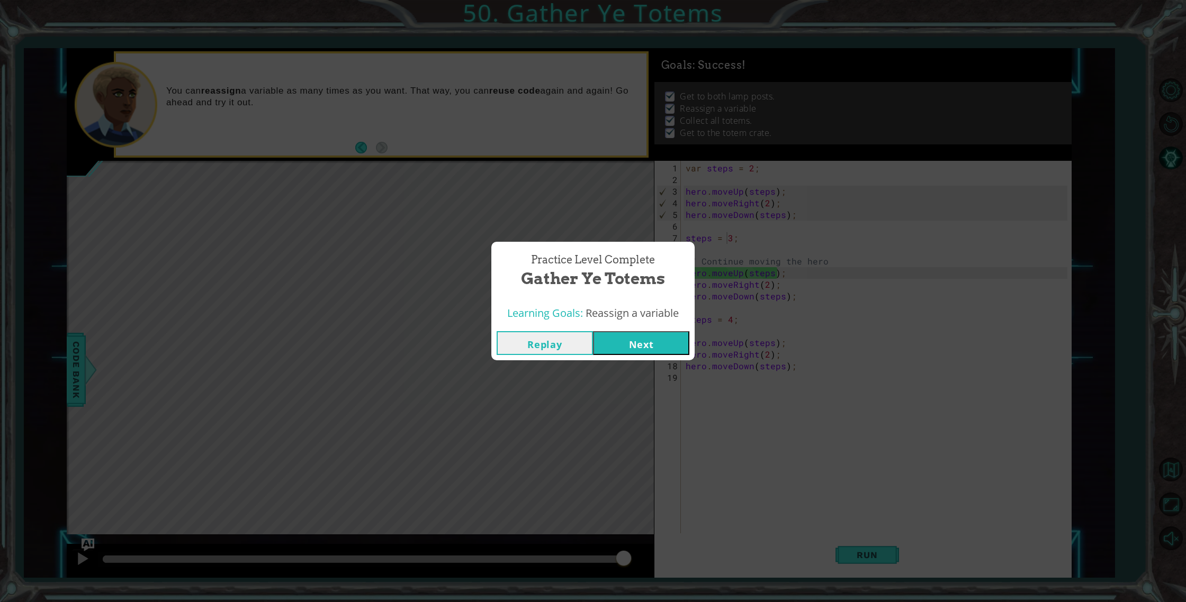
click at [632, 337] on button "Next" at bounding box center [641, 343] width 96 height 24
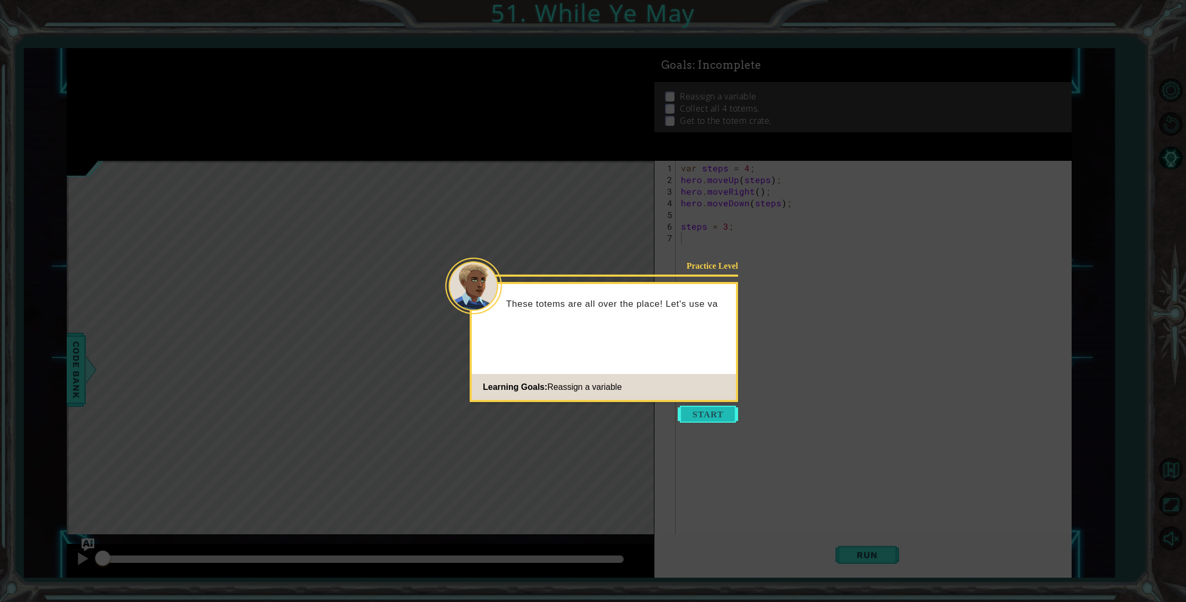
click at [697, 415] on button "Start" at bounding box center [708, 414] width 60 height 17
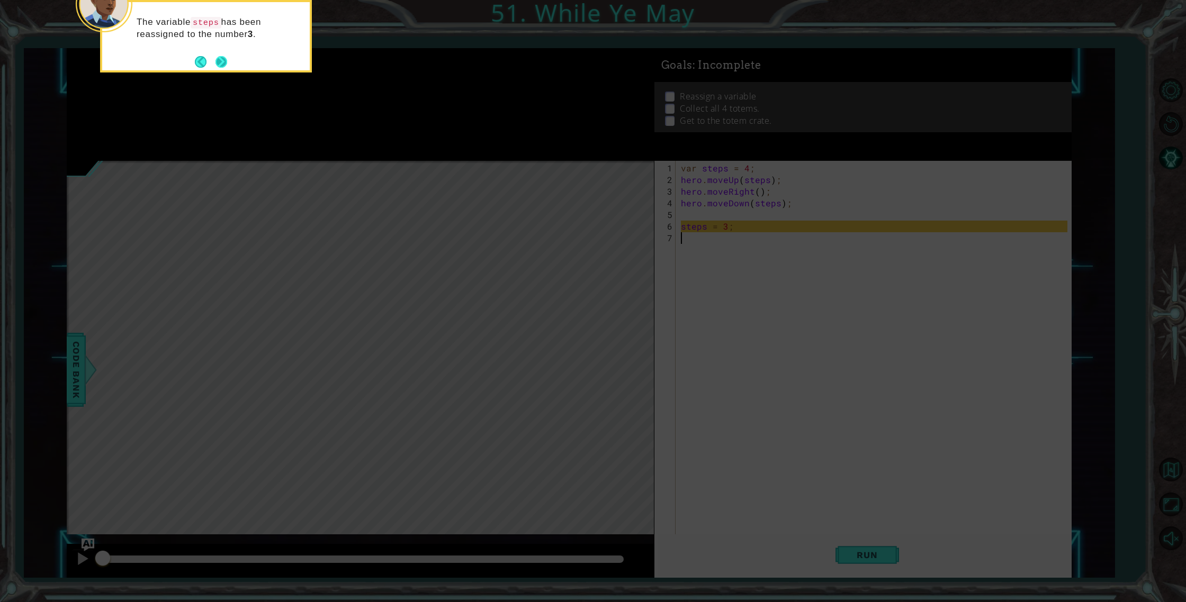
click at [215, 59] on button "Next" at bounding box center [221, 62] width 12 height 12
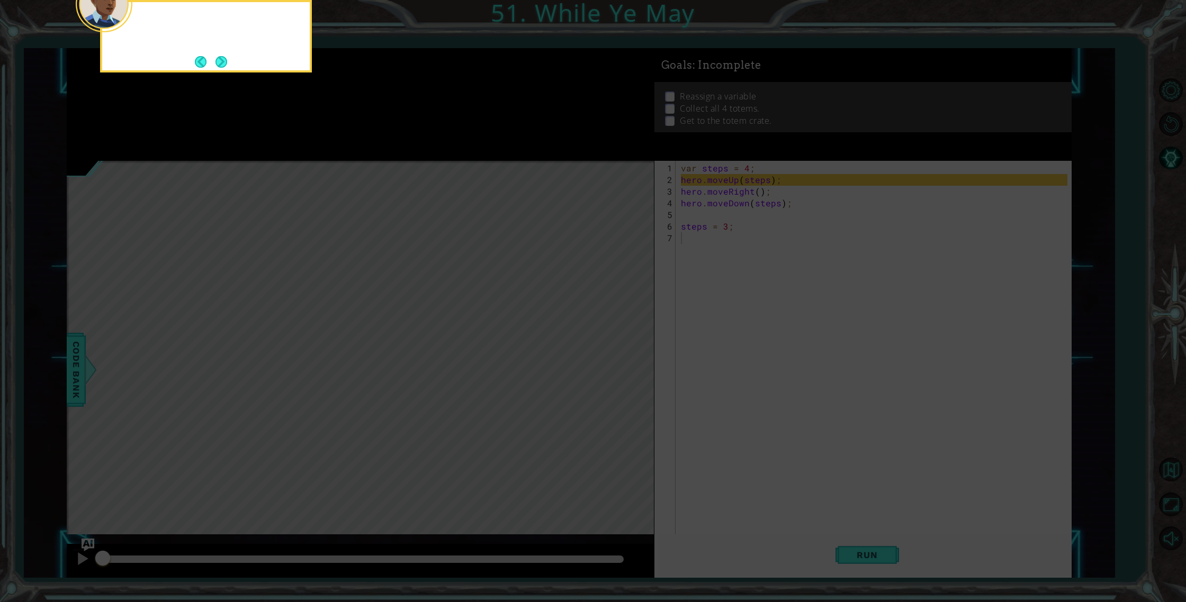
click at [215, 59] on footer at bounding box center [211, 62] width 32 height 16
click at [215, 59] on button "Next" at bounding box center [221, 62] width 13 height 13
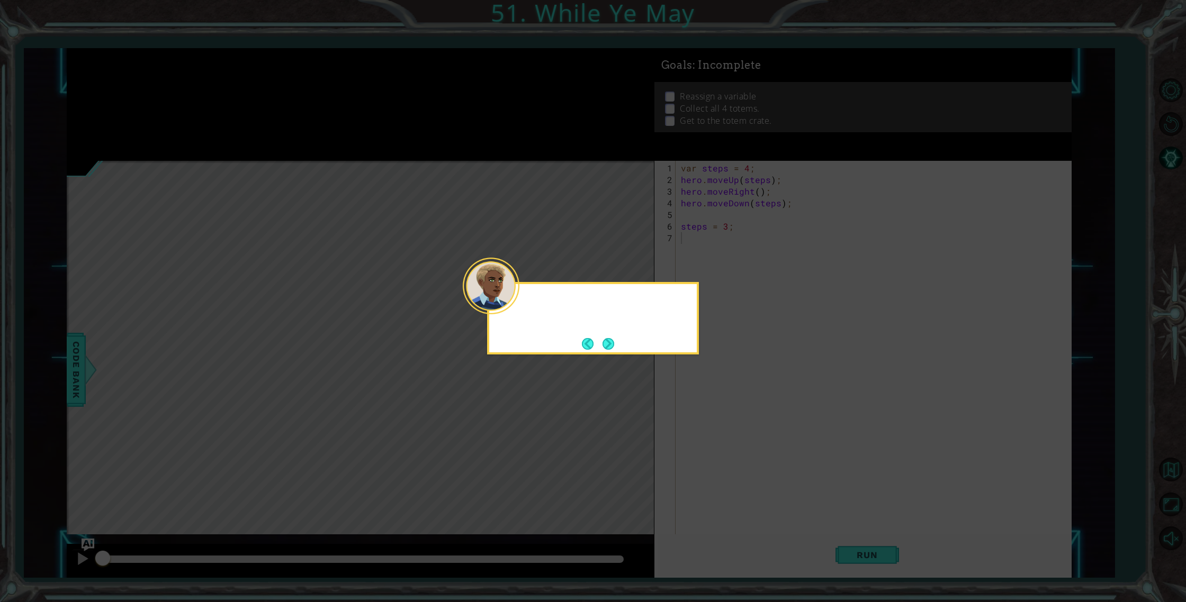
click at [214, 59] on icon at bounding box center [593, 301] width 1186 height 602
click at [608, 348] on button "Next" at bounding box center [608, 344] width 13 height 13
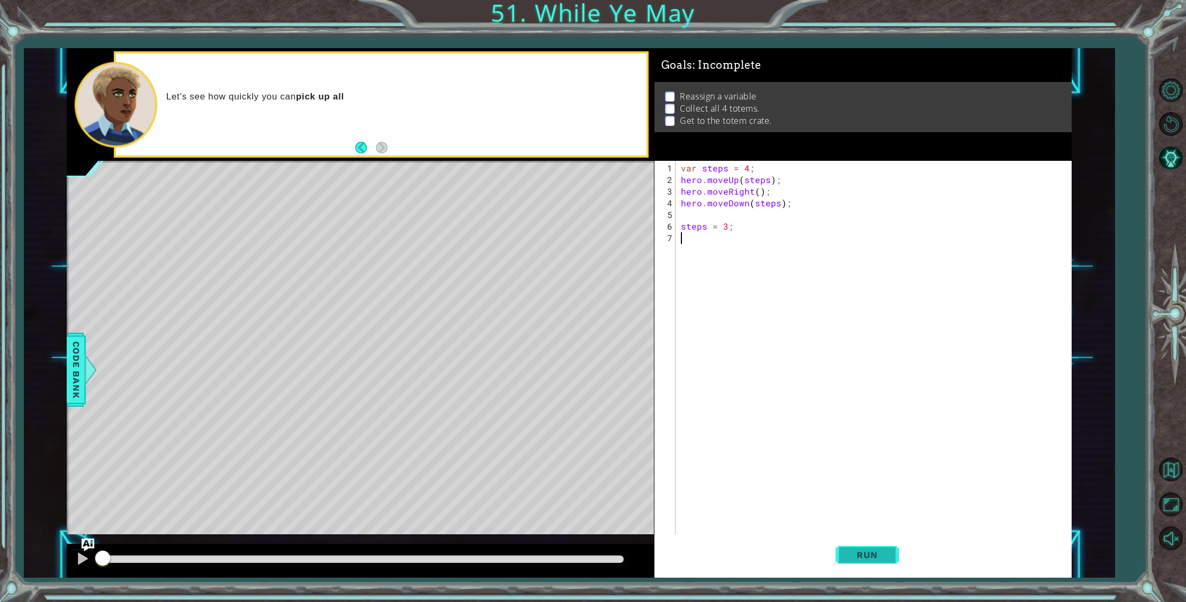
click at [843, 548] on button "Run" at bounding box center [867, 556] width 64 height 42
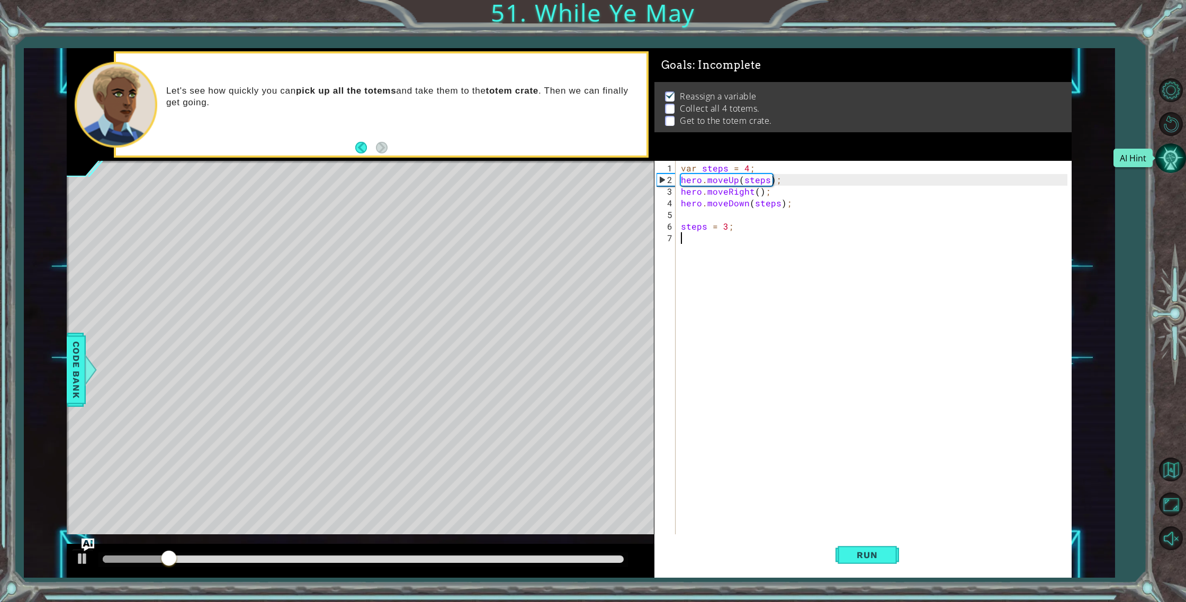
click at [1156, 165] on button "AI Hint" at bounding box center [1170, 158] width 31 height 31
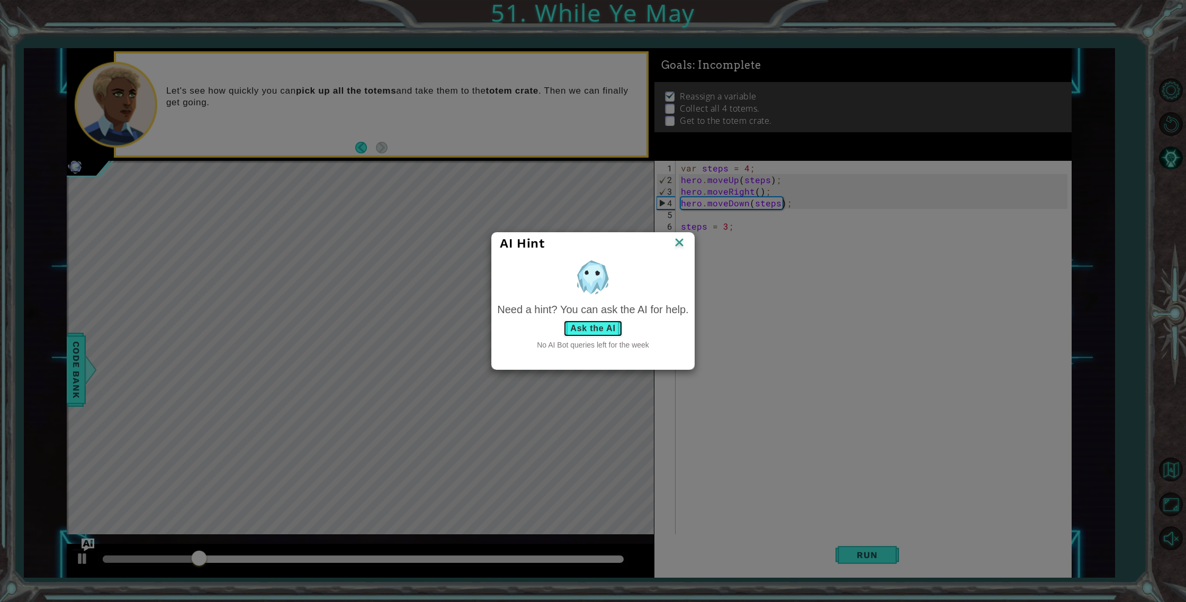
click at [606, 327] on button "Ask the AI" at bounding box center [592, 328] width 59 height 17
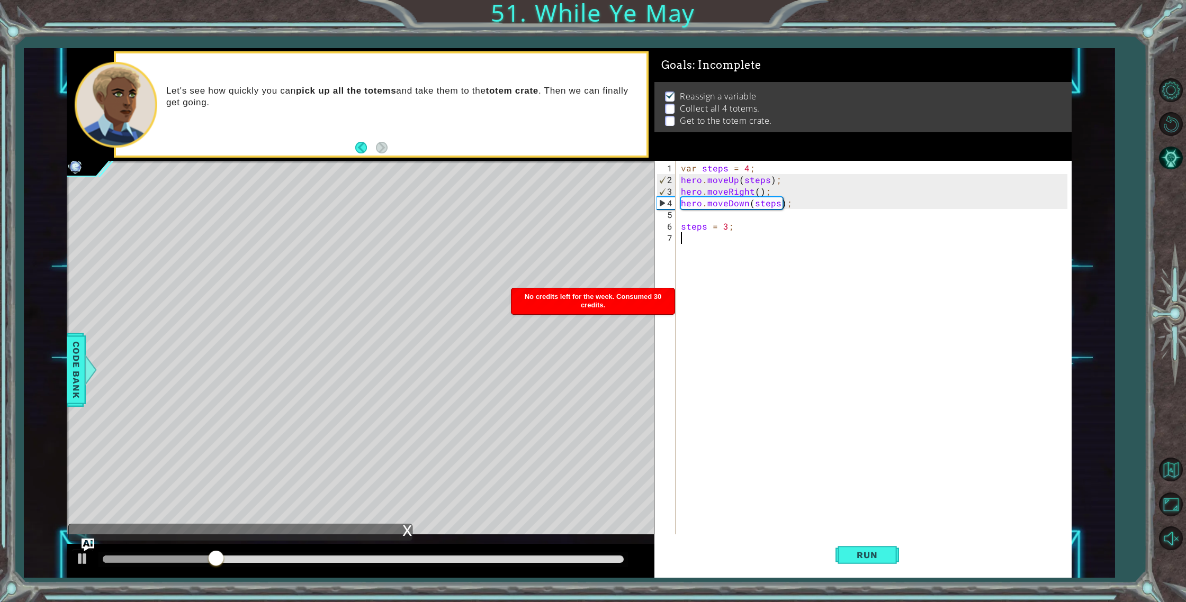
click at [450, 17] on div "1 ההההההההההההההההההההההההההההההההההההההההההההההההההההההההההההההההההההההההההההה…" at bounding box center [593, 301] width 1186 height 602
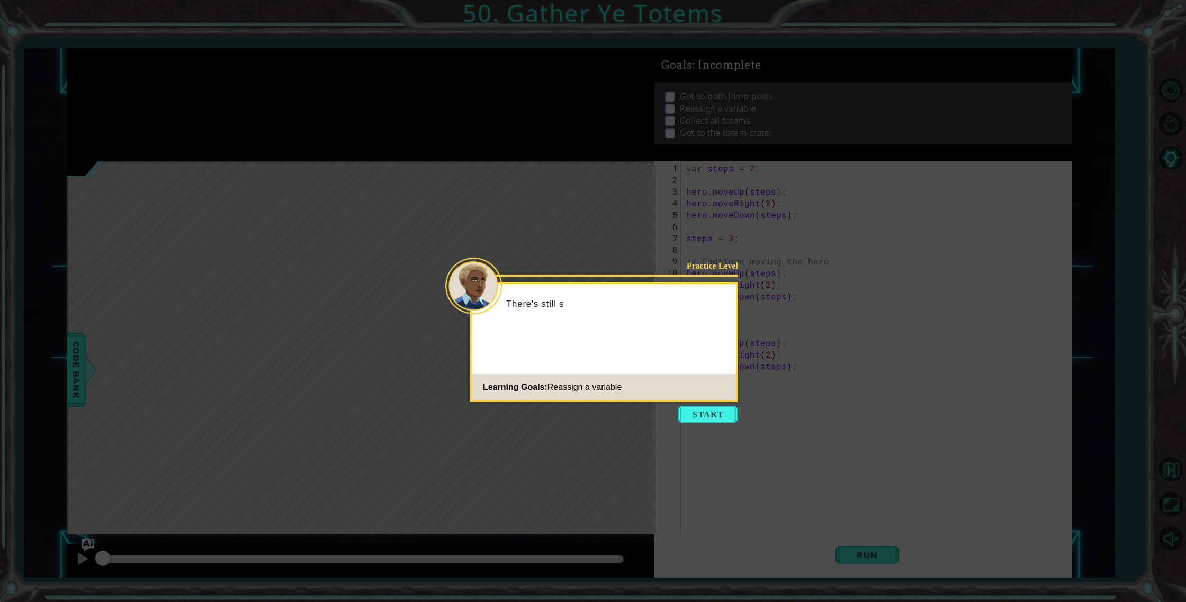
click at [708, 434] on icon at bounding box center [593, 301] width 1186 height 602
drag, startPoint x: 708, startPoint y: 432, endPoint x: 707, endPoint y: 422, distance: 10.2
click at [707, 425] on icon at bounding box center [593, 301] width 1186 height 602
click at [707, 421] on button "Start" at bounding box center [708, 414] width 60 height 17
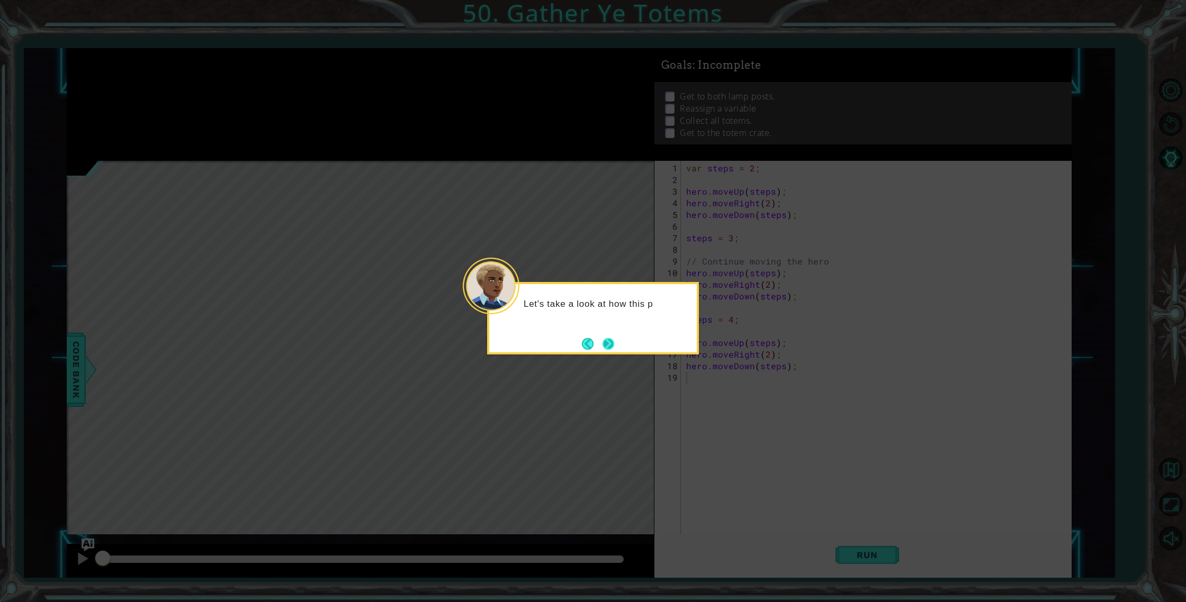
click at [615, 346] on button "Next" at bounding box center [608, 344] width 14 height 14
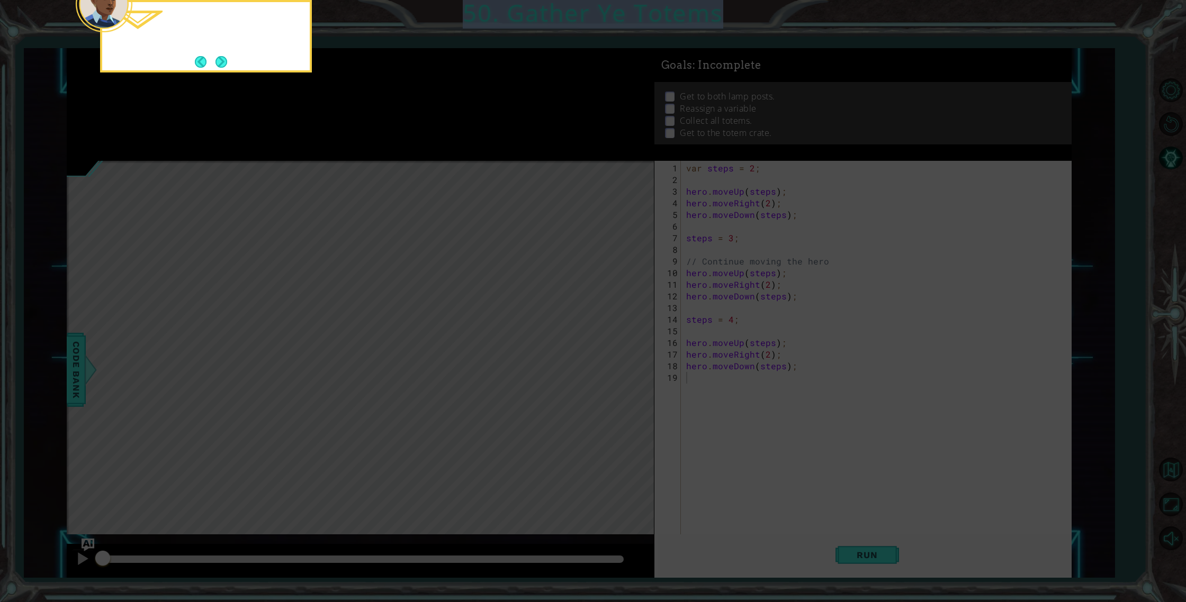
click at [616, 346] on icon at bounding box center [593, 90] width 1186 height 1024
click at [221, 68] on button "Next" at bounding box center [221, 62] width 12 height 12
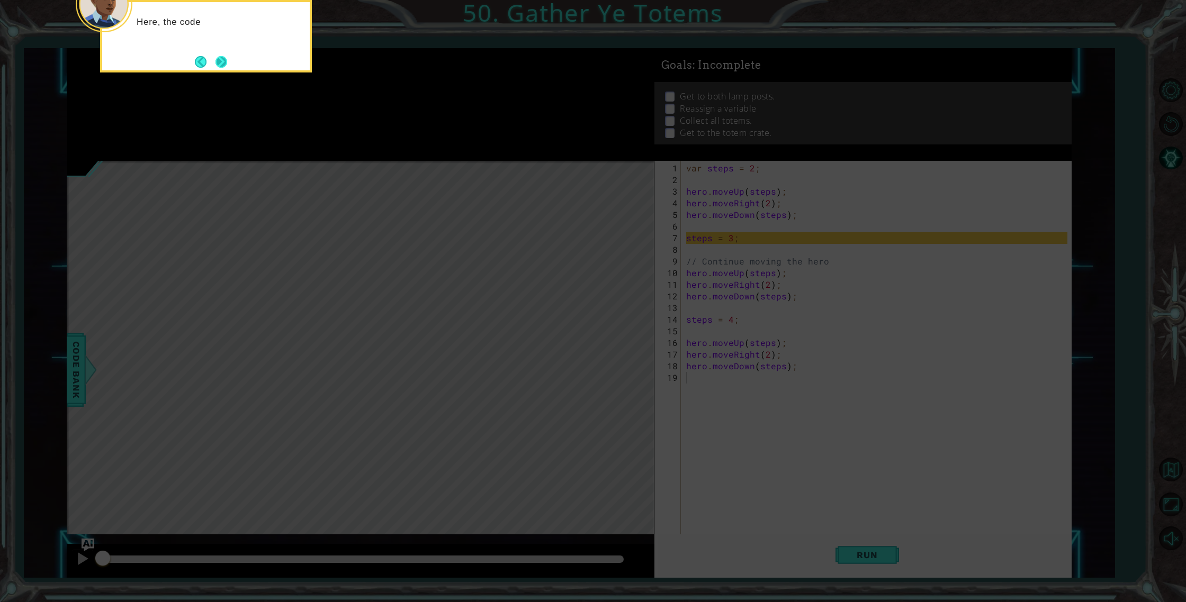
click at [217, 59] on button "Next" at bounding box center [221, 62] width 16 height 16
click at [216, 56] on button "Next" at bounding box center [221, 62] width 12 height 12
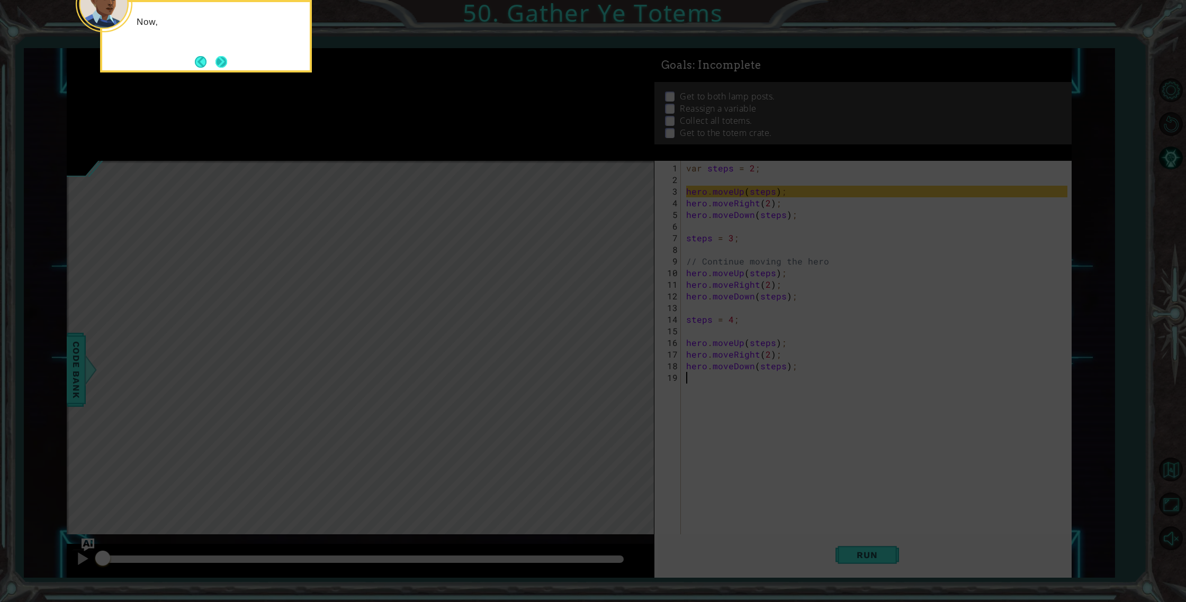
click at [215, 60] on button "Next" at bounding box center [221, 62] width 14 height 14
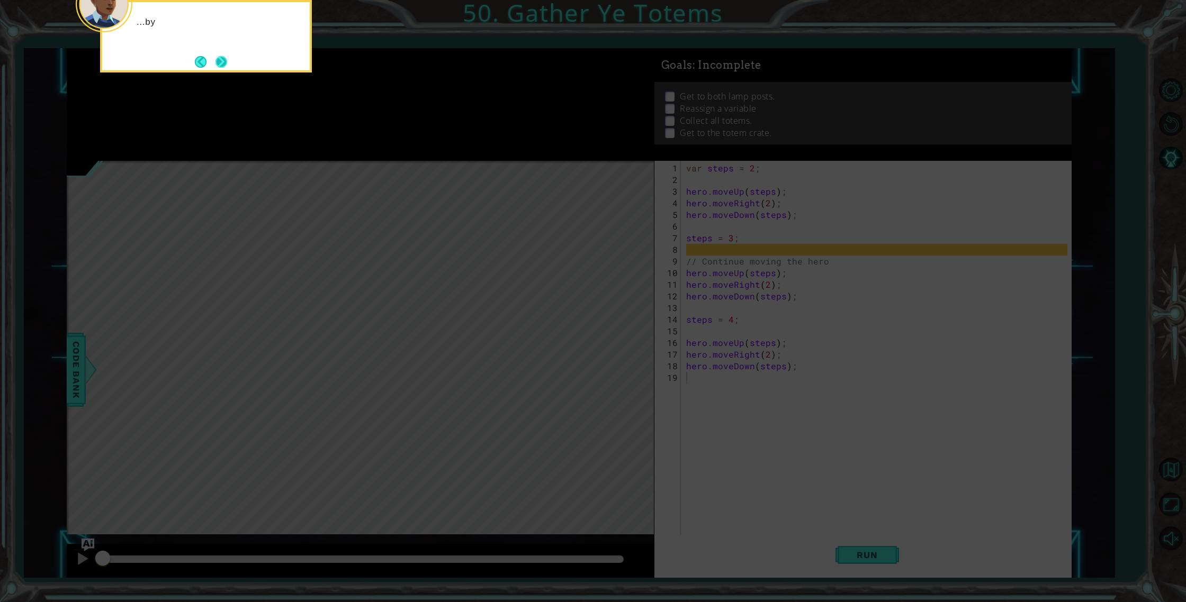
click at [215, 64] on button "Next" at bounding box center [221, 62] width 12 height 12
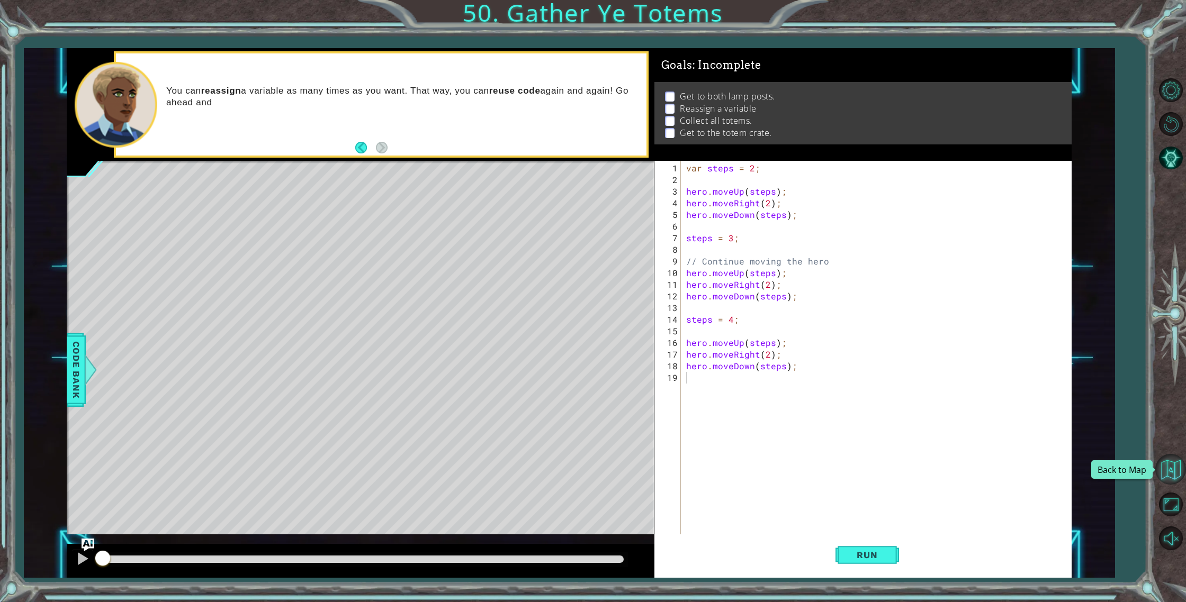
click at [1165, 465] on button "Back to Map" at bounding box center [1170, 469] width 31 height 31
